Goal: Task Accomplishment & Management: Use online tool/utility

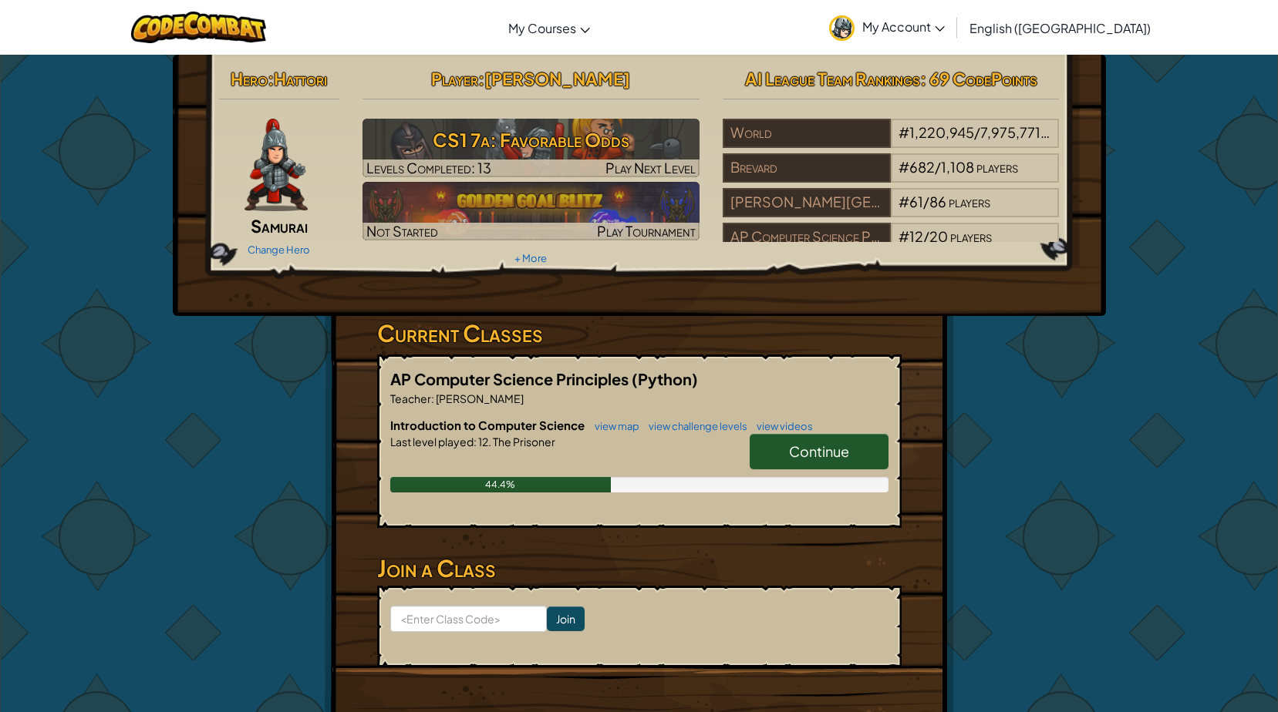
click at [786, 437] on link "Continue" at bounding box center [818, 451] width 139 height 35
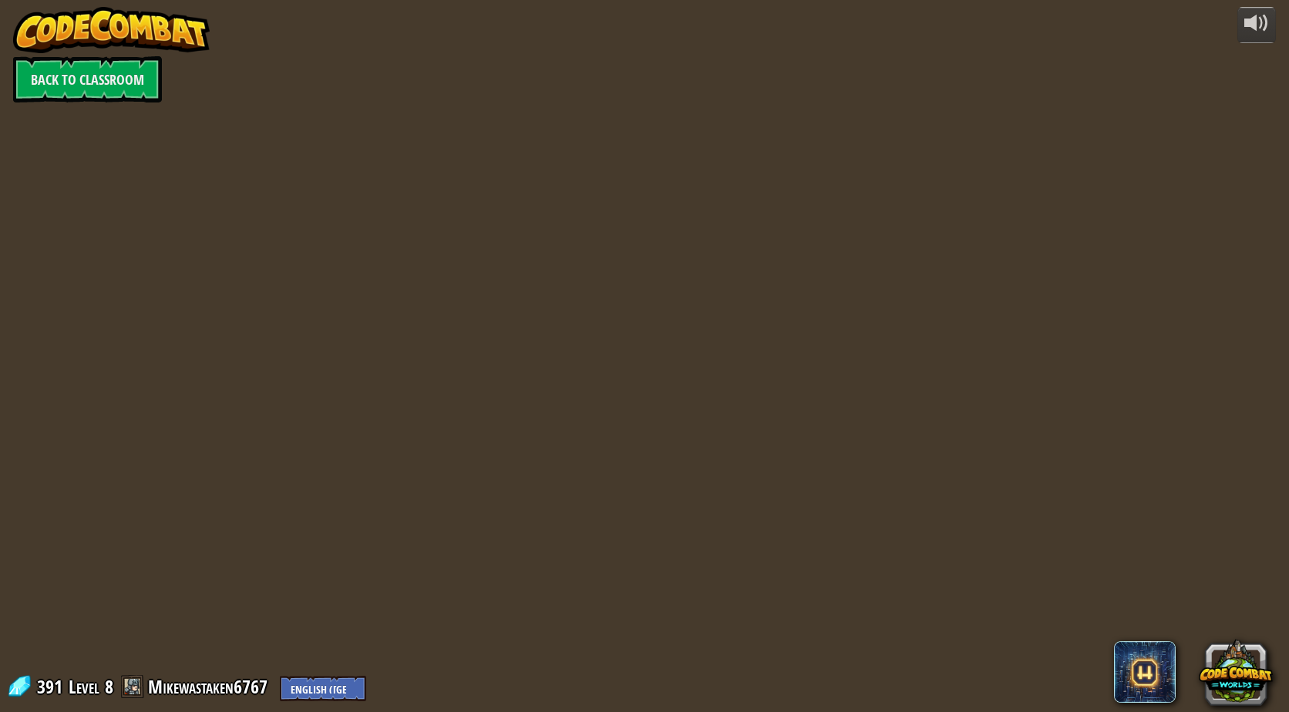
click at [300, 403] on div at bounding box center [644, 356] width 1090 height 712
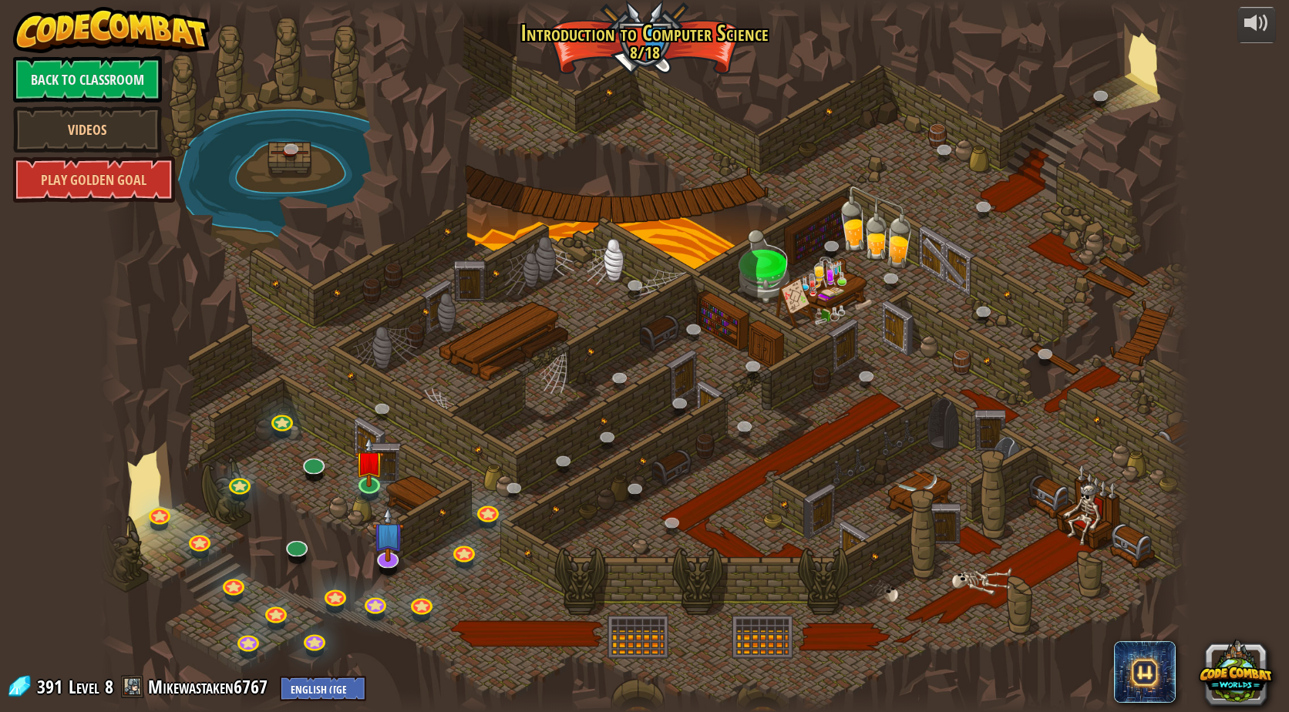
click at [554, 583] on div at bounding box center [644, 356] width 1090 height 712
click at [369, 486] on link at bounding box center [368, 481] width 31 height 31
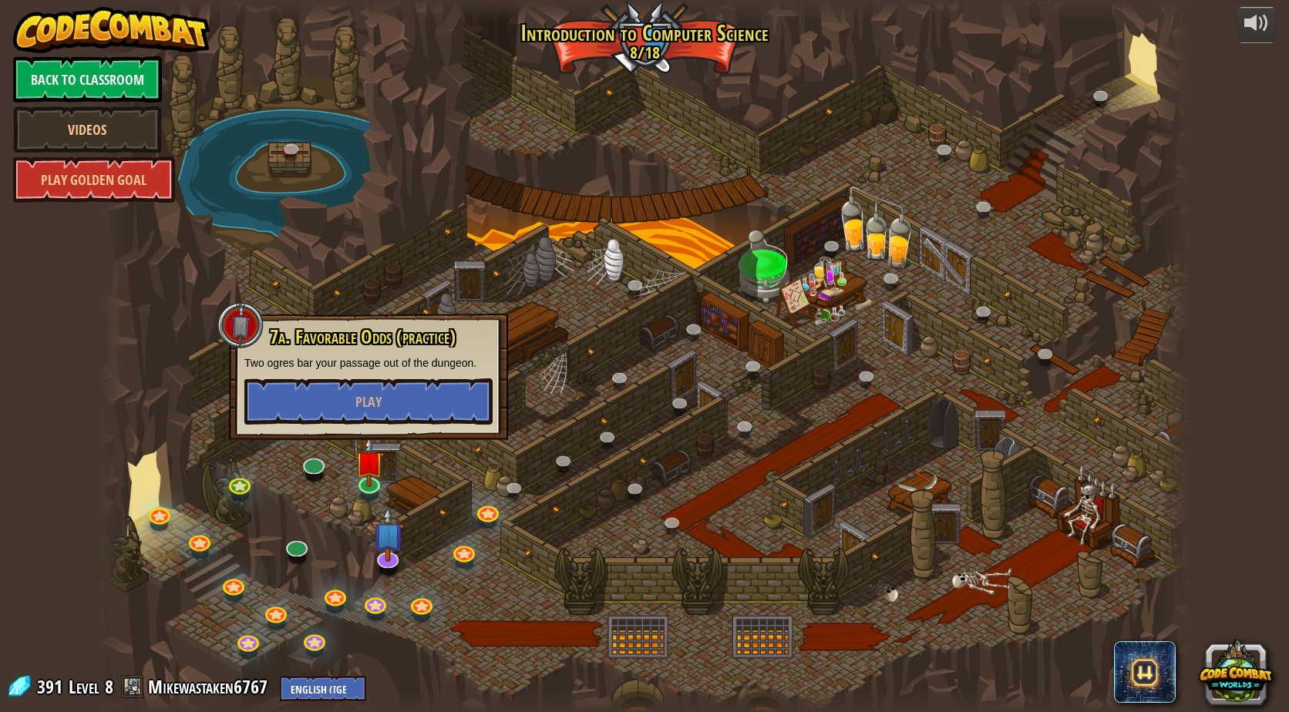
click at [502, 446] on div at bounding box center [644, 356] width 1090 height 712
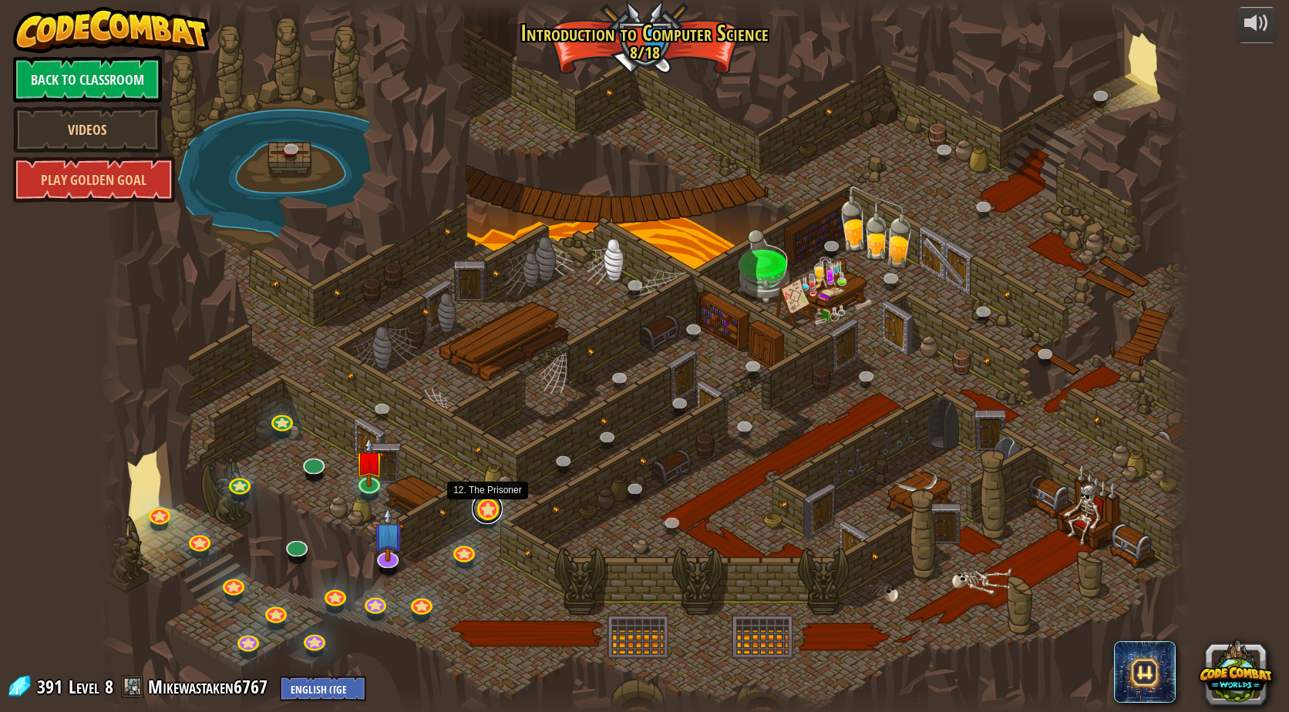
click at [479, 510] on link at bounding box center [487, 508] width 31 height 31
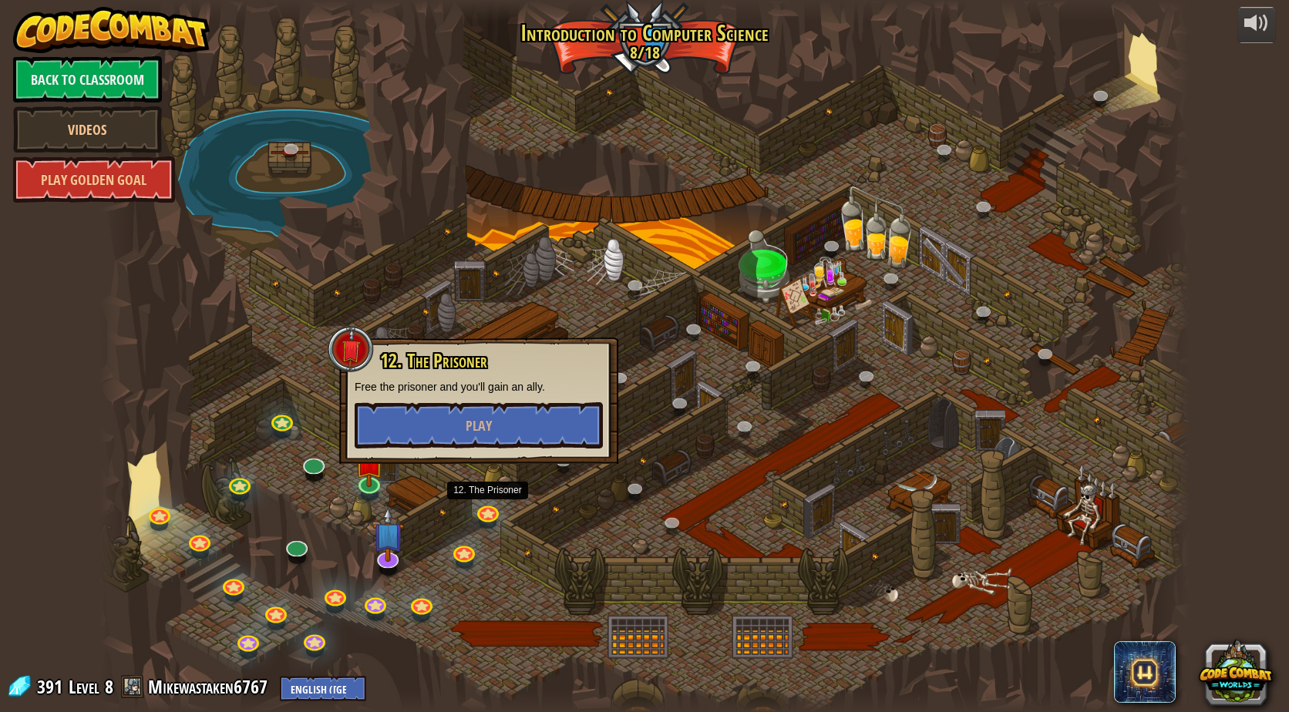
click at [530, 530] on div at bounding box center [644, 356] width 1090 height 712
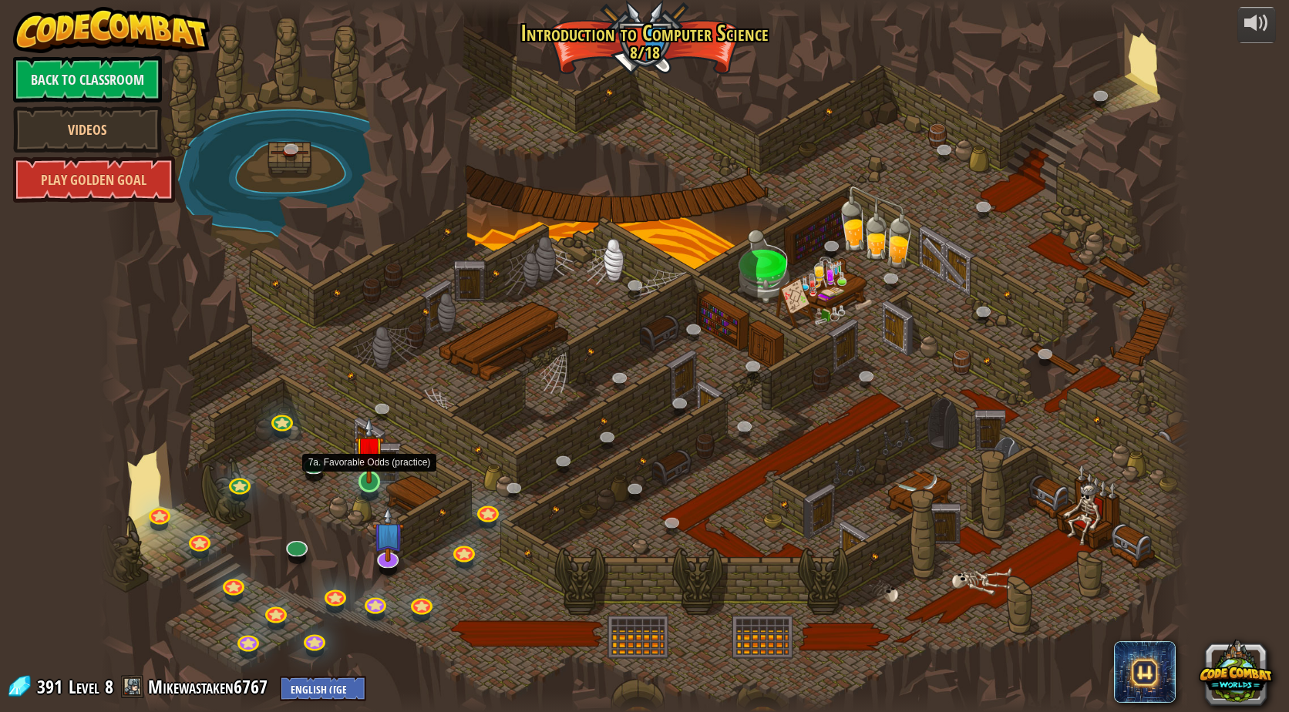
click at [371, 480] on img at bounding box center [369, 450] width 29 height 67
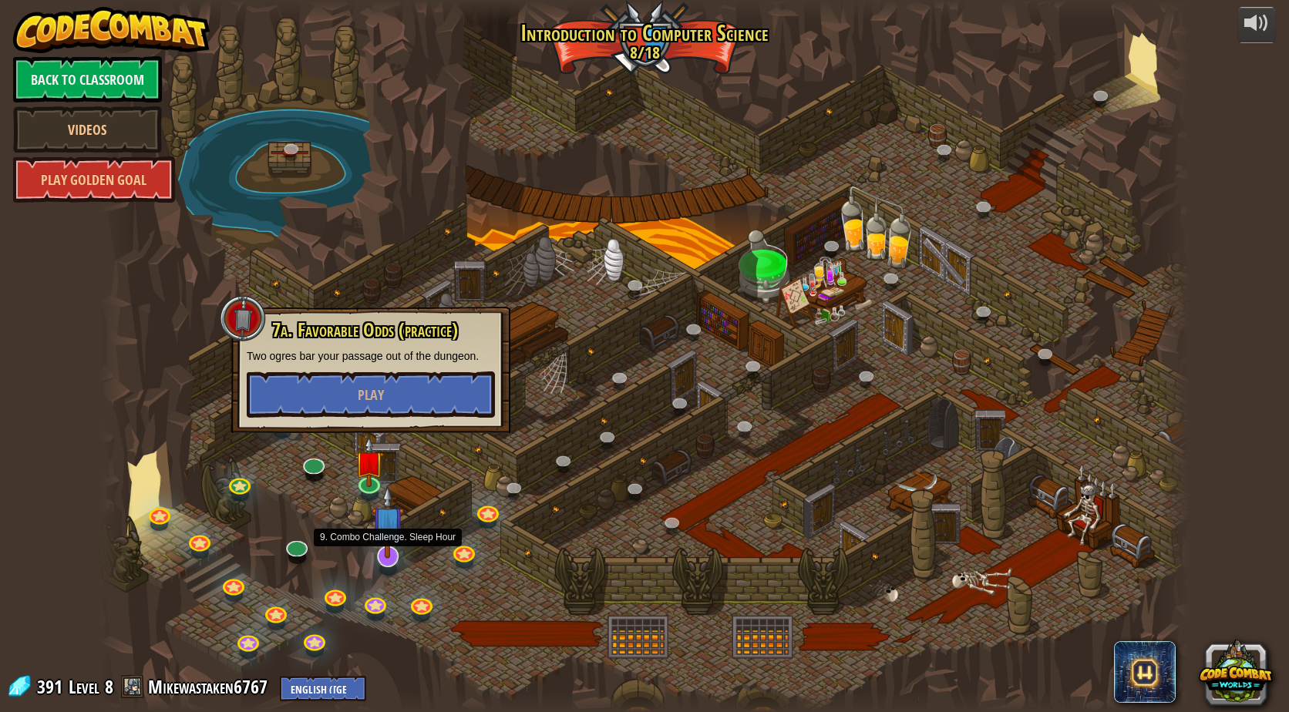
click at [402, 537] on img at bounding box center [388, 522] width 32 height 73
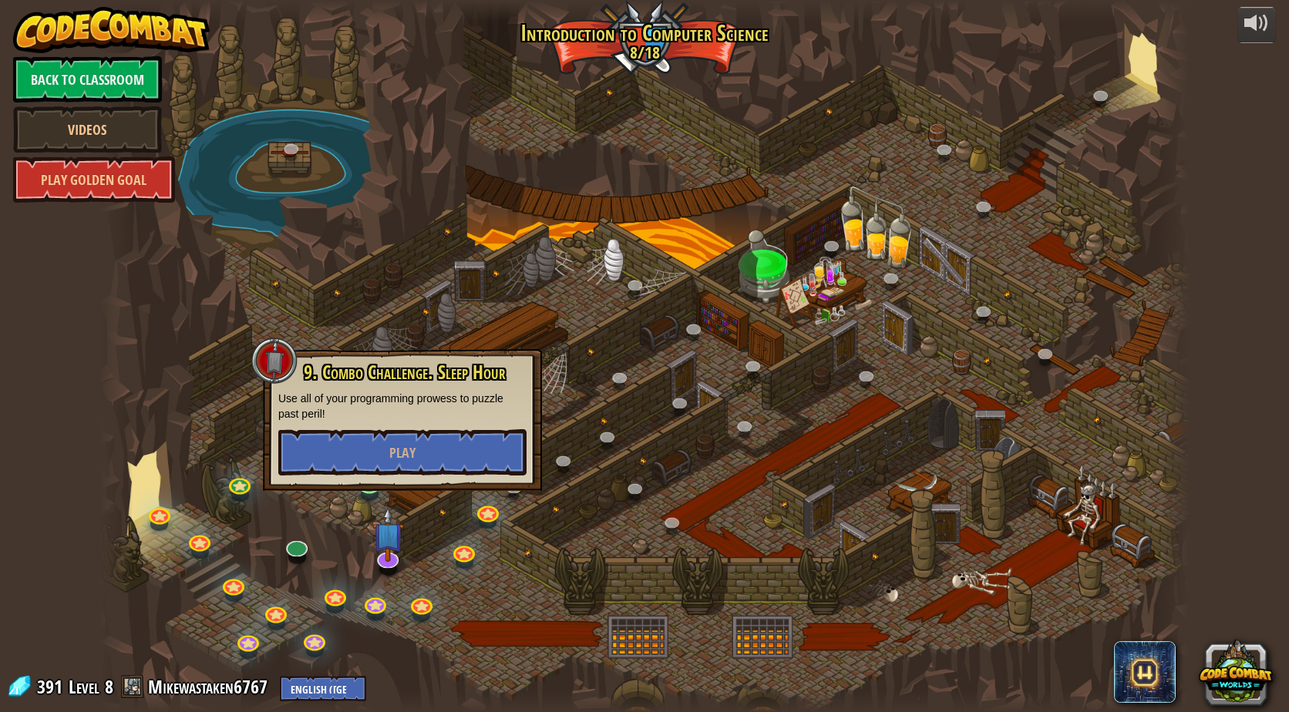
click at [409, 532] on div at bounding box center [644, 356] width 1090 height 712
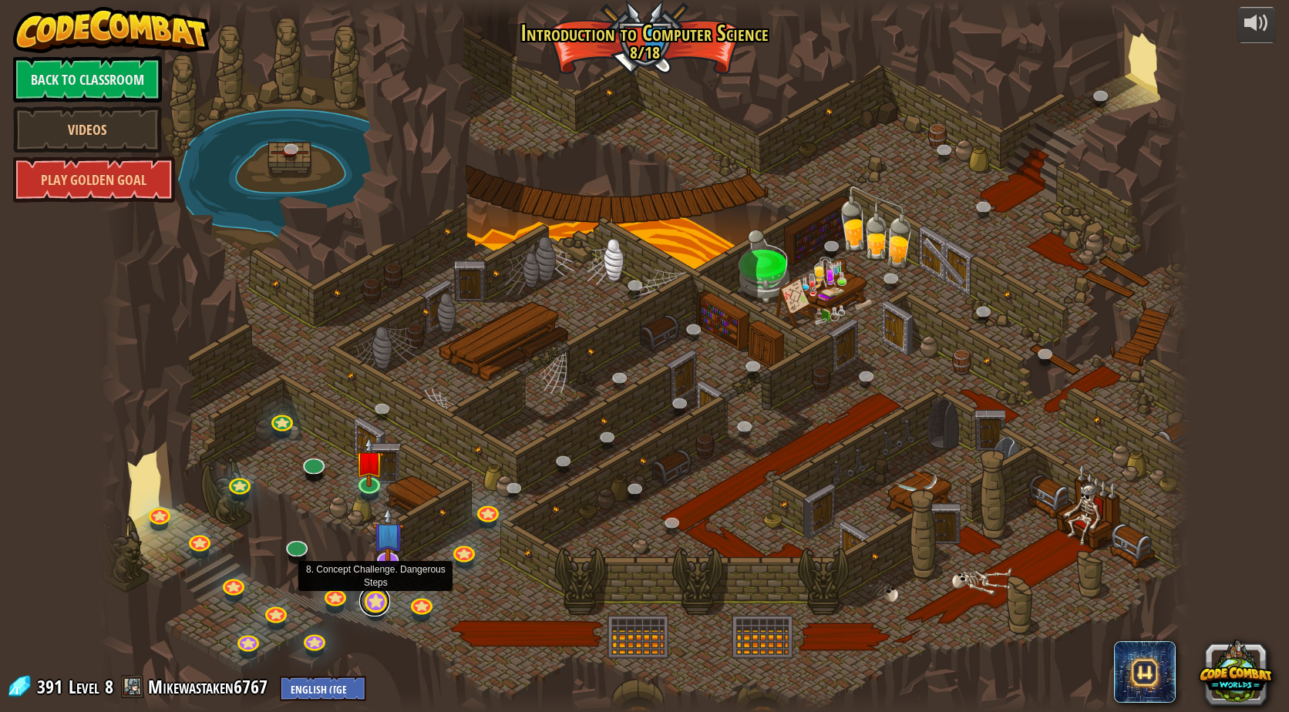
click at [374, 597] on link at bounding box center [374, 601] width 31 height 31
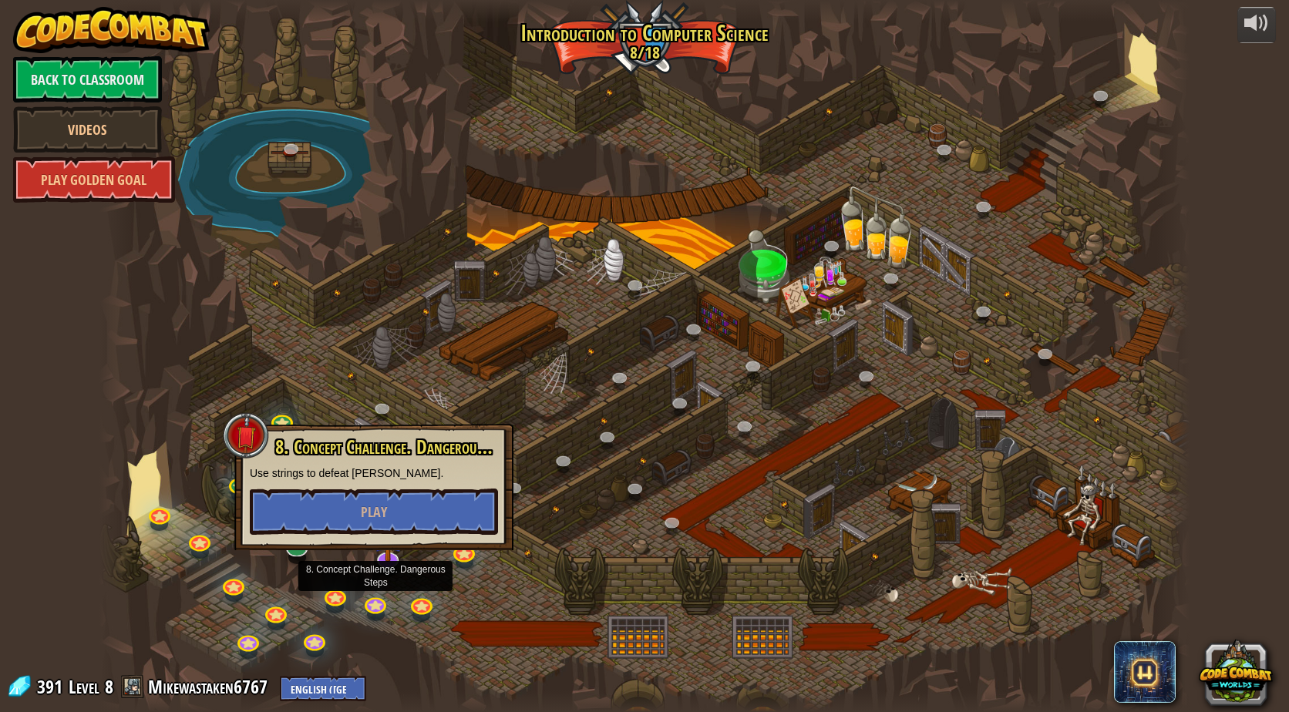
click at [407, 588] on div at bounding box center [644, 356] width 1090 height 712
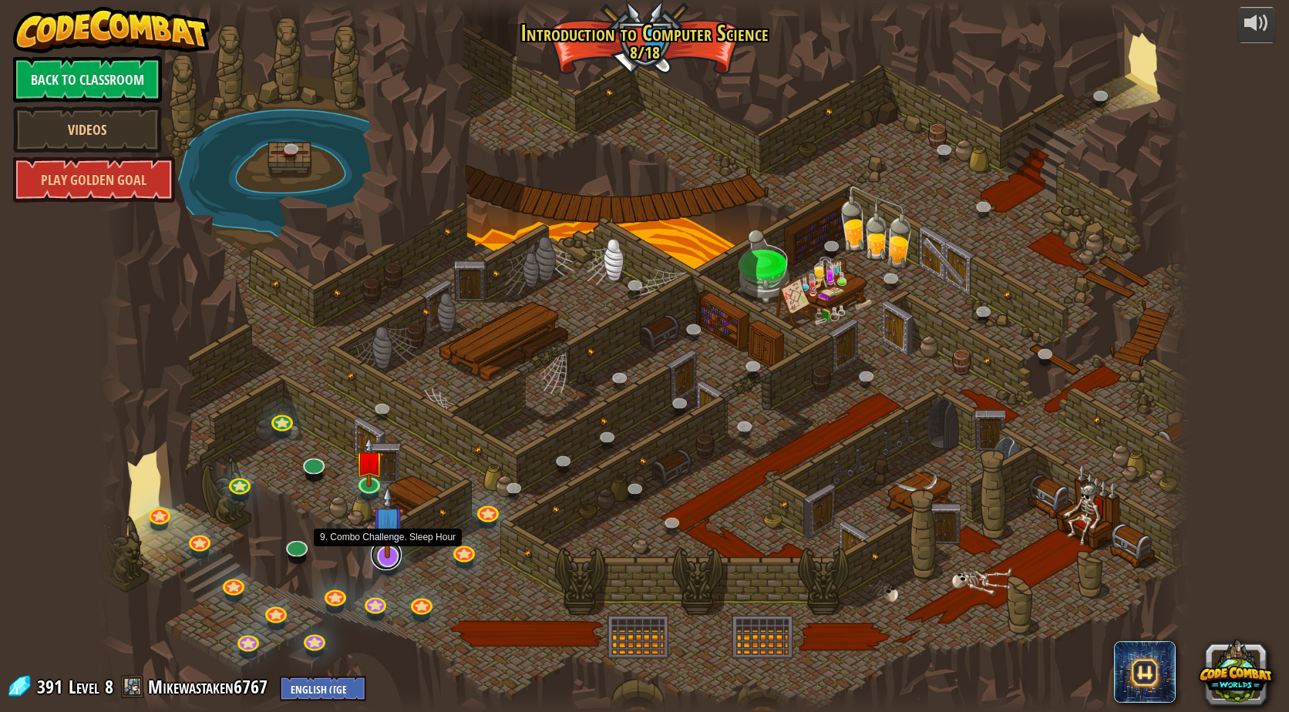
click at [371, 559] on link at bounding box center [386, 555] width 31 height 31
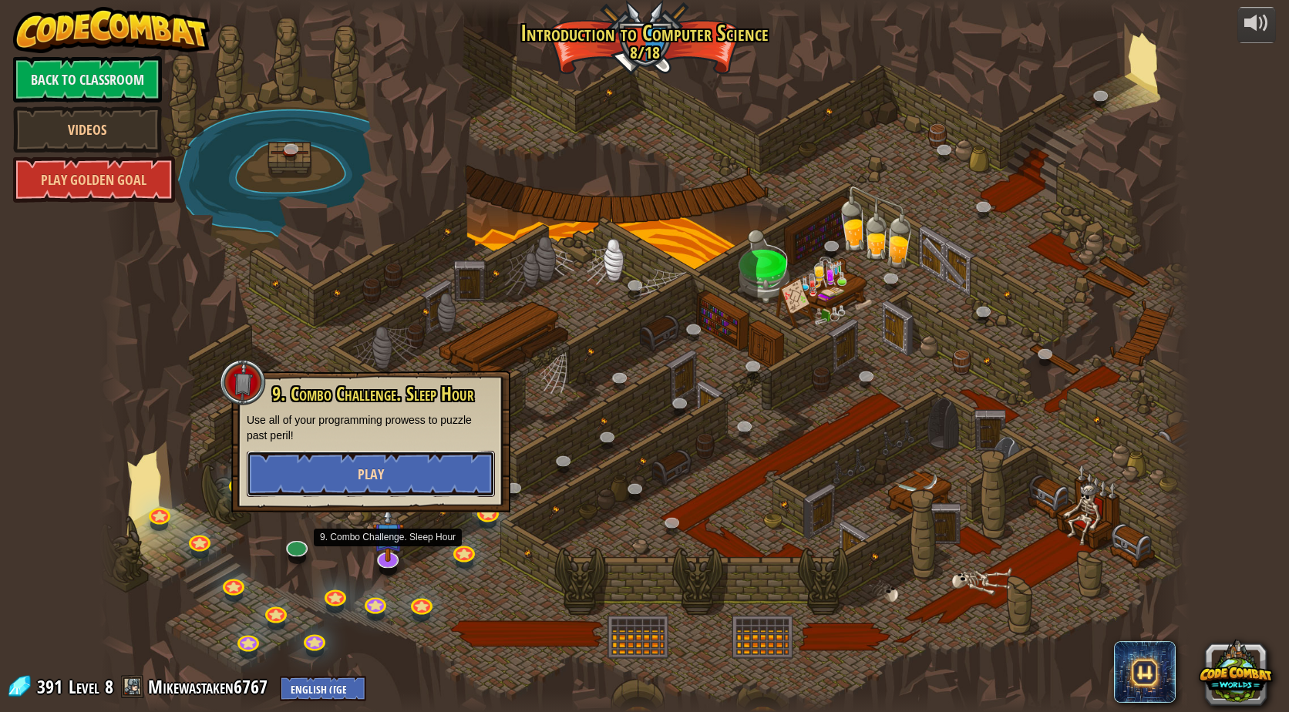
click at [372, 457] on button "Play" at bounding box center [371, 474] width 248 height 46
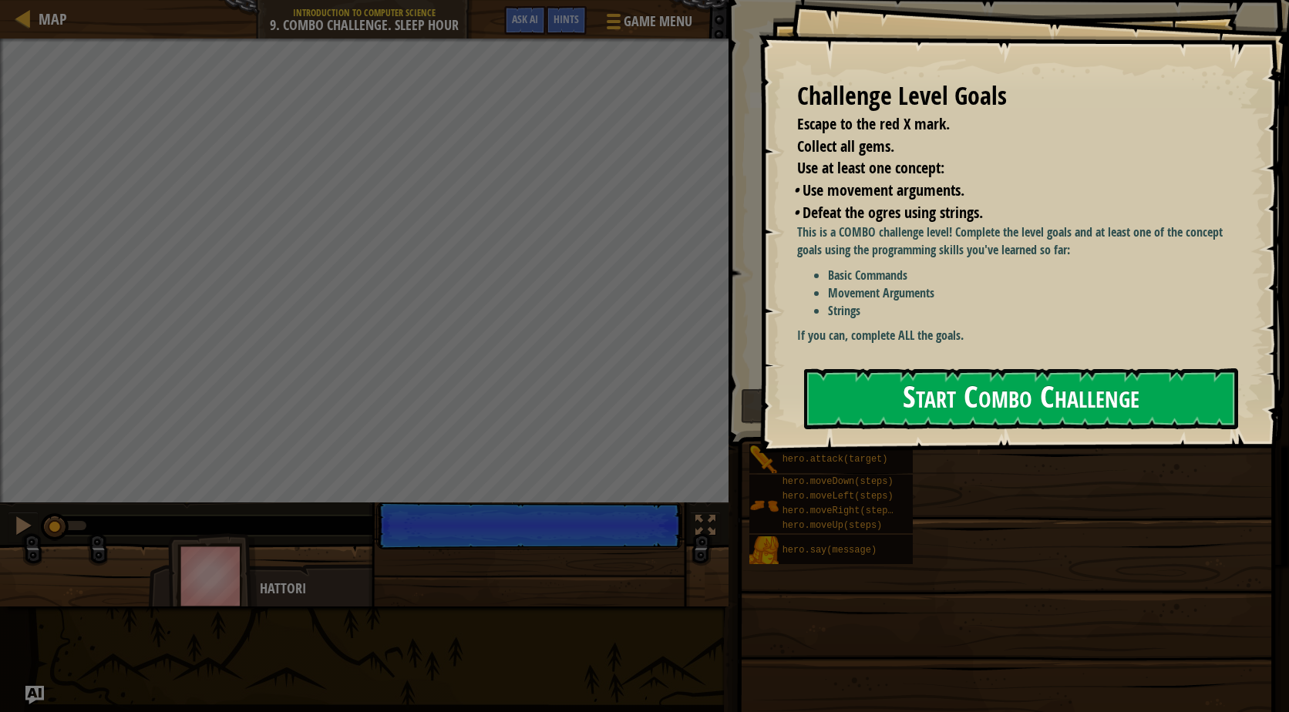
click at [984, 411] on button "Start Combo Challenge" at bounding box center [1021, 399] width 434 height 61
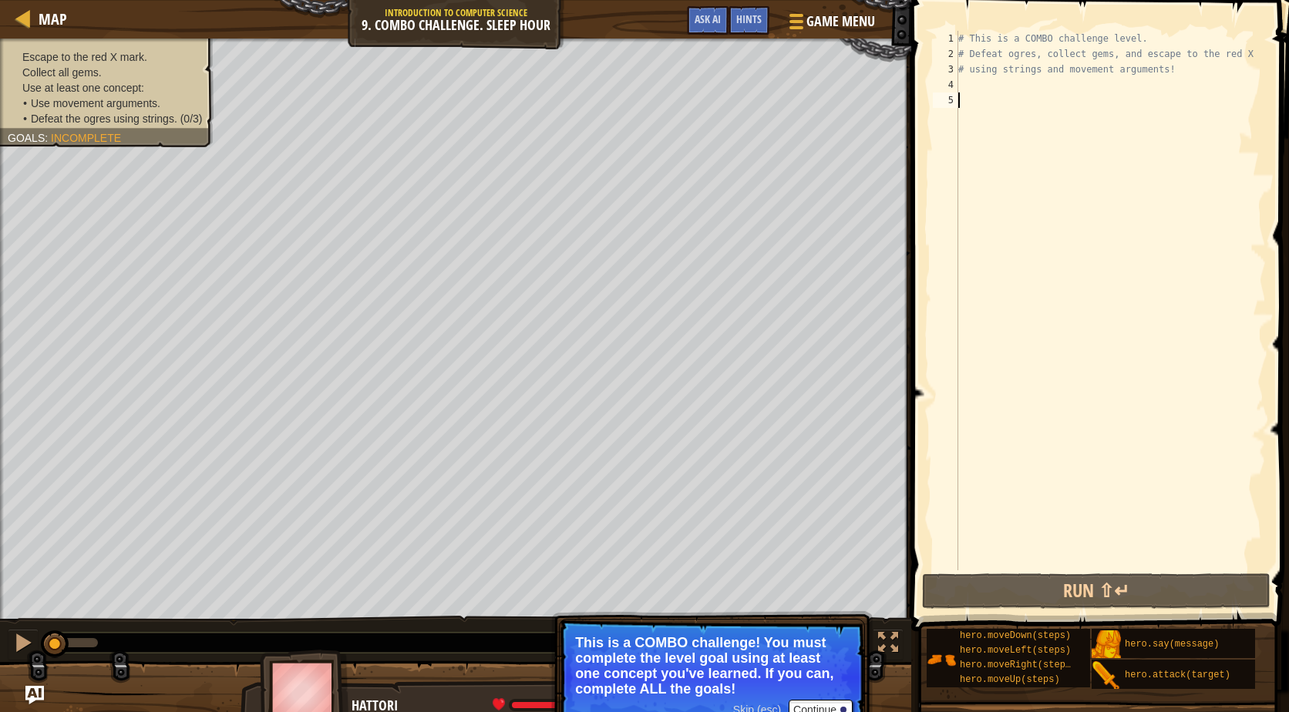
scroll to position [7, 0]
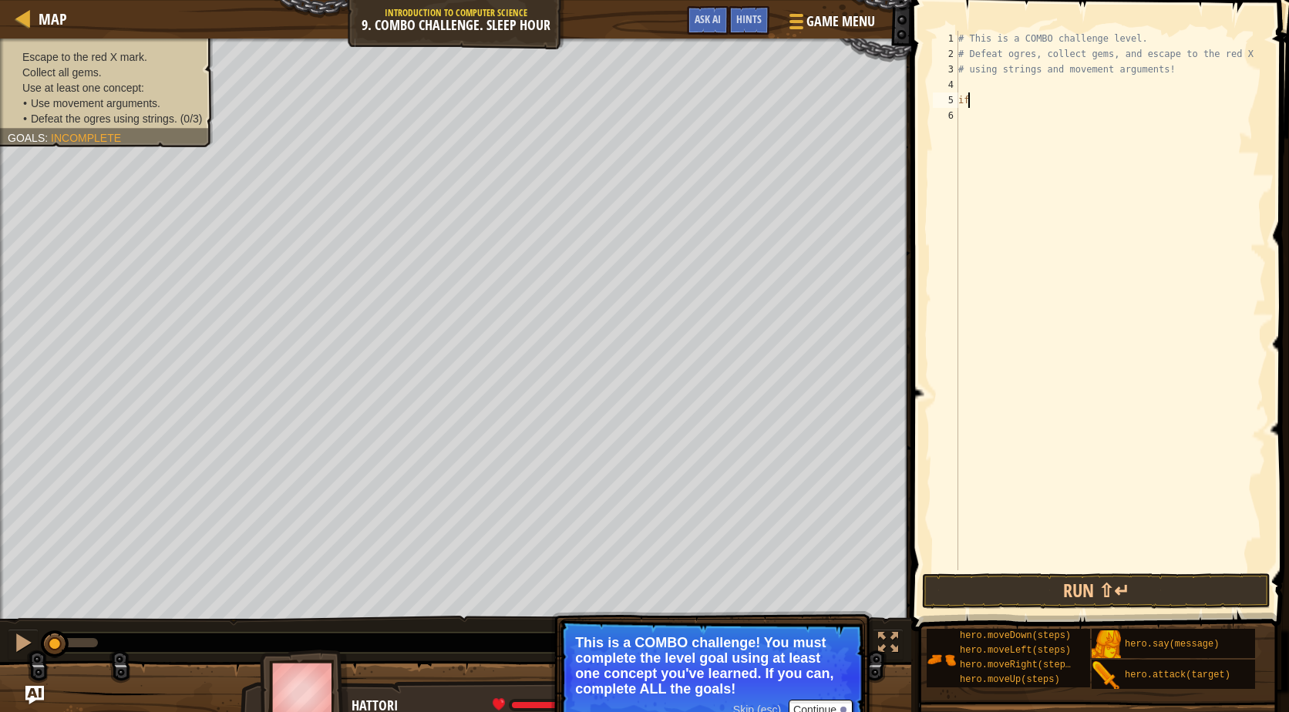
type textarea "i"
type textarea "# using strings and movement arguments"
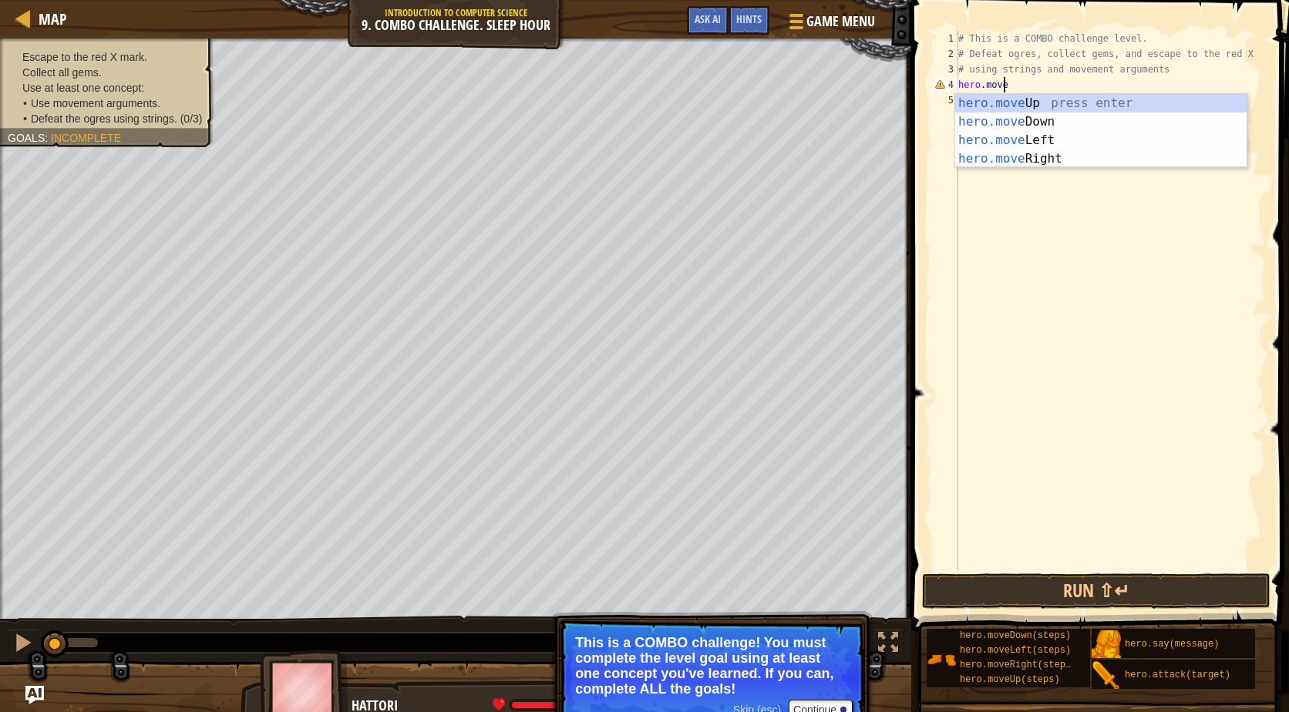
type textarea "hero.moved"
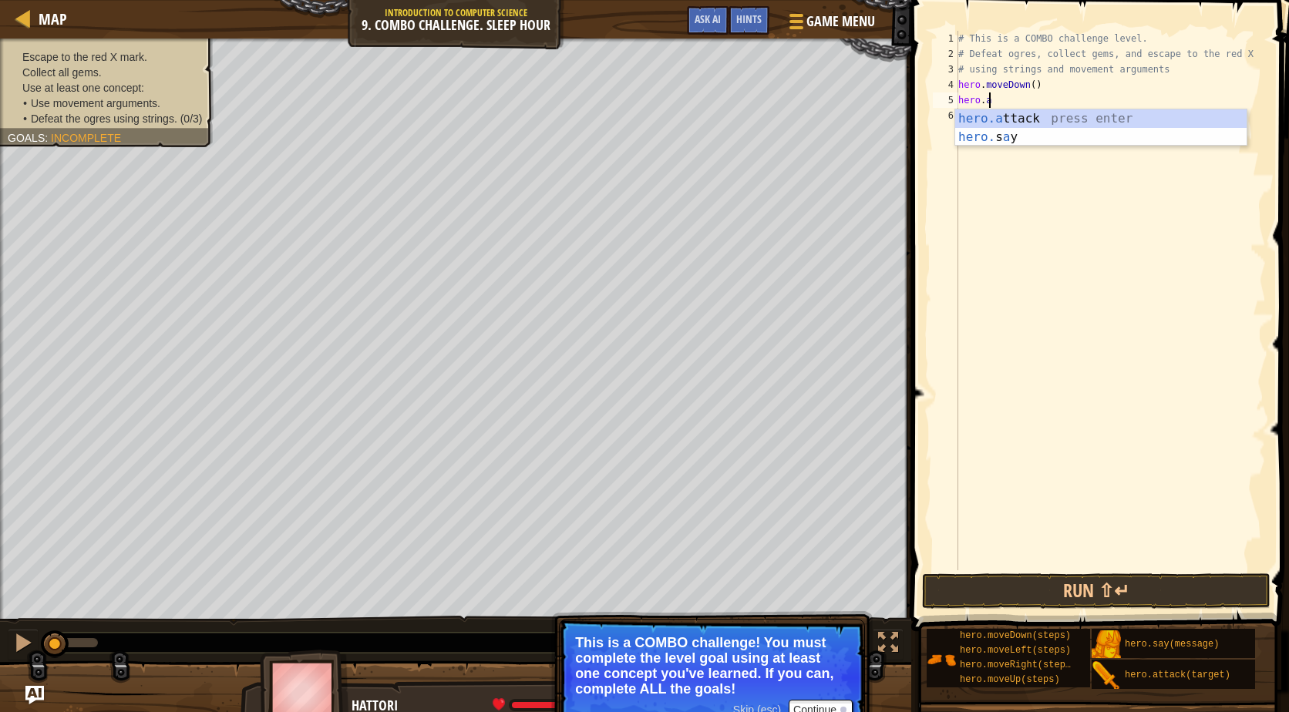
scroll to position [7, 2]
type textarea "hero.attack("Bubble")"
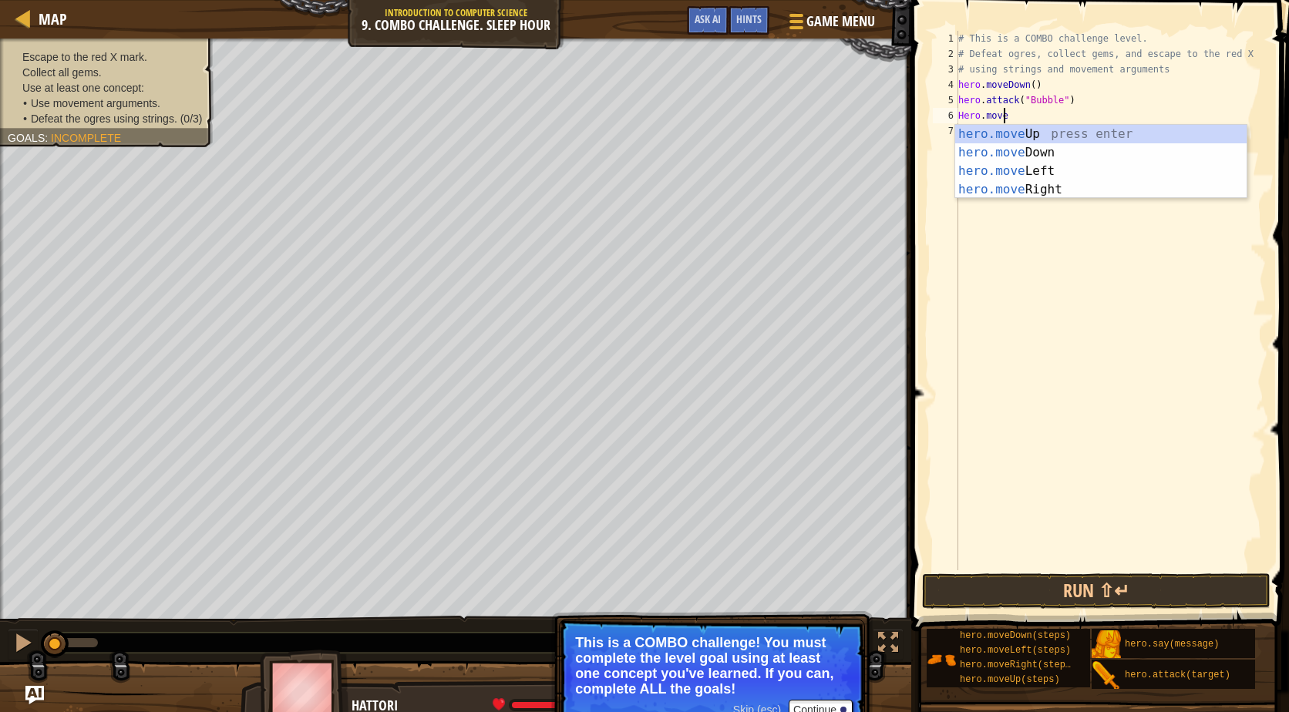
type textarea "Hero.mover"
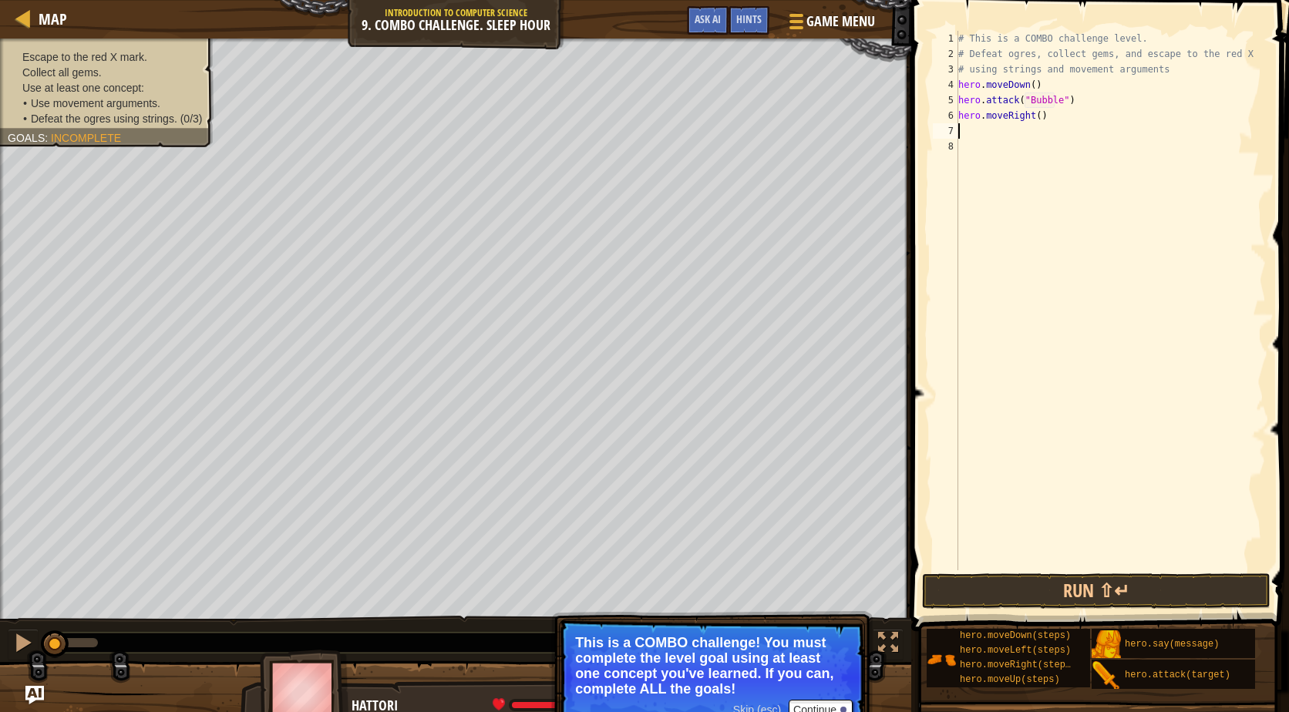
click at [1035, 116] on div "# This is a COMBO challenge level. # Defeat [PERSON_NAME], collect gems, and es…" at bounding box center [1110, 316] width 311 height 571
type textarea "hero.moveRight(2)"
click at [988, 140] on div "# This is a COMBO challenge level. # Defeat [PERSON_NAME], collect gems, and es…" at bounding box center [1110, 316] width 311 height 571
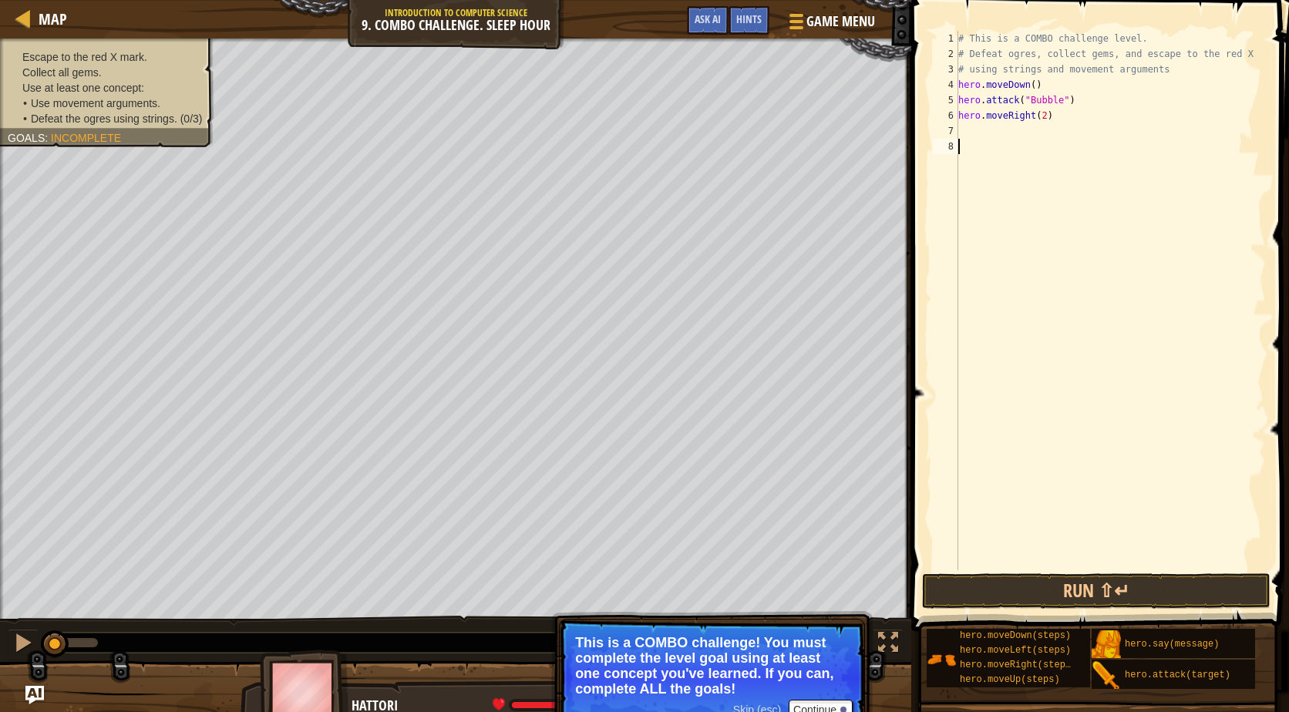
click at [983, 139] on div "# This is a COMBO challenge level. # Defeat [PERSON_NAME], collect gems, and es…" at bounding box center [1110, 316] width 311 height 571
click at [980, 133] on div "# This is a COMBO challenge level. # Defeat [PERSON_NAME], collect gems, and es…" at bounding box center [1110, 316] width 311 height 571
type textarea "hero.attack("Dudle")"
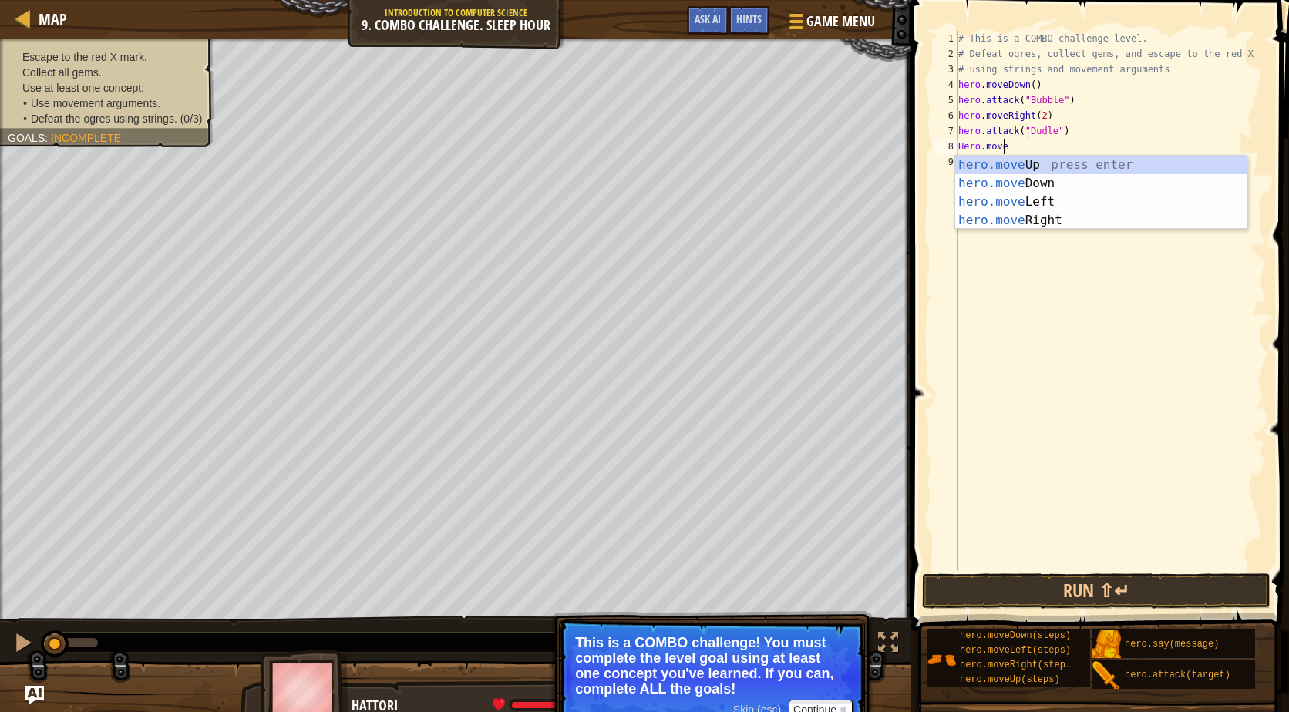
type textarea "Hero.moveu"
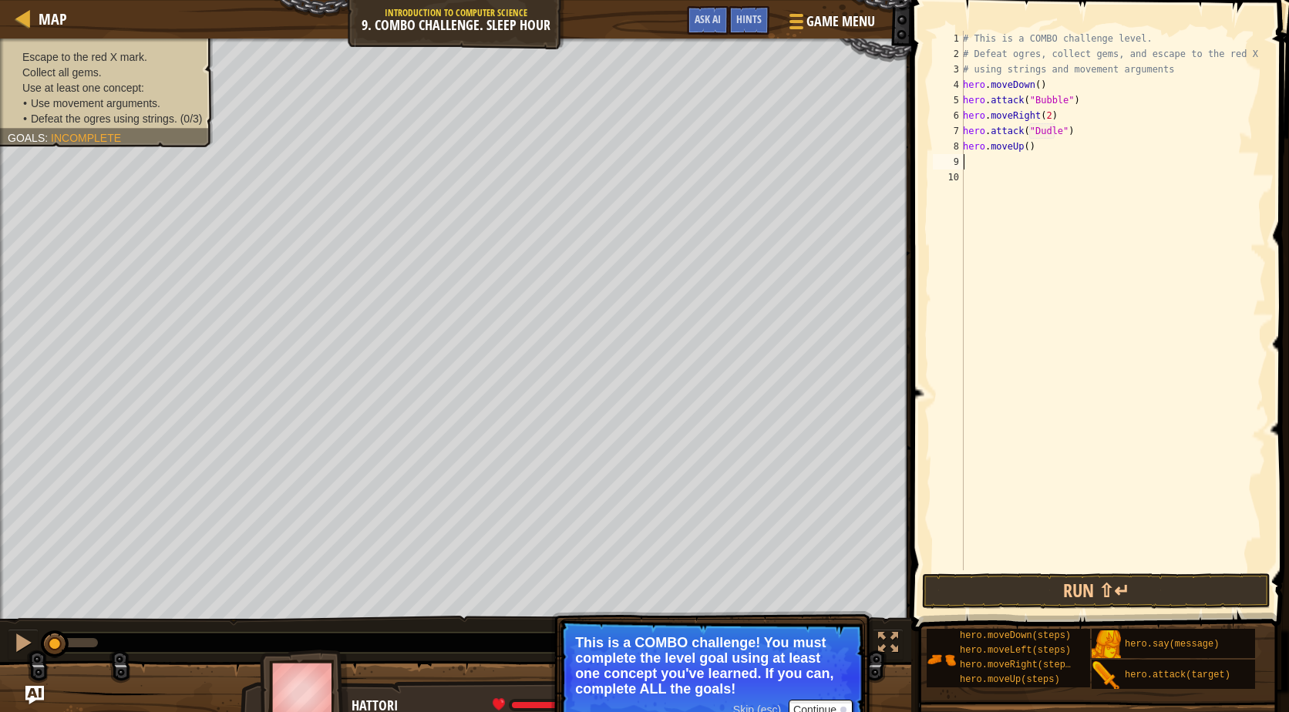
click at [1016, 149] on div "# This is a COMBO challenge level. # Defeat [PERSON_NAME], collect gems, and es…" at bounding box center [1113, 316] width 306 height 571
click at [1024, 149] on div "# This is a COMBO challenge level. # Defeat [PERSON_NAME], collect gems, and es…" at bounding box center [1113, 316] width 306 height 571
type textarea "hero.moveUp(1)"
click at [996, 157] on div "# This is a COMBO challenge level. # Defeat [PERSON_NAME], collect gems, and es…" at bounding box center [1113, 316] width 306 height 571
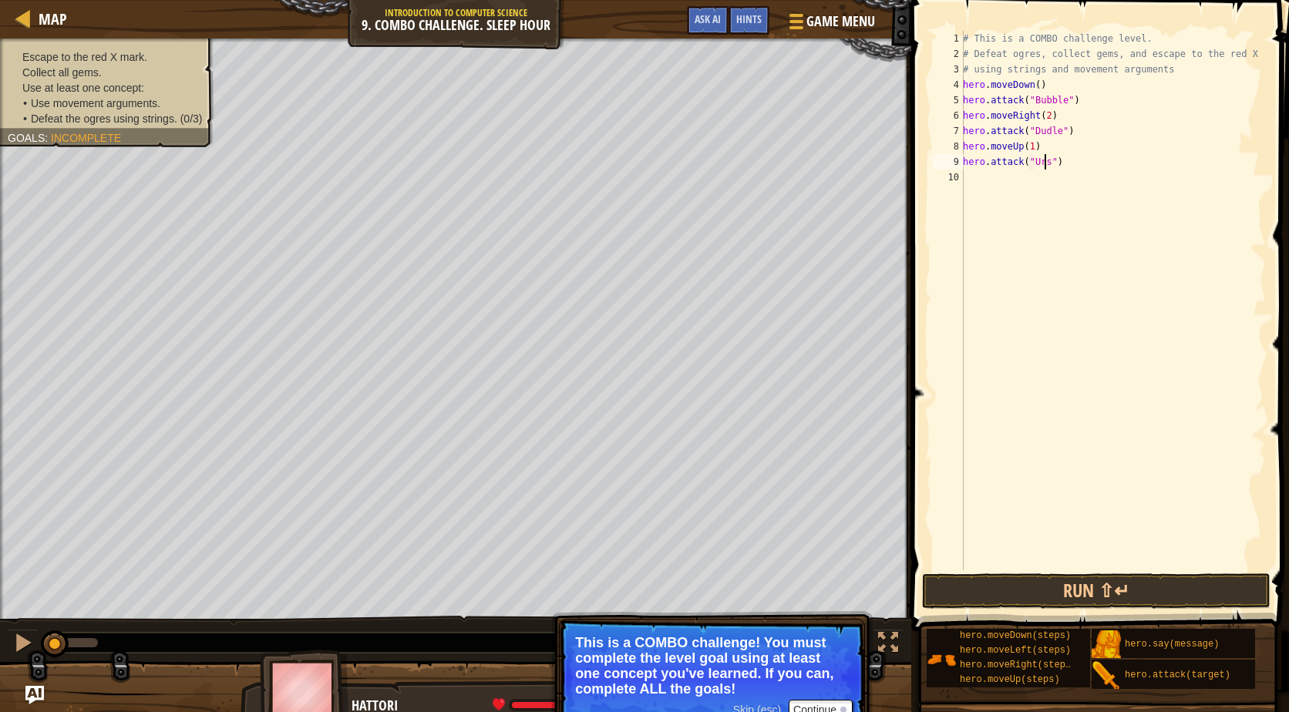
scroll to position [7, 7]
click at [1146, 606] on button "Run ⇧↵" at bounding box center [1096, 591] width 348 height 35
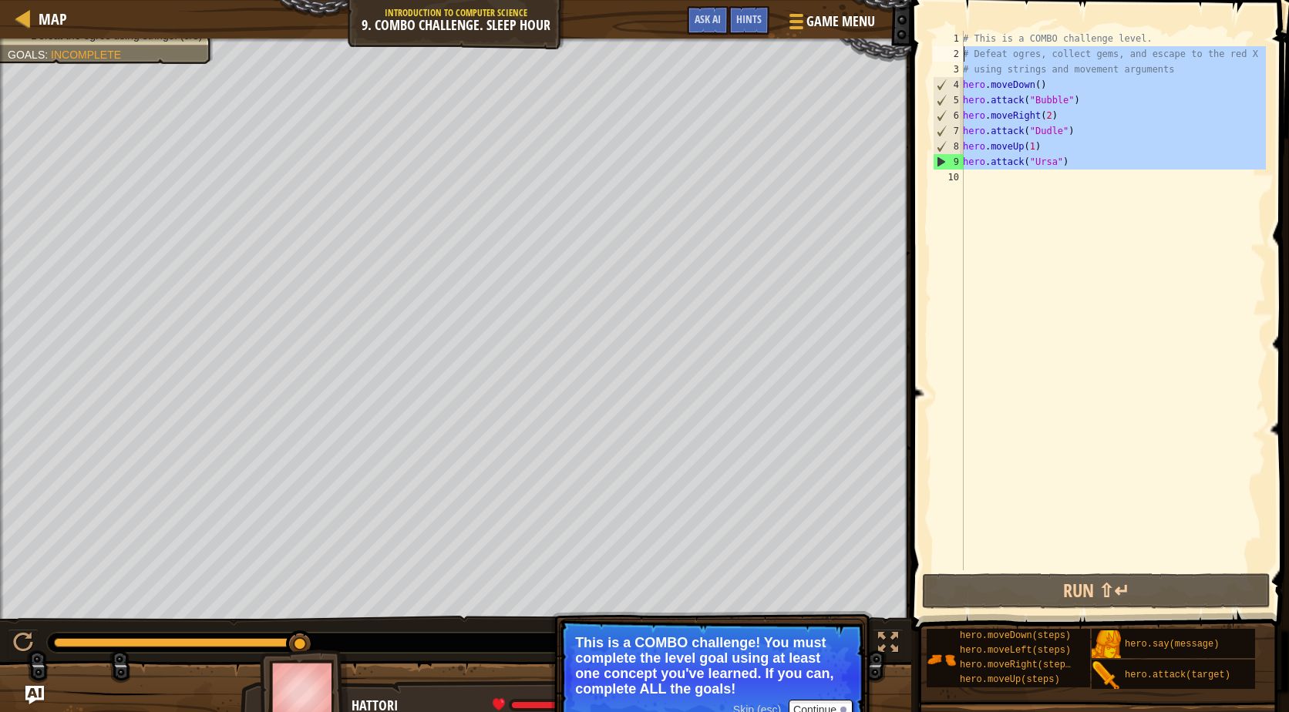
drag, startPoint x: 1090, startPoint y: 200, endPoint x: 923, endPoint y: 52, distance: 223.9
click at [923, 52] on div "hero.attack("Ursa") 1 2 3 4 5 6 7 8 9 10 # This is a COMBO challenge level. # D…" at bounding box center [1098, 346] width 382 height 677
type textarea "# Defeat [PERSON_NAME], collect gems, and escape to the red X # using strings a…"
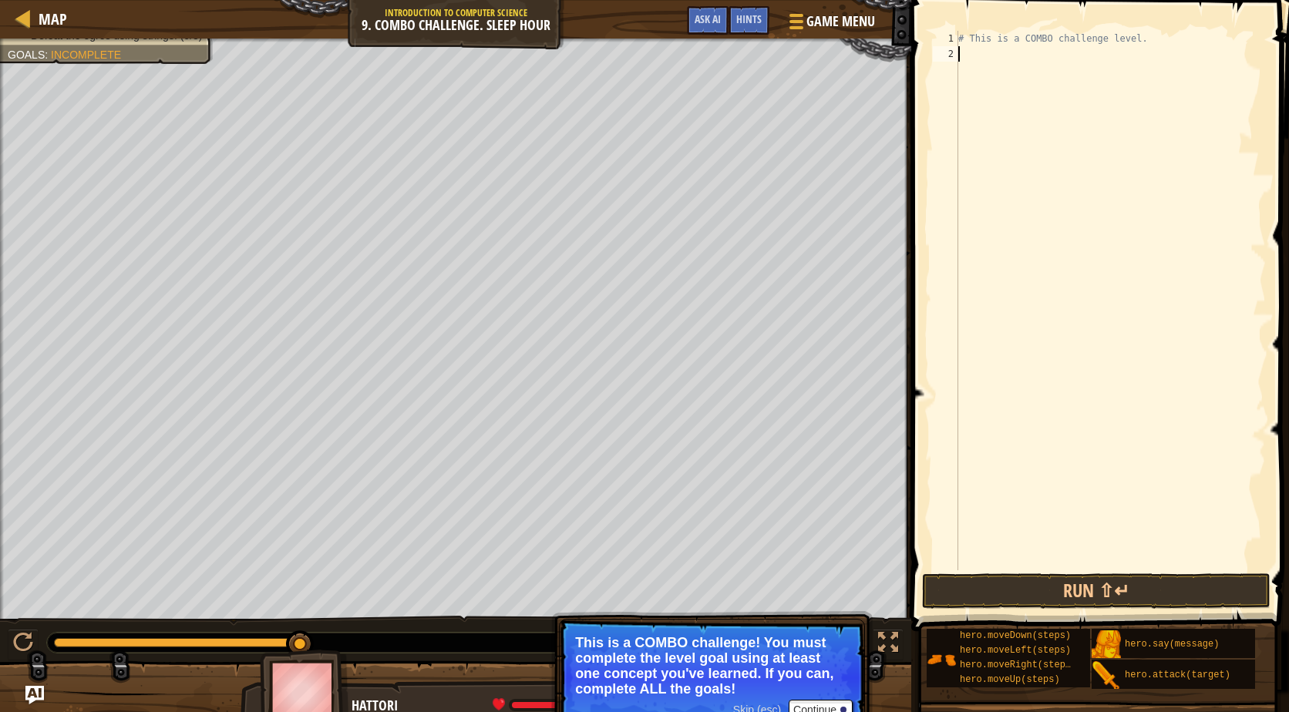
scroll to position [7, 0]
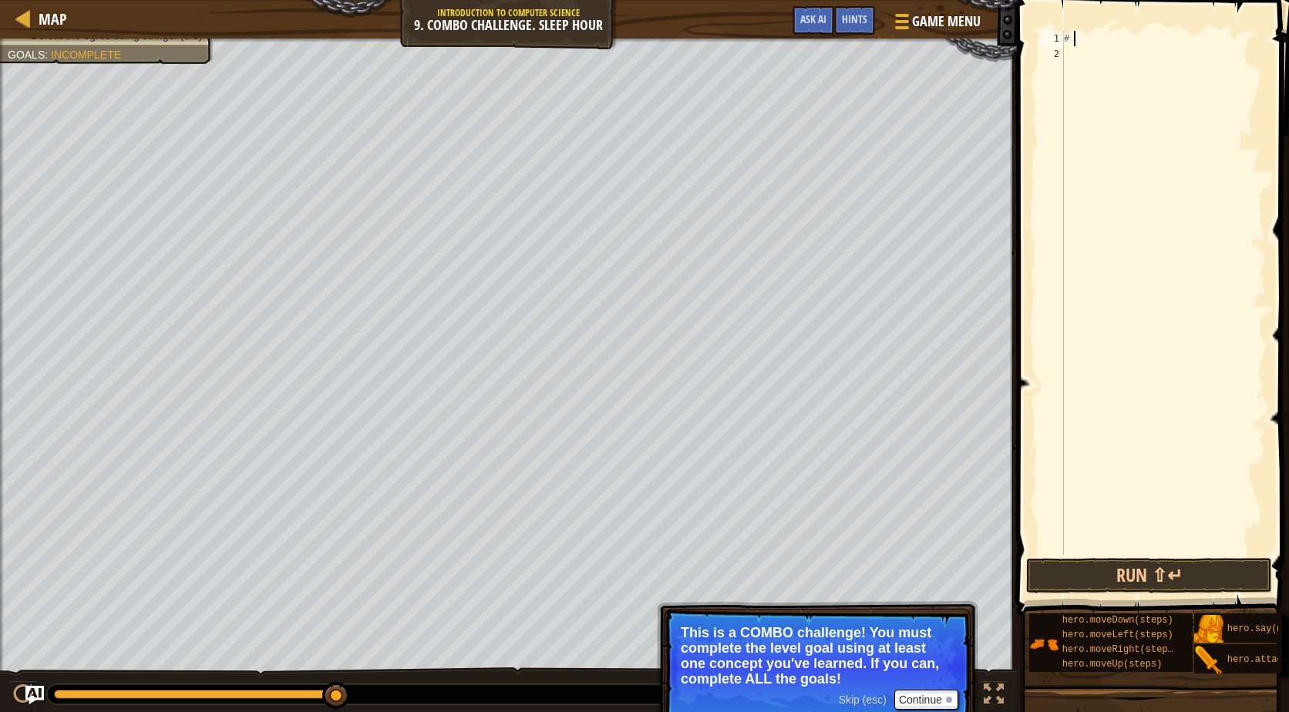
type textarea "#"
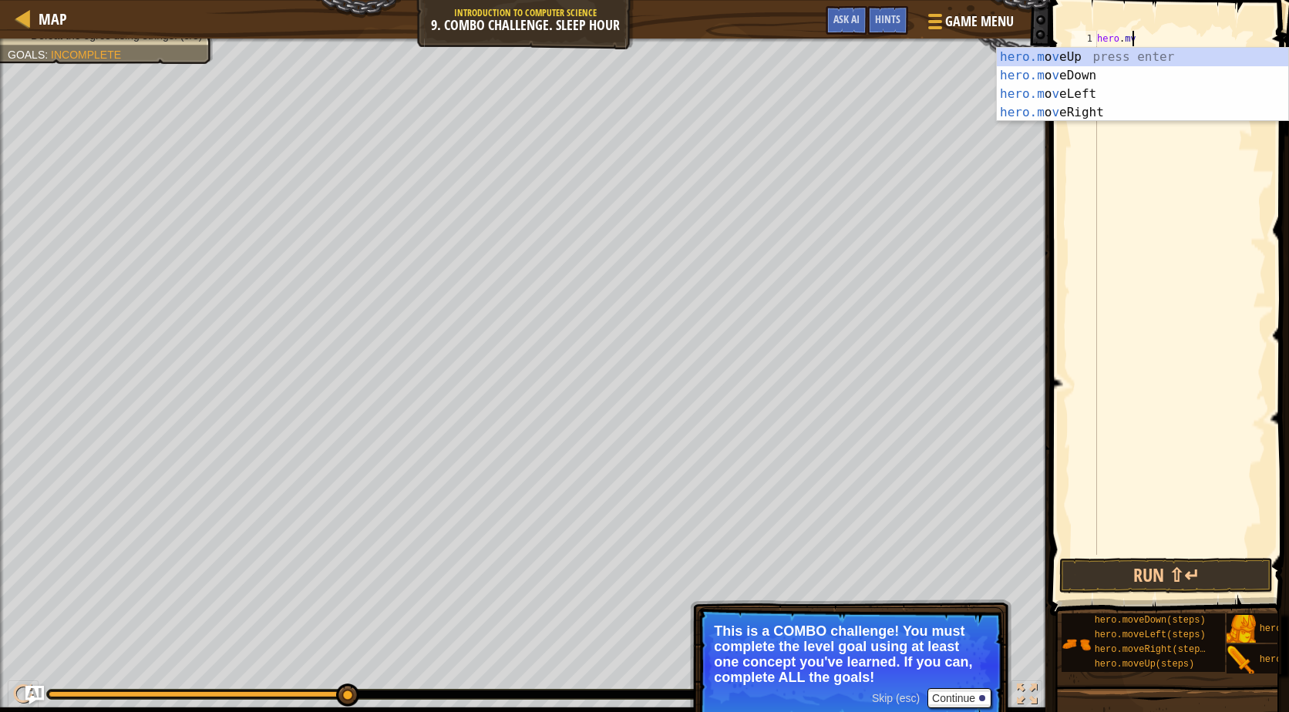
scroll to position [7, 2]
type textarea "hero.mover"
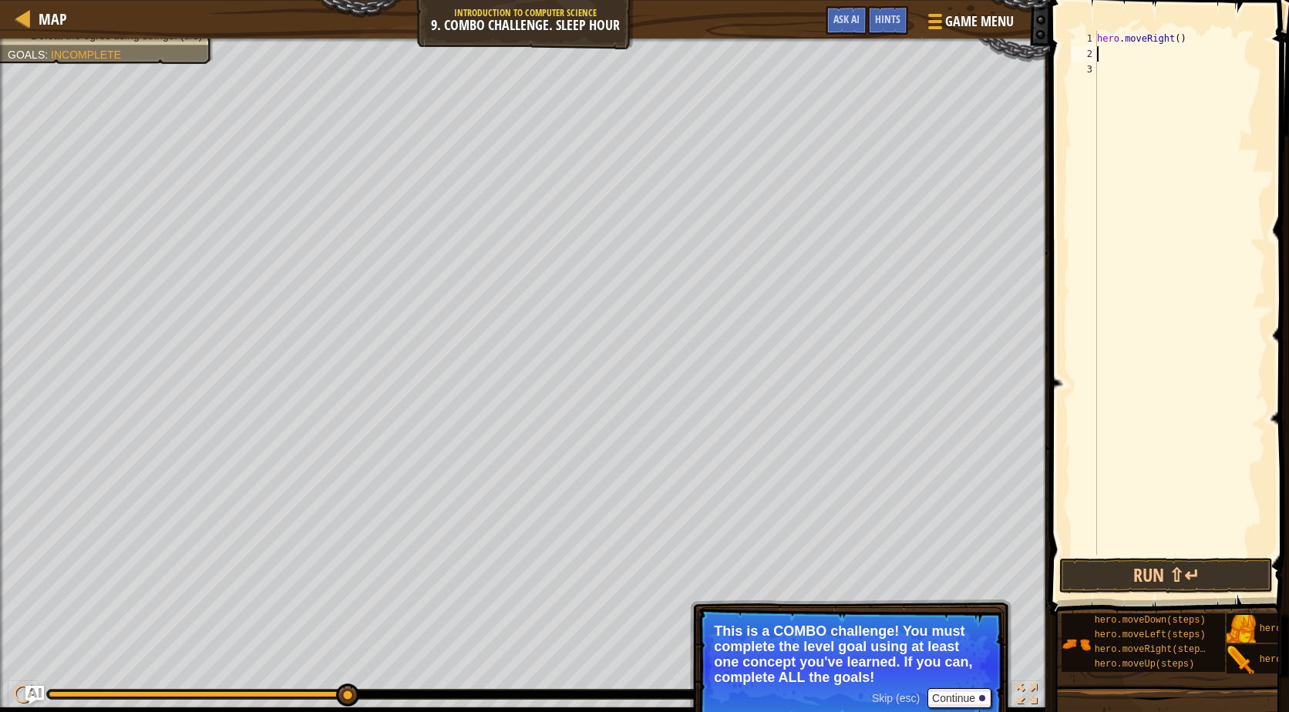
scroll to position [7, 0]
click at [17, 23] on div at bounding box center [23, 17] width 19 height 19
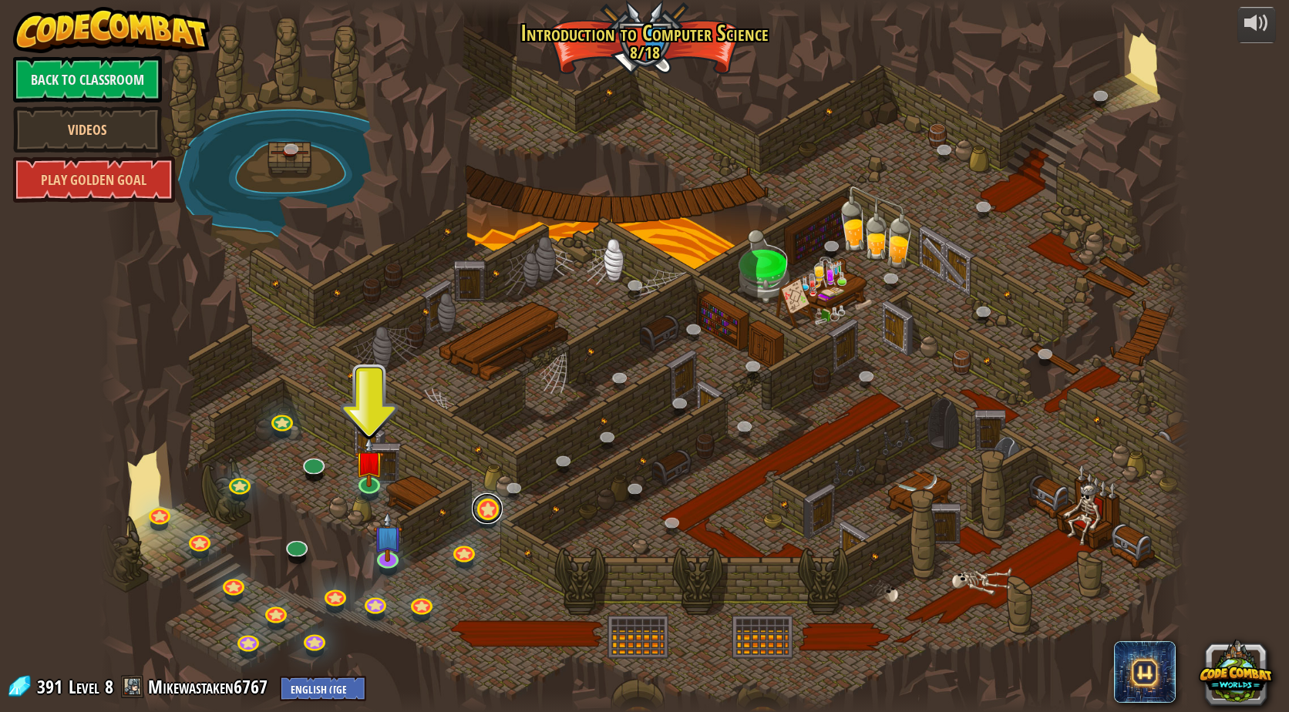
click at [486, 510] on link at bounding box center [487, 508] width 31 height 31
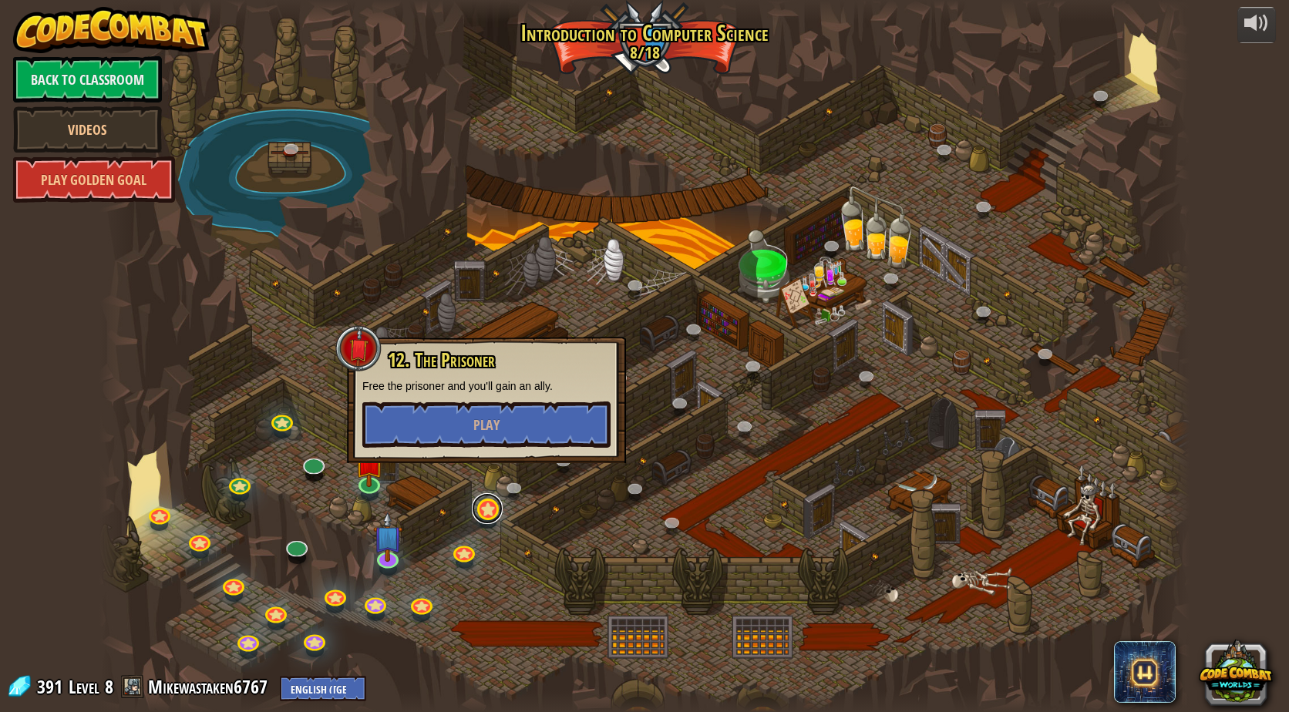
click at [486, 510] on link at bounding box center [487, 508] width 31 height 31
click at [470, 552] on link at bounding box center [463, 549] width 31 height 31
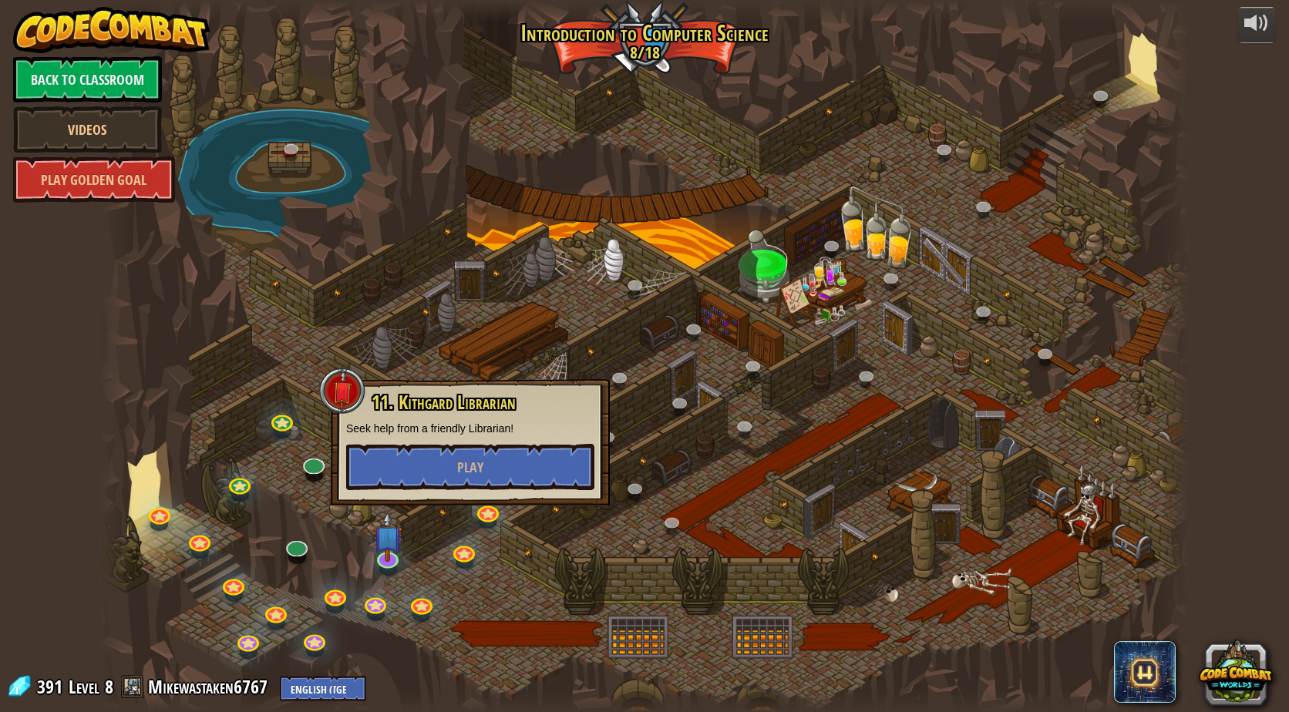
click at [495, 584] on div at bounding box center [644, 356] width 1090 height 712
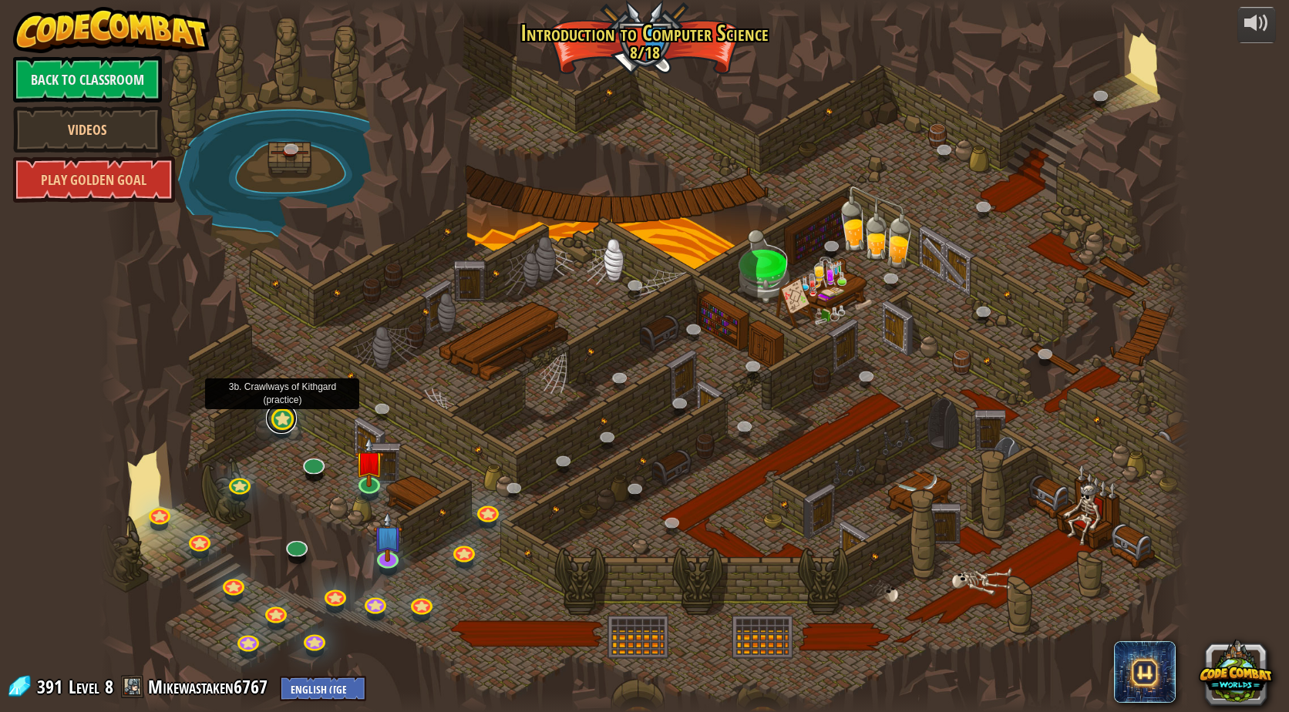
click at [280, 428] on link at bounding box center [281, 418] width 31 height 31
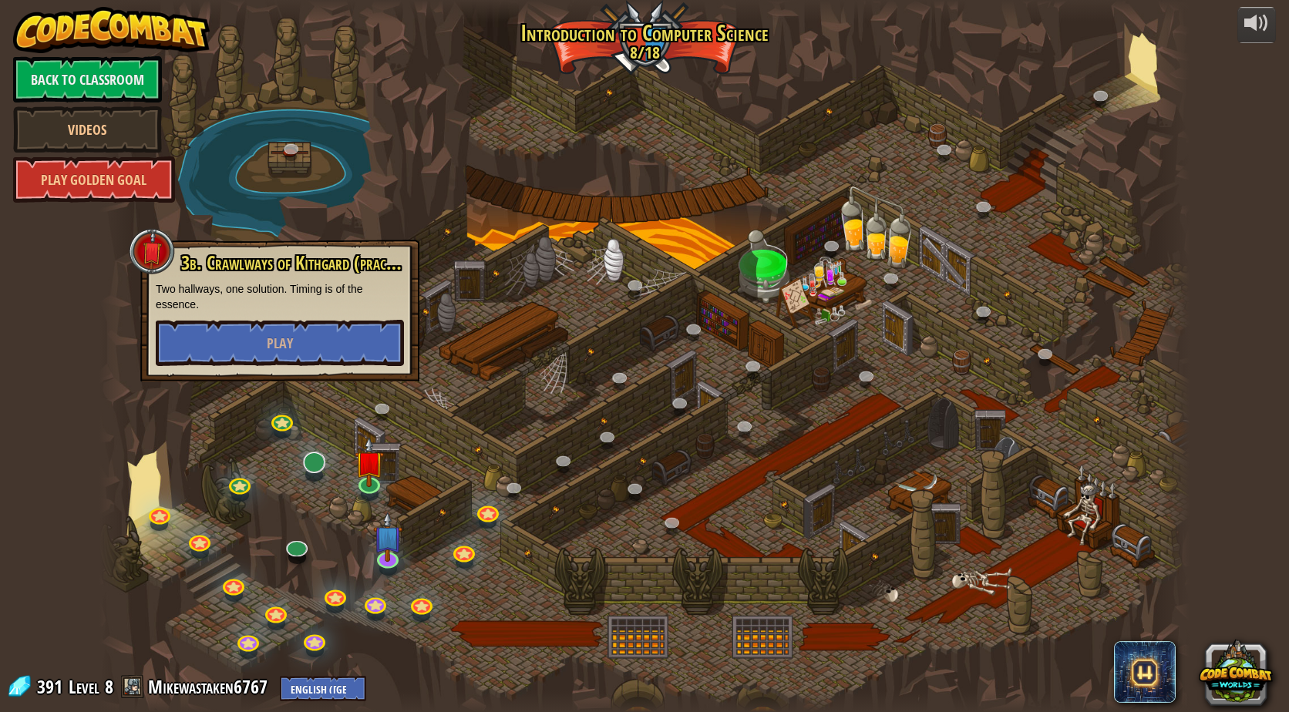
drag, startPoint x: 293, startPoint y: 446, endPoint x: 313, endPoint y: 457, distance: 23.1
click at [298, 449] on div at bounding box center [644, 356] width 1090 height 712
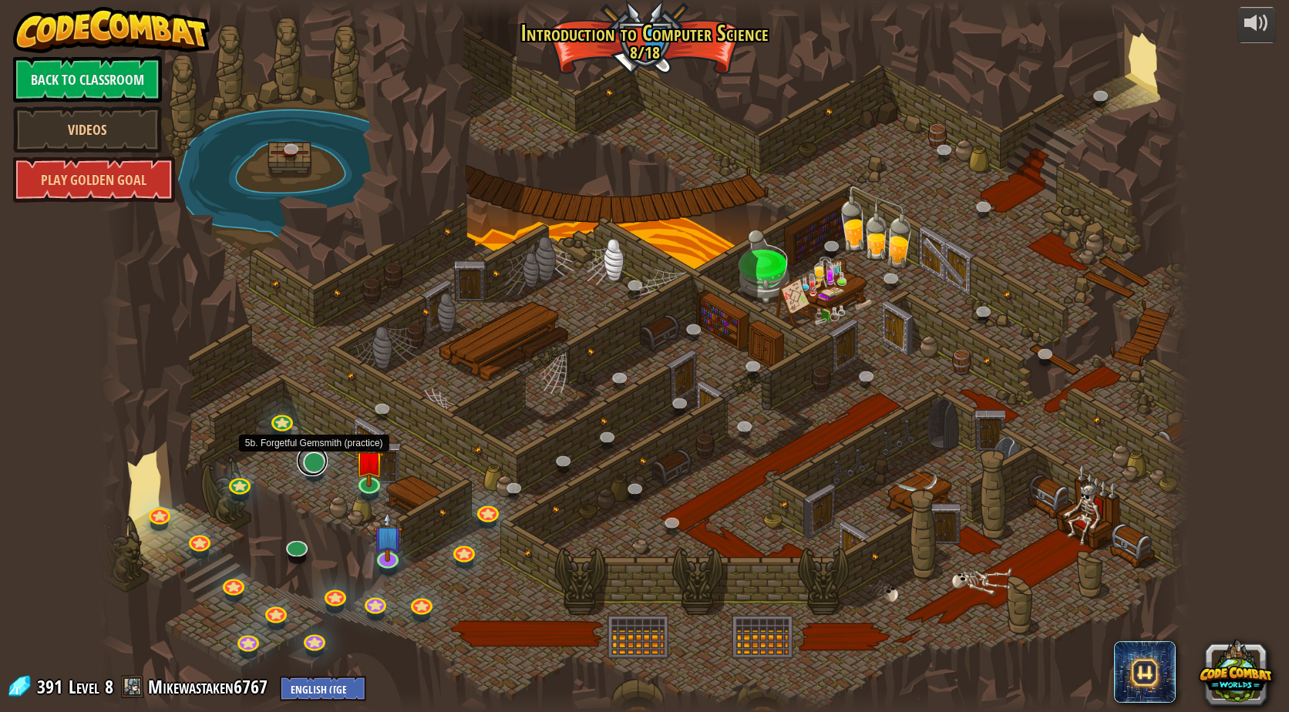
click at [320, 465] on link at bounding box center [312, 461] width 31 height 31
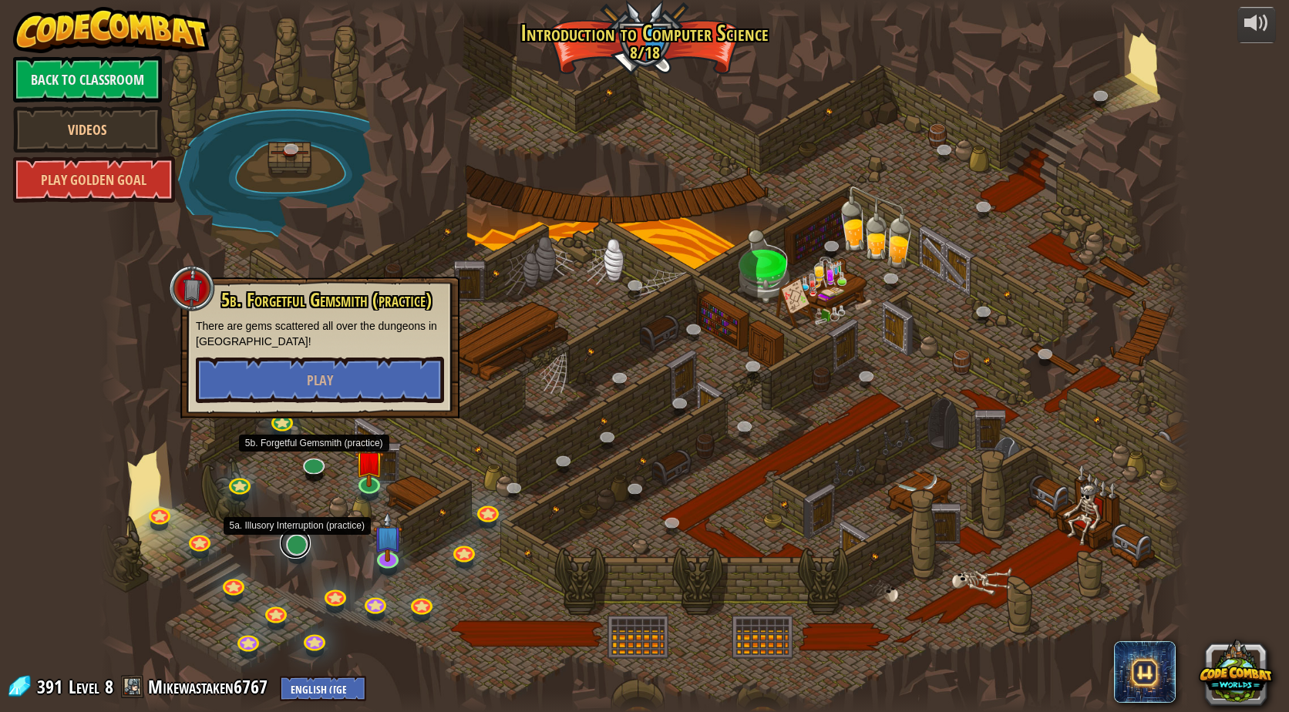
click at [298, 541] on link at bounding box center [295, 543] width 31 height 31
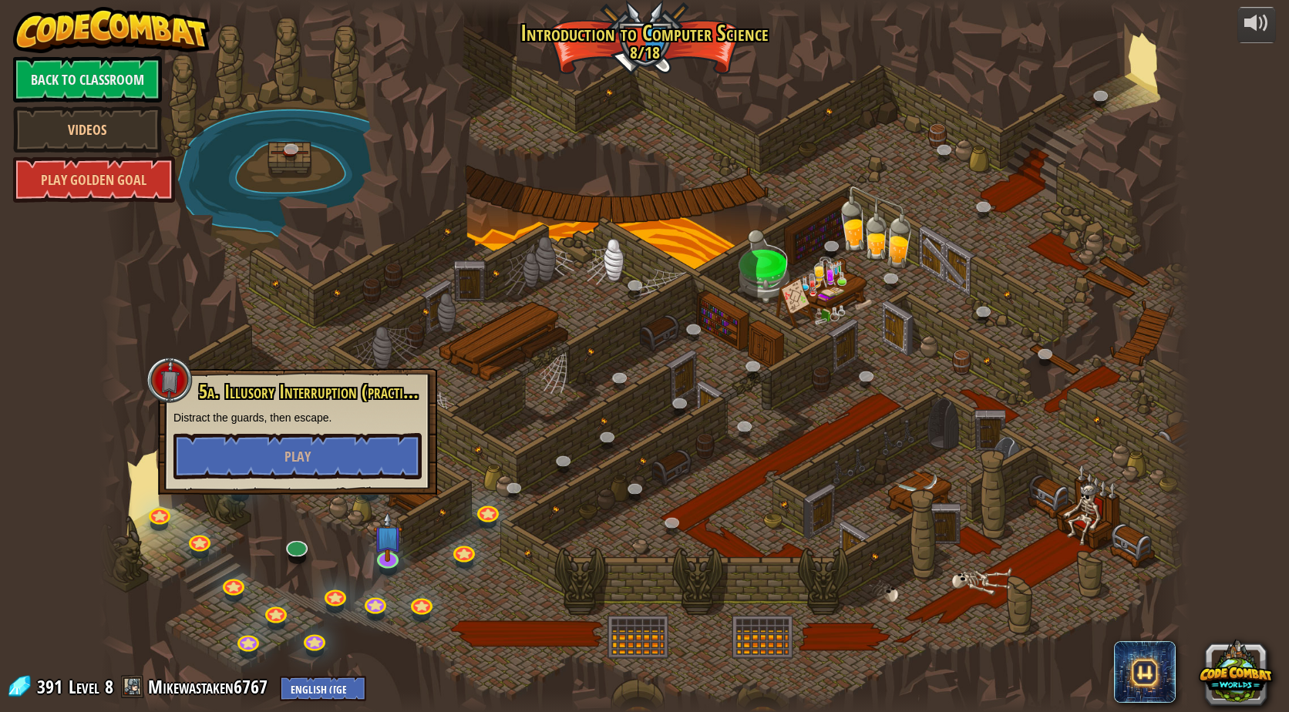
click at [340, 522] on div at bounding box center [644, 356] width 1090 height 712
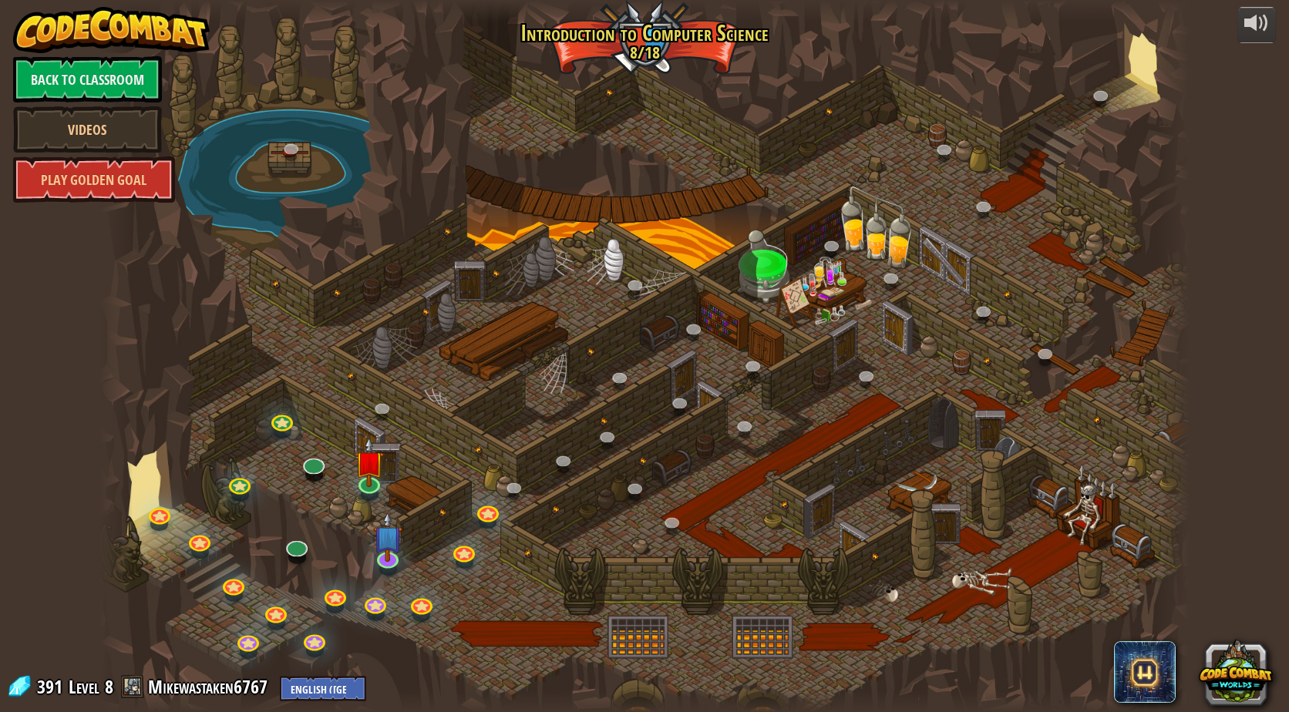
click at [310, 540] on div at bounding box center [644, 356] width 1090 height 712
click at [301, 543] on link at bounding box center [295, 543] width 31 height 31
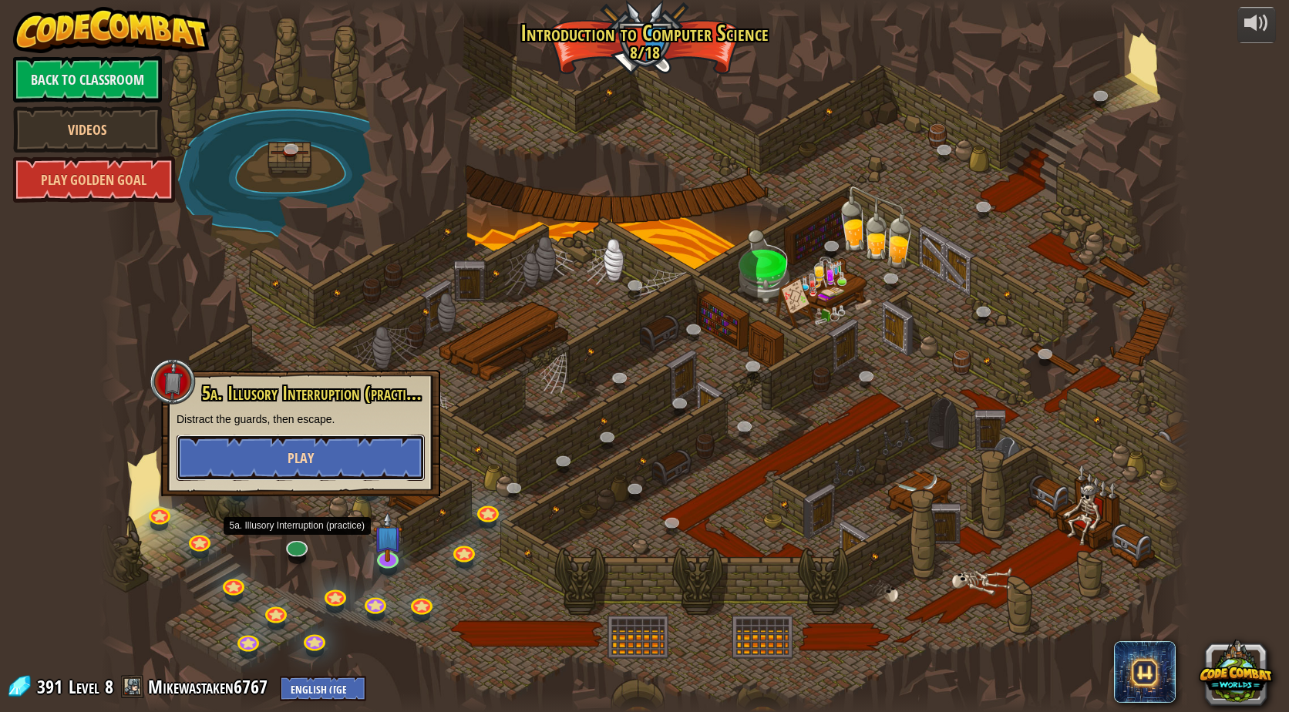
click at [333, 461] on button "Play" at bounding box center [301, 458] width 248 height 46
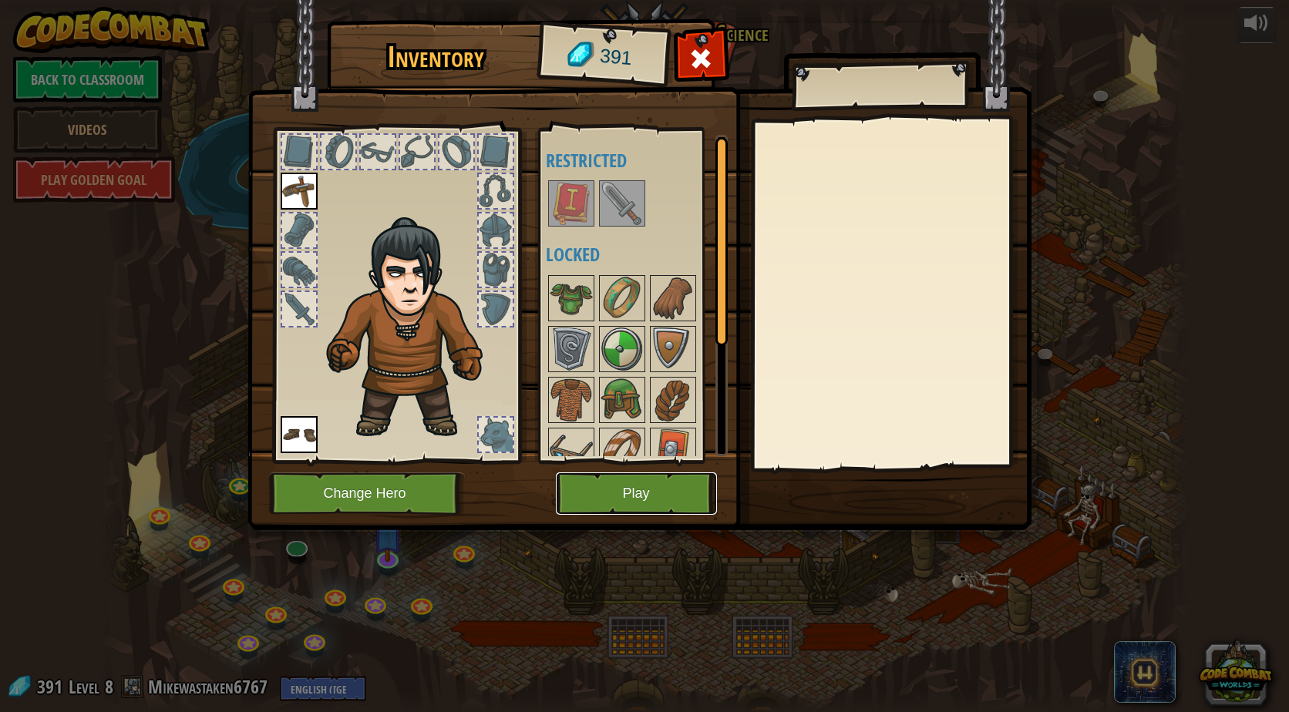
click at [586, 486] on button "Play" at bounding box center [636, 494] width 161 height 42
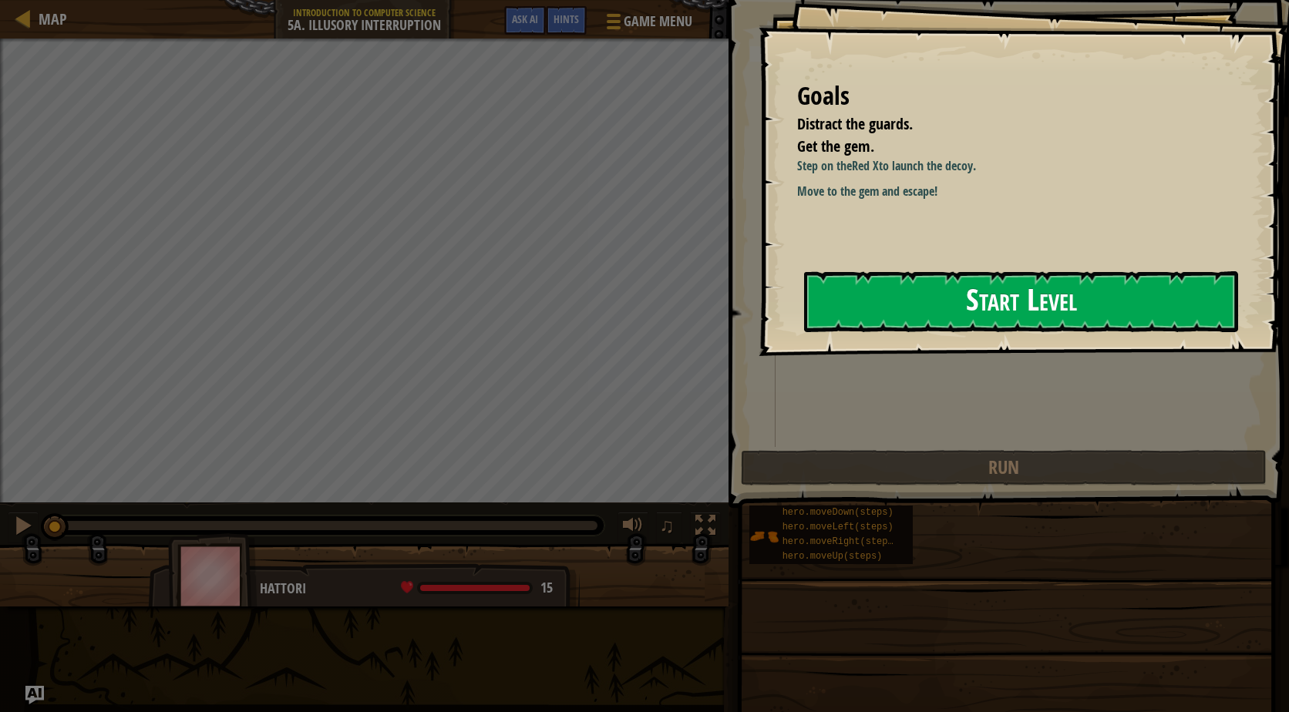
click at [950, 312] on button "Start Level" at bounding box center [1021, 301] width 434 height 61
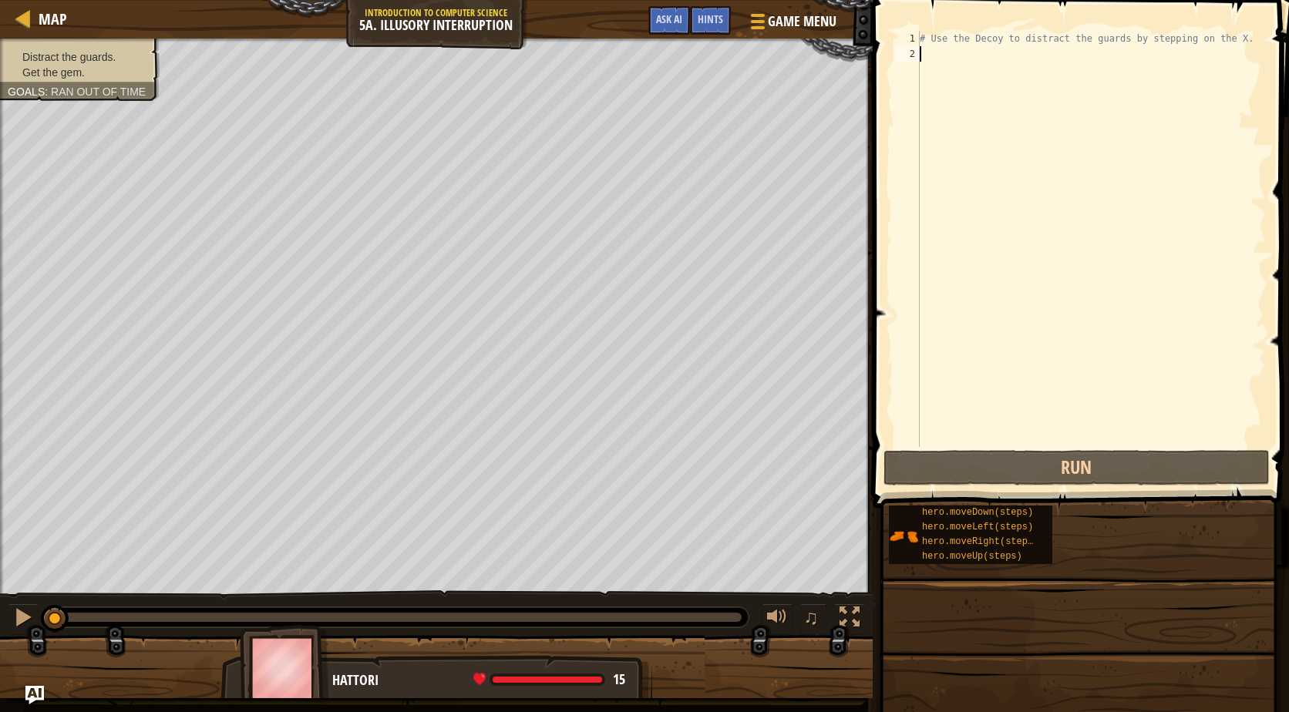
scroll to position [7, 0]
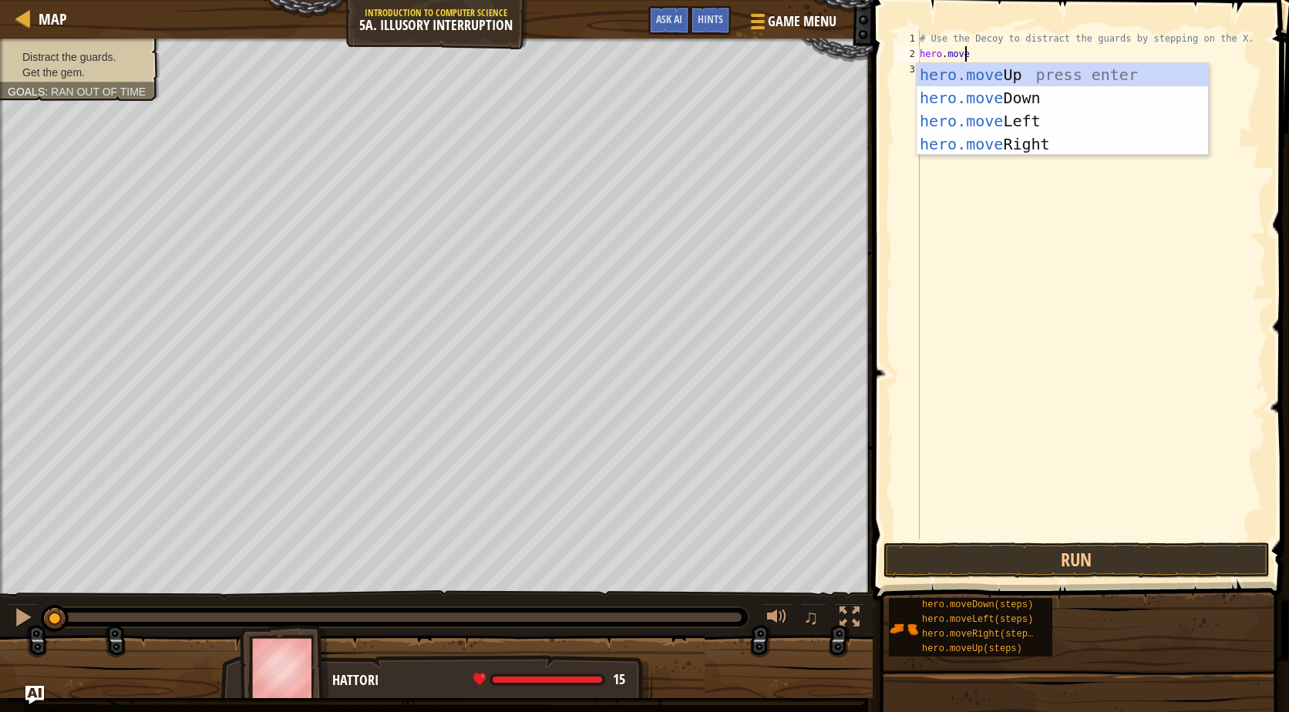
type textarea "hero.mover"
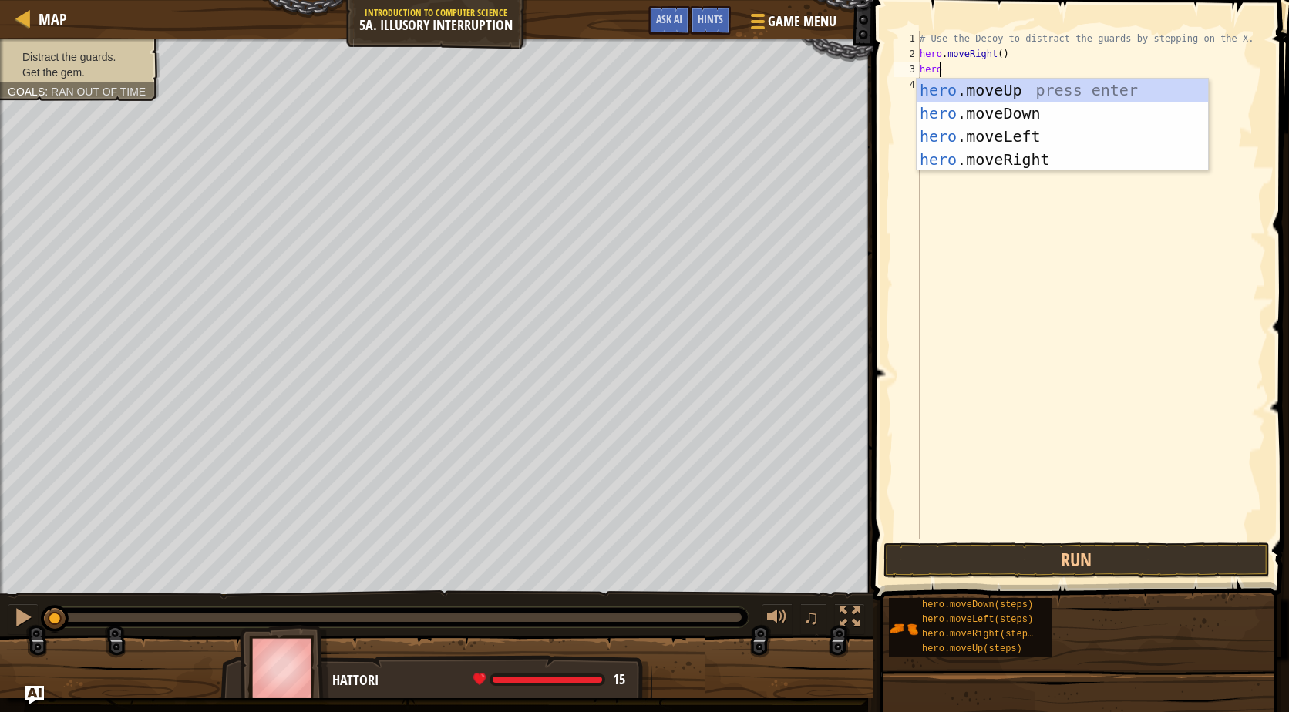
scroll to position [7, 1]
type textarea "hero.moved"
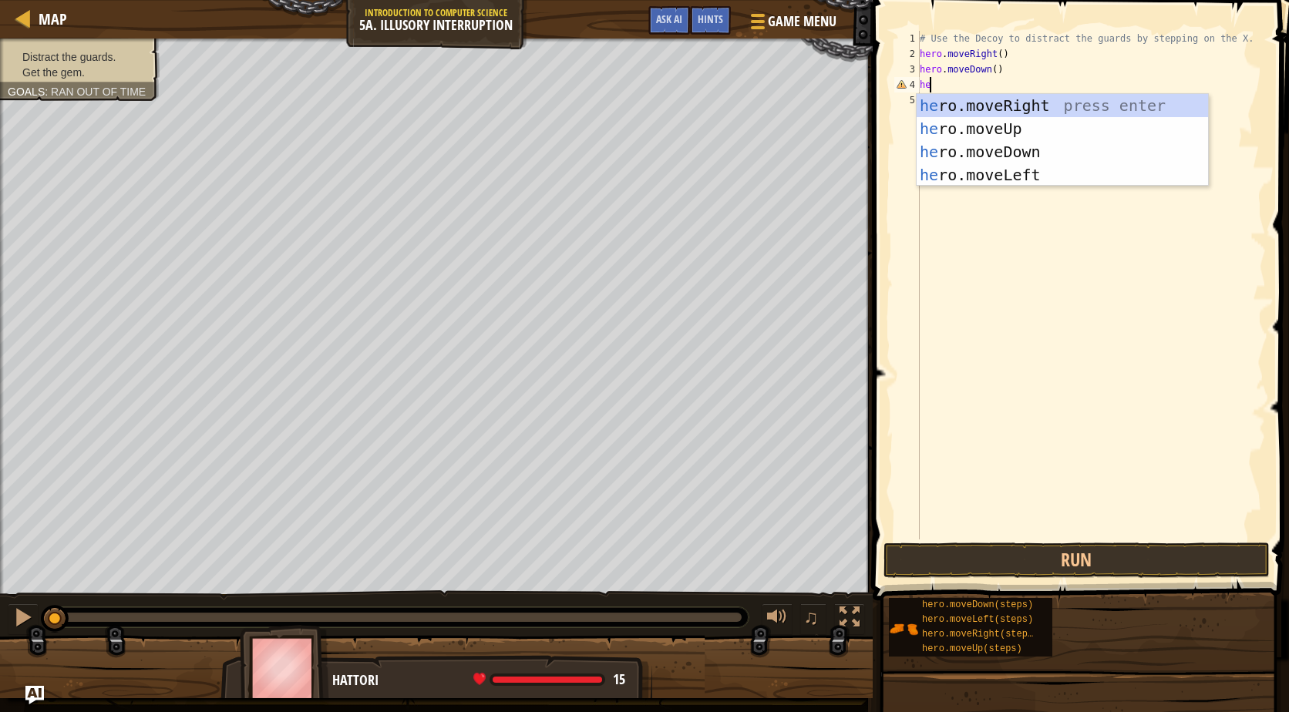
scroll to position [7, 0]
type textarea "h"
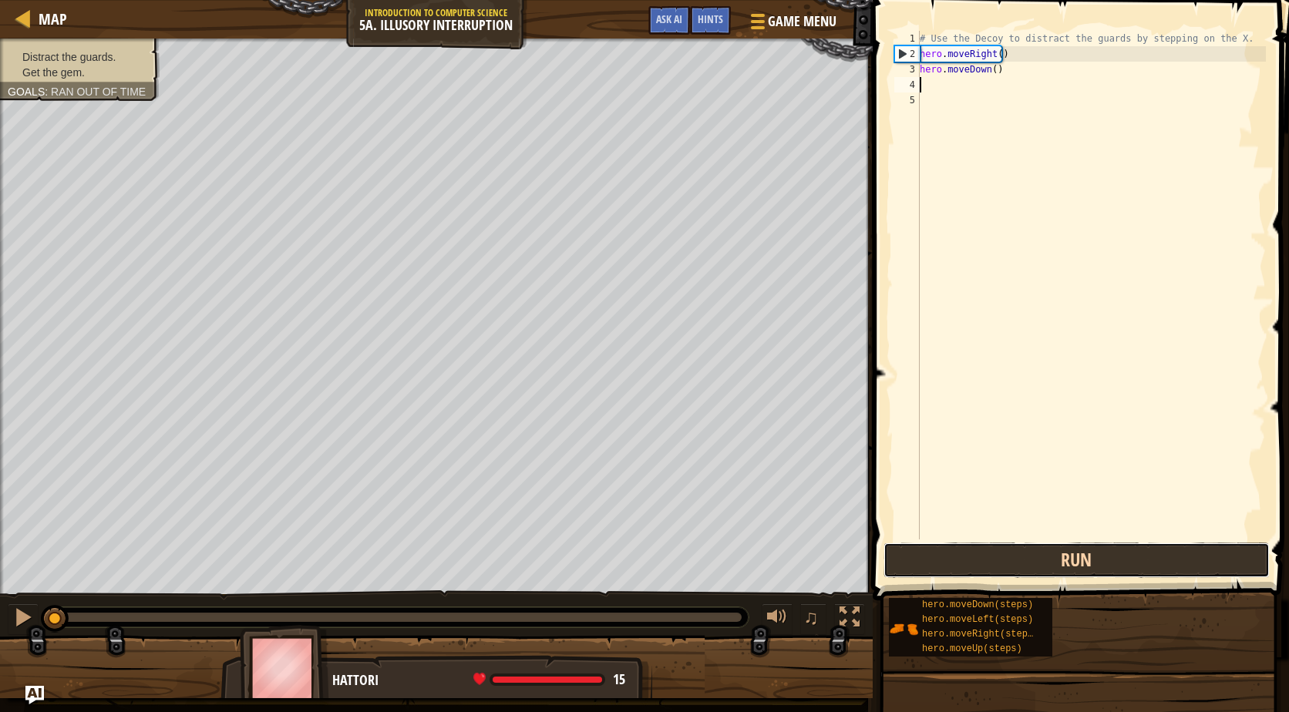
click at [1070, 557] on button "Run" at bounding box center [1077, 560] width 386 height 35
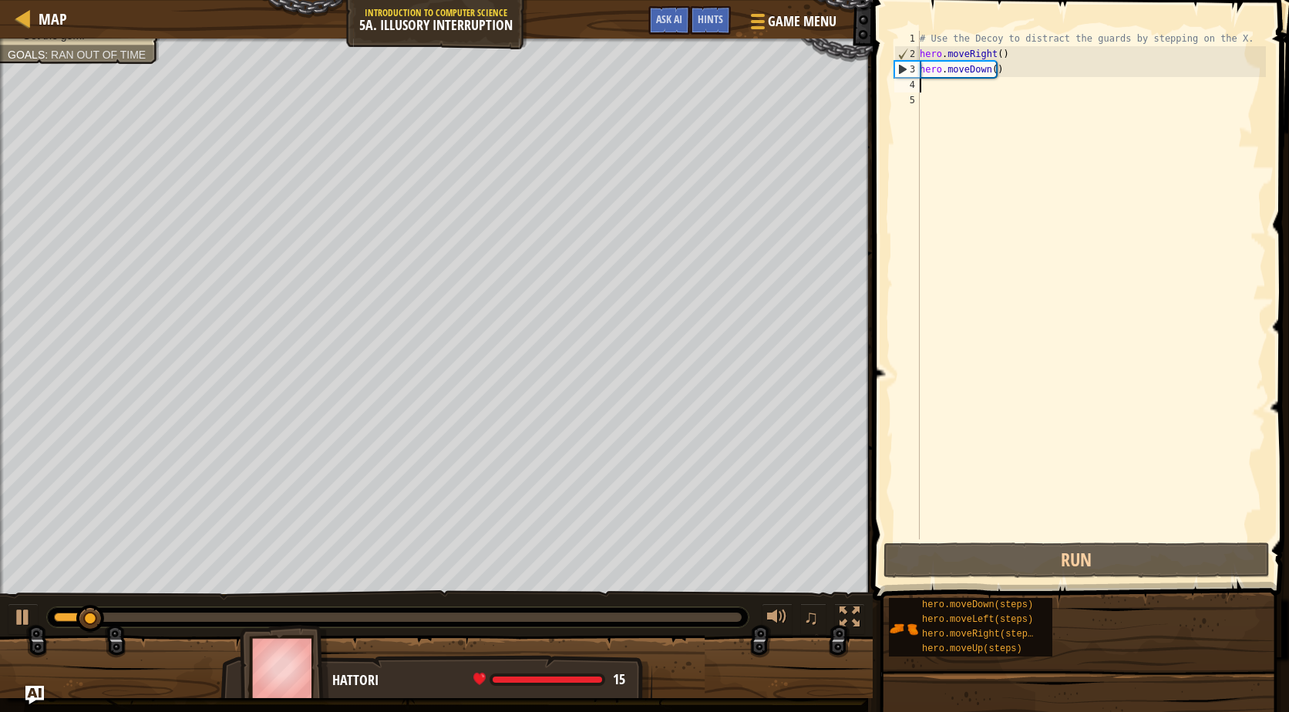
click at [991, 72] on div "# Use the Decoy to distract the guards by stepping on the X. hero . moveRight (…" at bounding box center [1091, 301] width 349 height 540
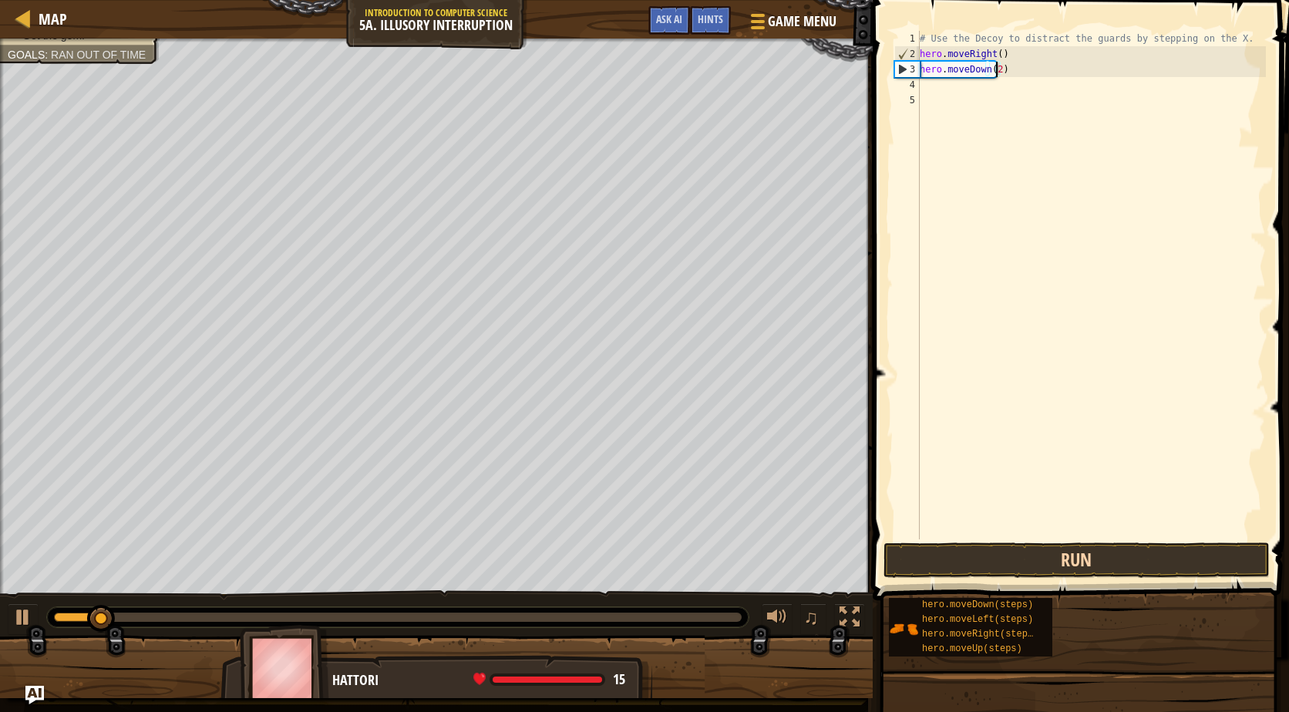
type textarea "hero.moveDown(2)"
click at [1165, 571] on button "Run" at bounding box center [1077, 560] width 386 height 35
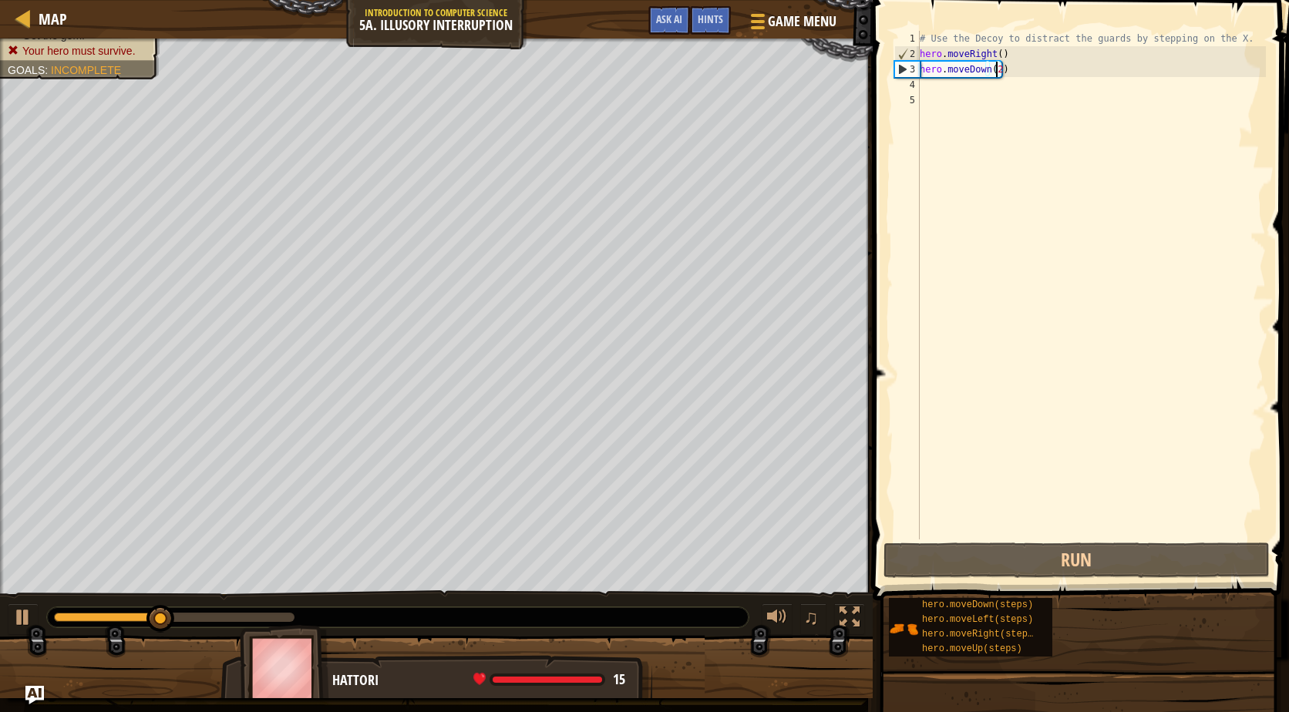
click at [1133, 121] on div "# Use the Decoy to distract the guards by stepping on the X. hero . moveRight (…" at bounding box center [1091, 301] width 349 height 540
click at [1110, 94] on div "# Use the Decoy to distract the guards by stepping on the X. hero . moveRight (…" at bounding box center [1091, 301] width 349 height 540
click at [1101, 89] on div "# Use the Decoy to distract the guards by stepping on the X. hero . moveRight (…" at bounding box center [1091, 301] width 349 height 540
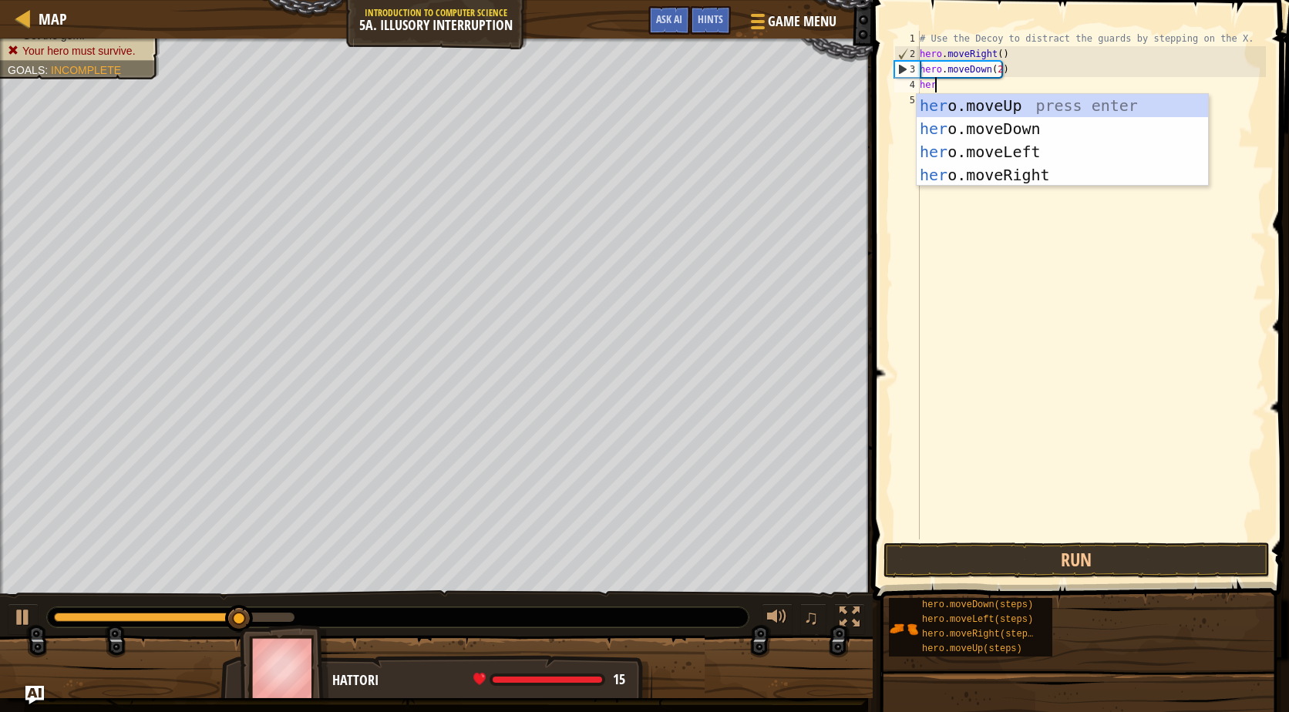
scroll to position [7, 1]
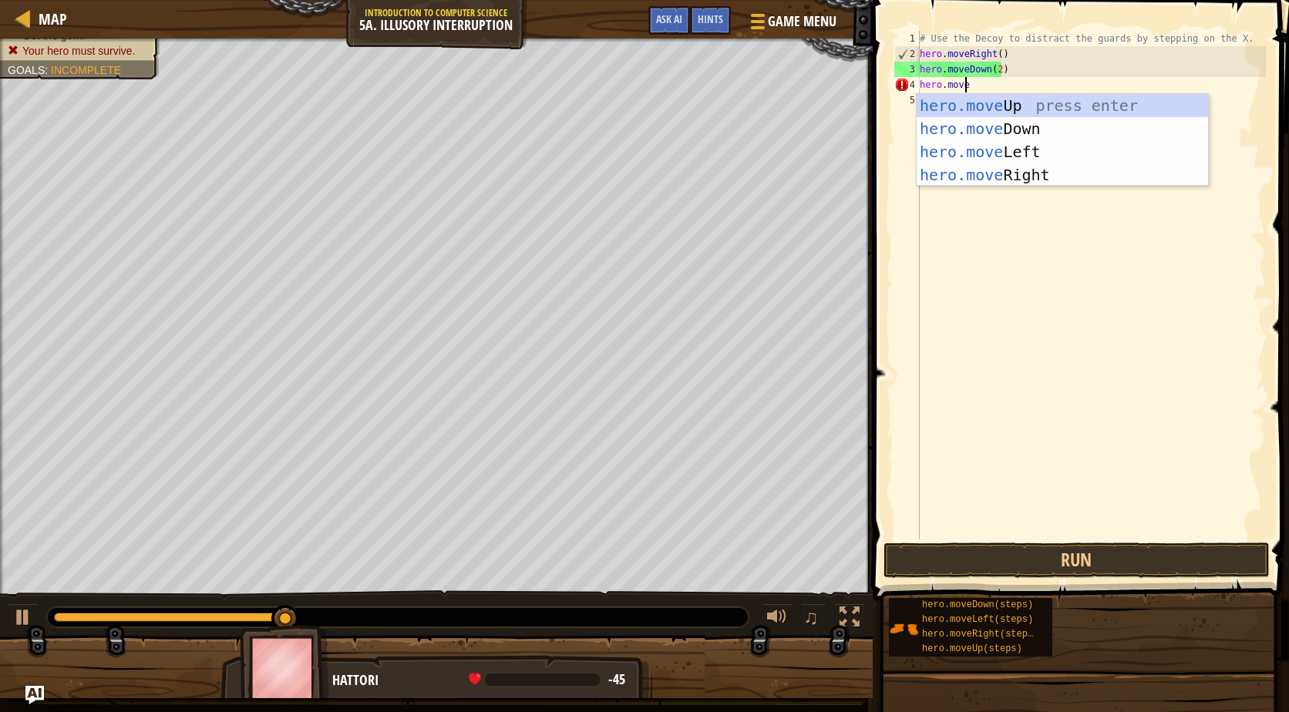
type textarea "hero.moveu"
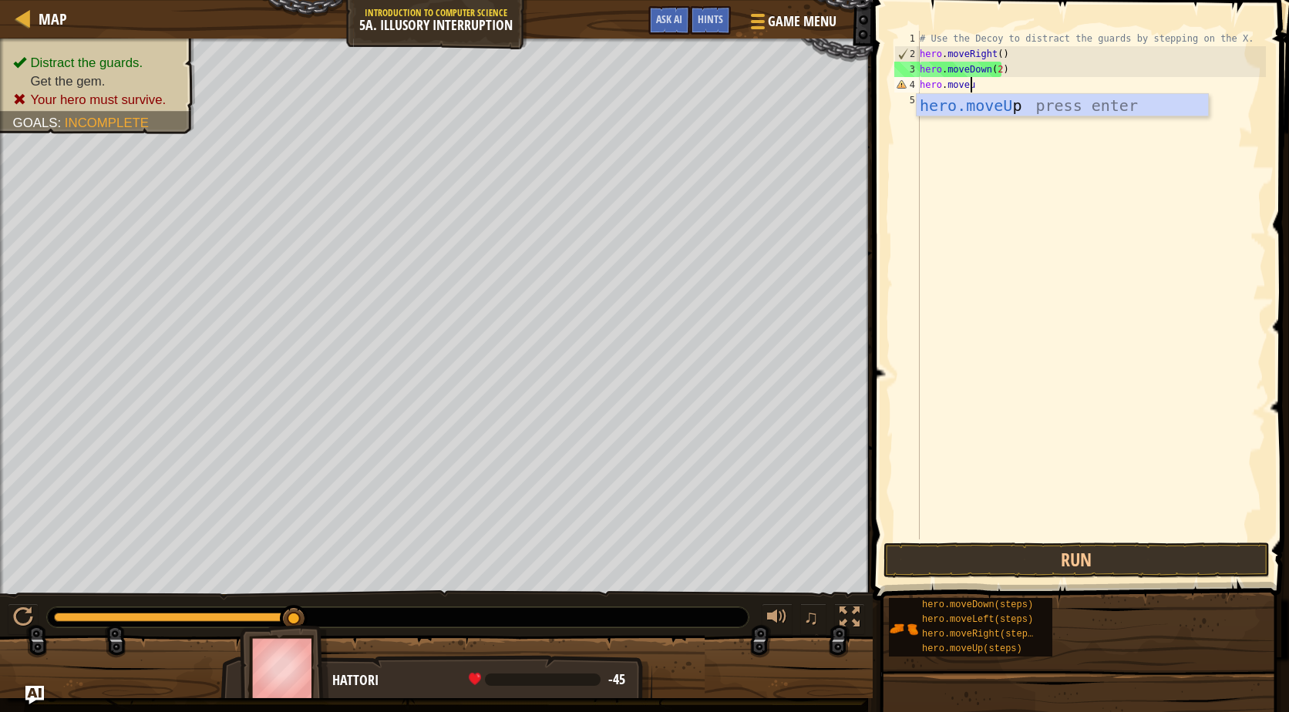
scroll to position [7, 0]
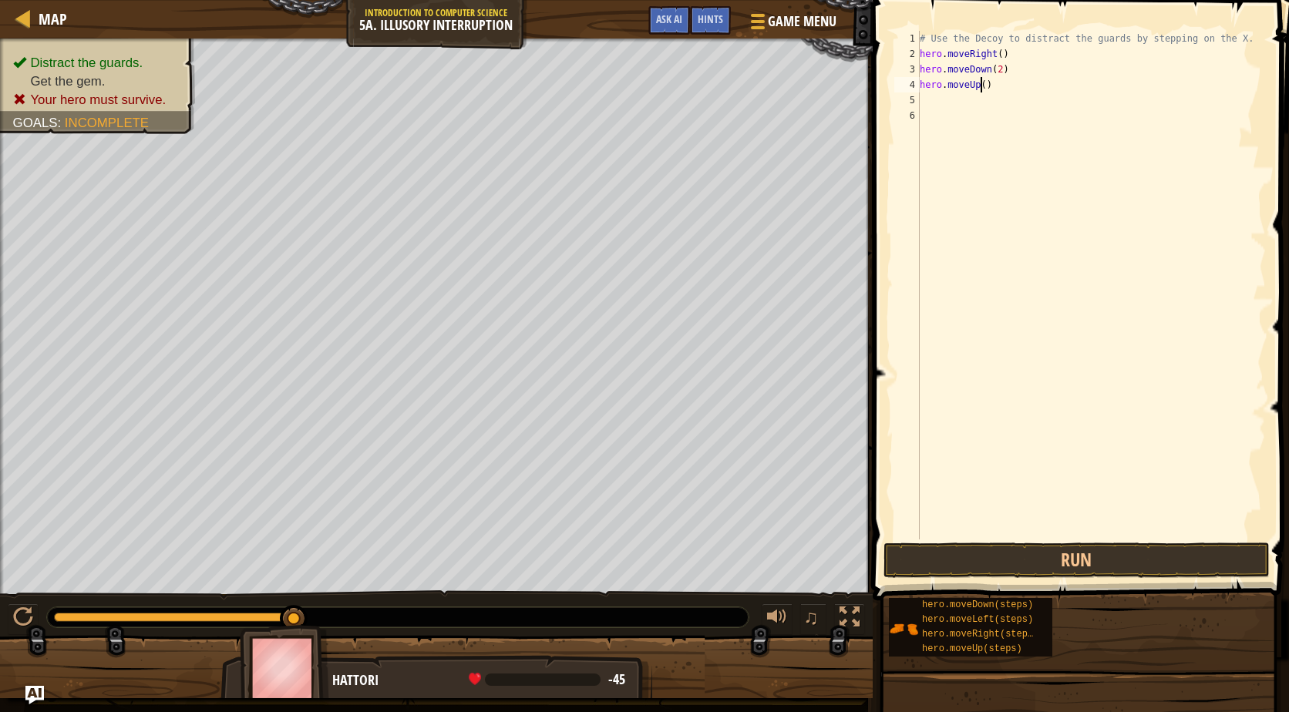
click at [983, 84] on div "# Use the Decoy to distract the guards by stepping on the X. hero . moveRight (…" at bounding box center [1091, 301] width 349 height 540
type textarea "hero.moveUp(2)"
click at [989, 111] on div "# Use the Decoy to distract the guards by stepping on the X. hero . moveRight (…" at bounding box center [1091, 301] width 349 height 540
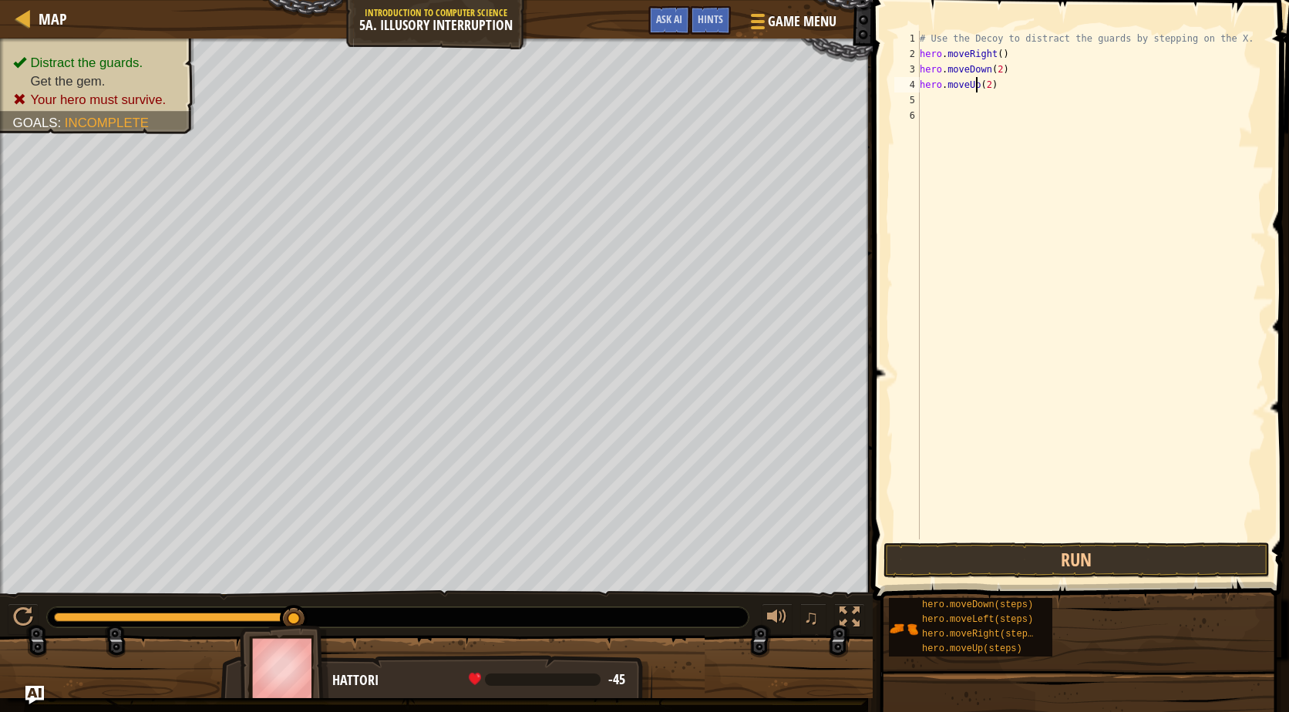
click at [976, 92] on div "# Use the Decoy to distract the guards by stepping on the X. hero . moveRight (…" at bounding box center [1091, 301] width 349 height 540
type textarea "hero.moveUp(2)"
click at [975, 96] on div "# Use the Decoy to distract the guards by stepping on the X. hero . moveRight (…" at bounding box center [1091, 301] width 349 height 540
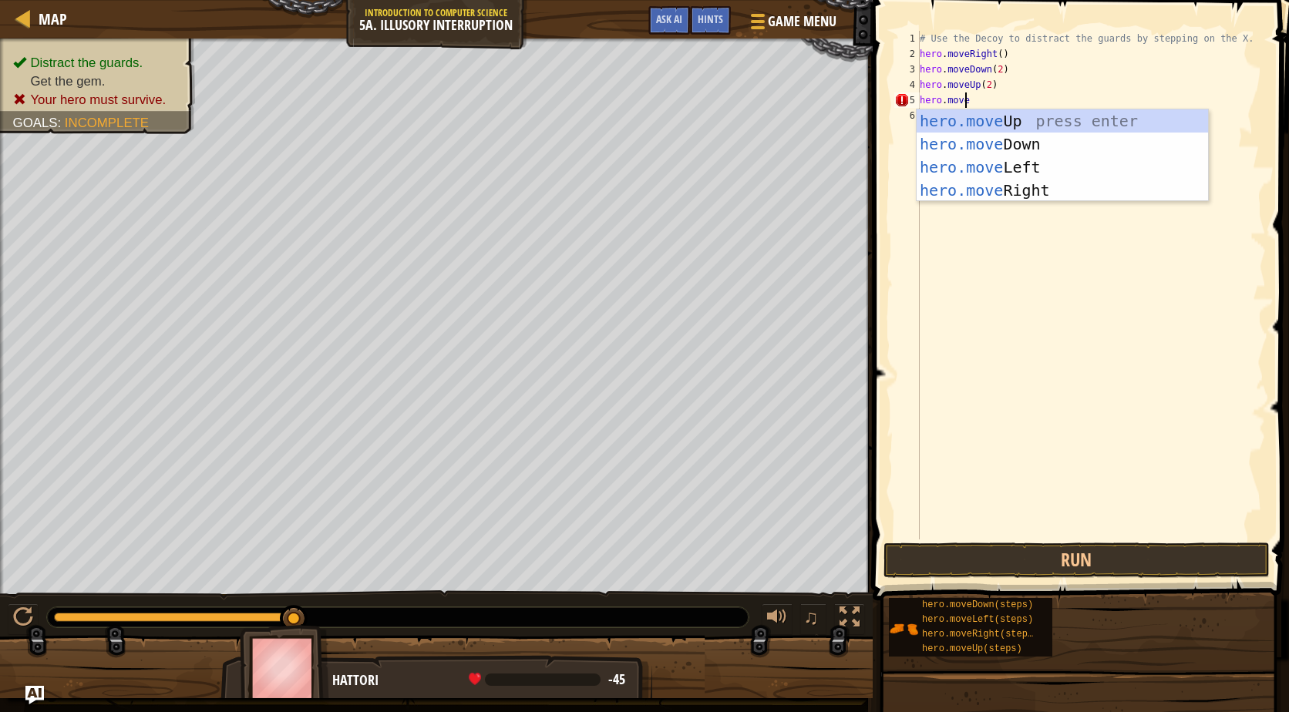
type textarea "hero.mover"
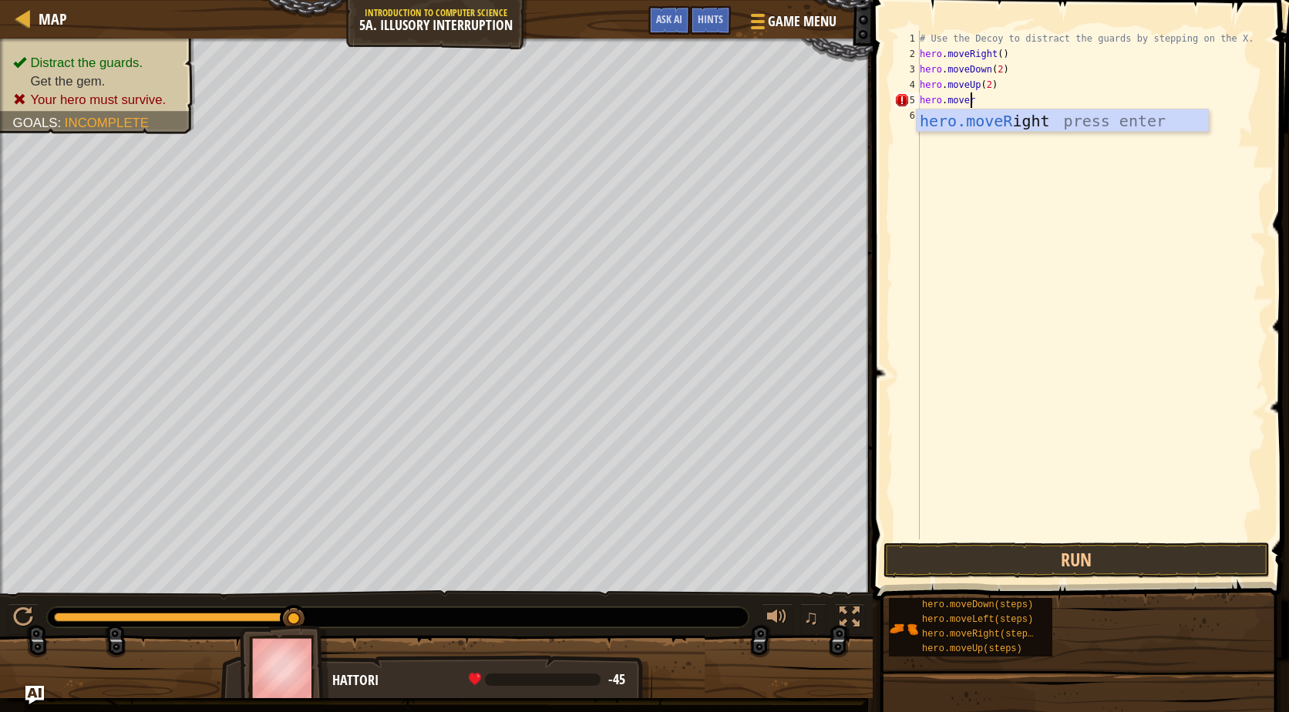
scroll to position [7, 0]
click at [993, 101] on div "# Use the Decoy to distract the guards by stepping on the X. hero . moveRight (…" at bounding box center [1091, 301] width 349 height 540
click at [995, 101] on div "# Use the Decoy to distract the guards by stepping on the X. hero . moveRight (…" at bounding box center [1091, 301] width 349 height 540
type textarea "hero.moveRight(3)"
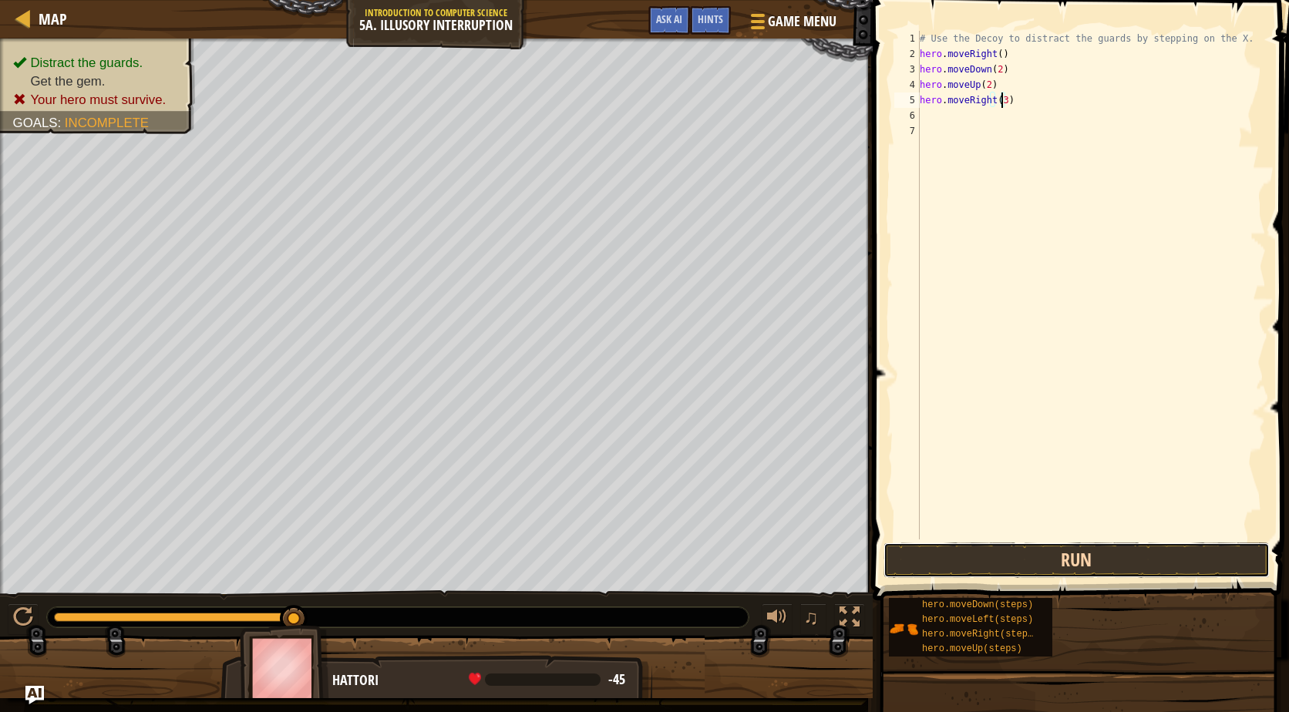
click at [1005, 552] on button "Run" at bounding box center [1077, 560] width 386 height 35
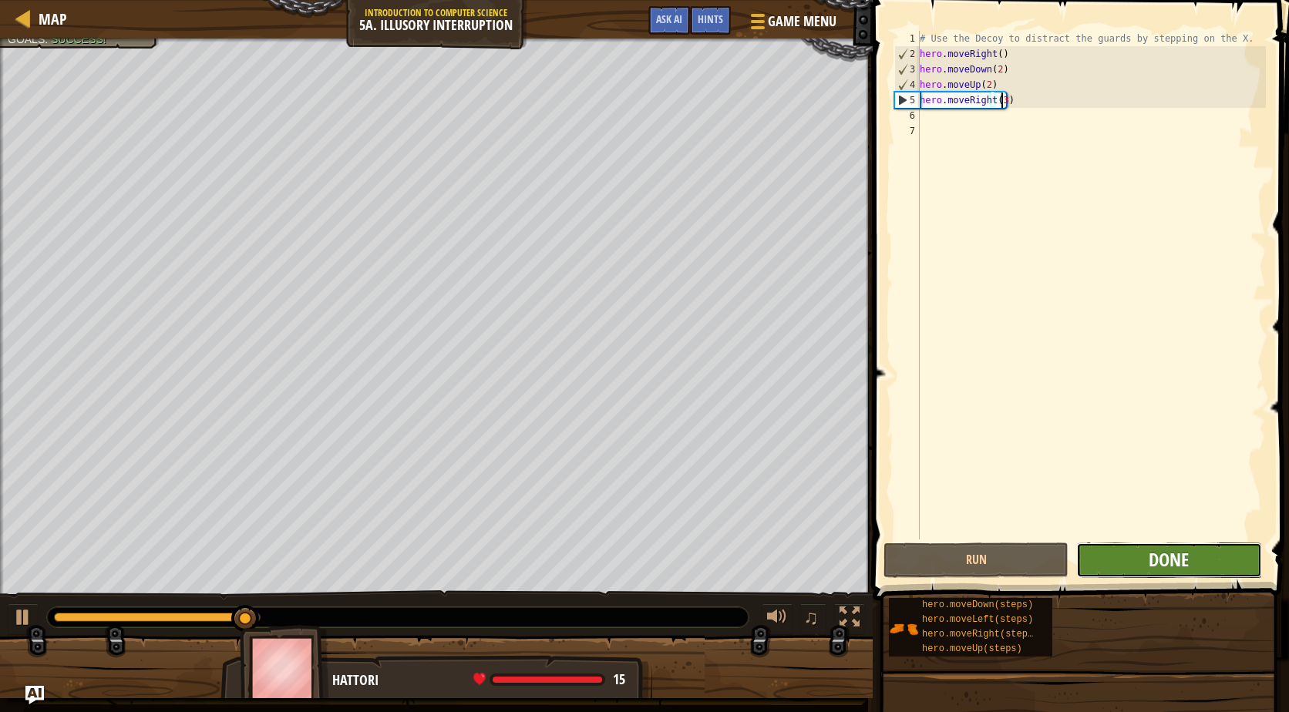
click at [1189, 567] on span "Done" at bounding box center [1169, 559] width 40 height 25
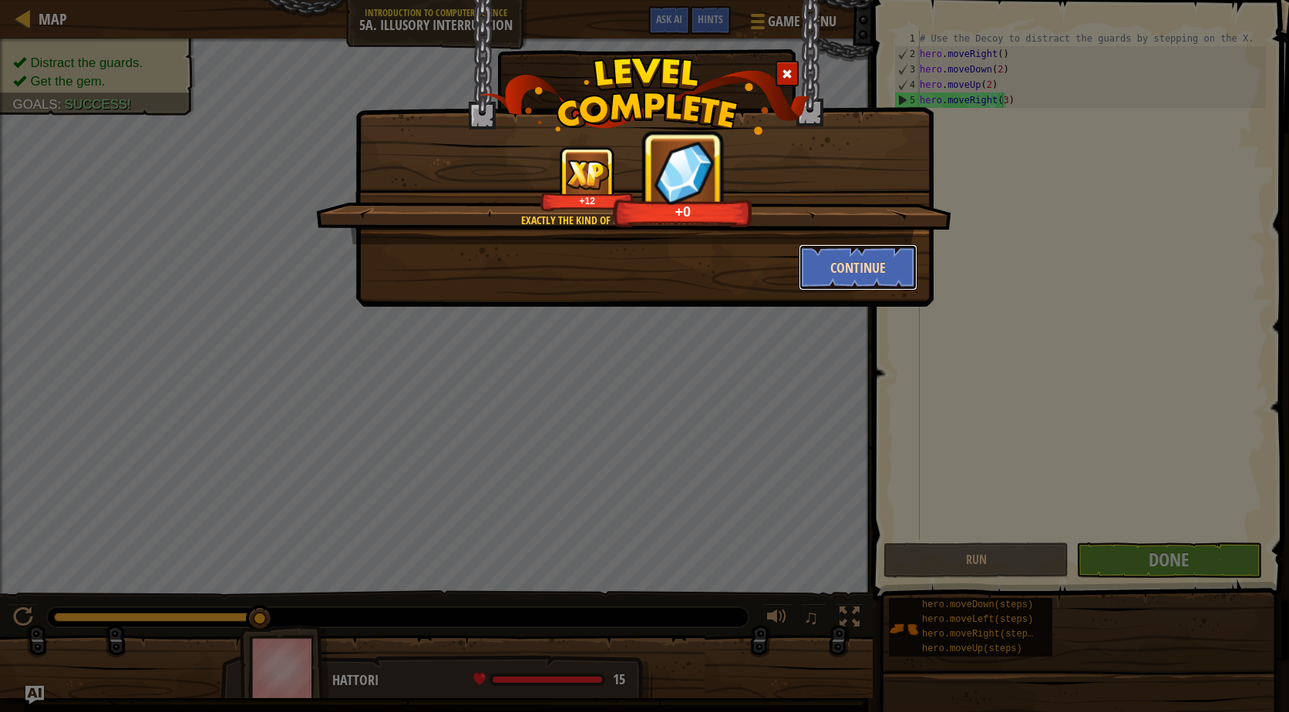
click at [867, 260] on button "Continue" at bounding box center [859, 267] width 120 height 46
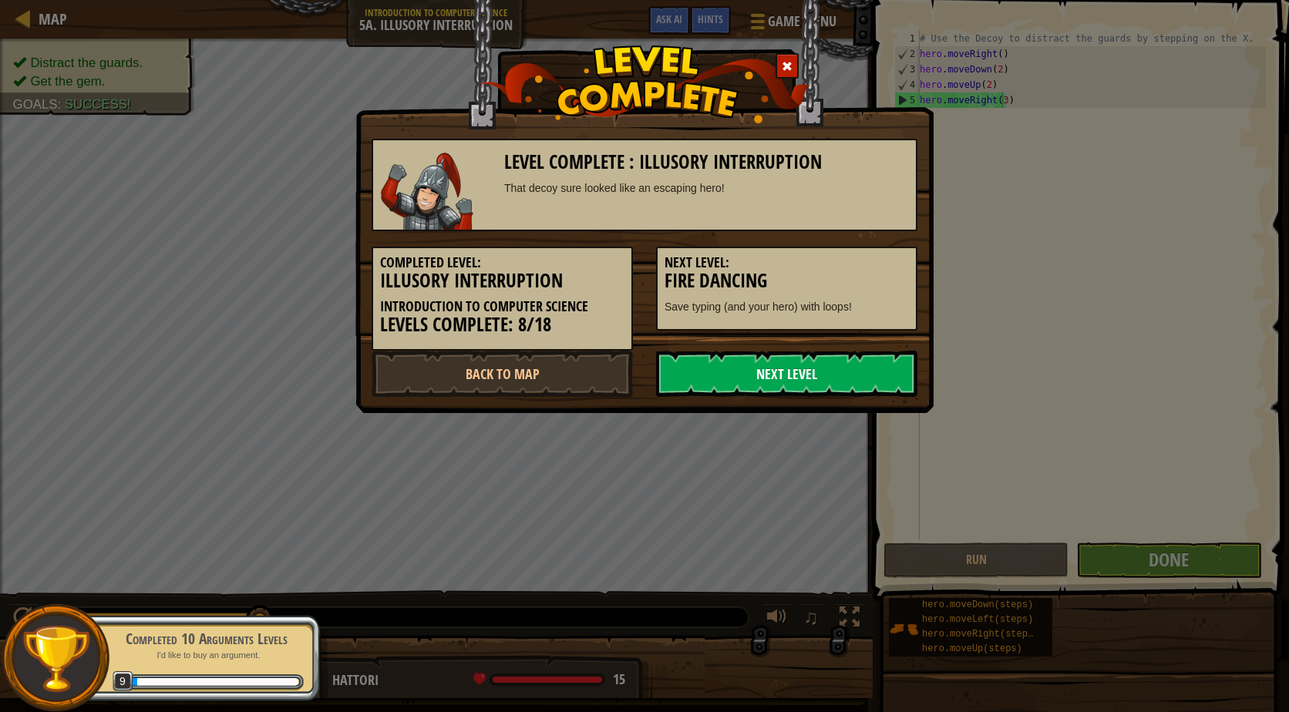
click at [837, 357] on link "Next Level" at bounding box center [786, 374] width 261 height 46
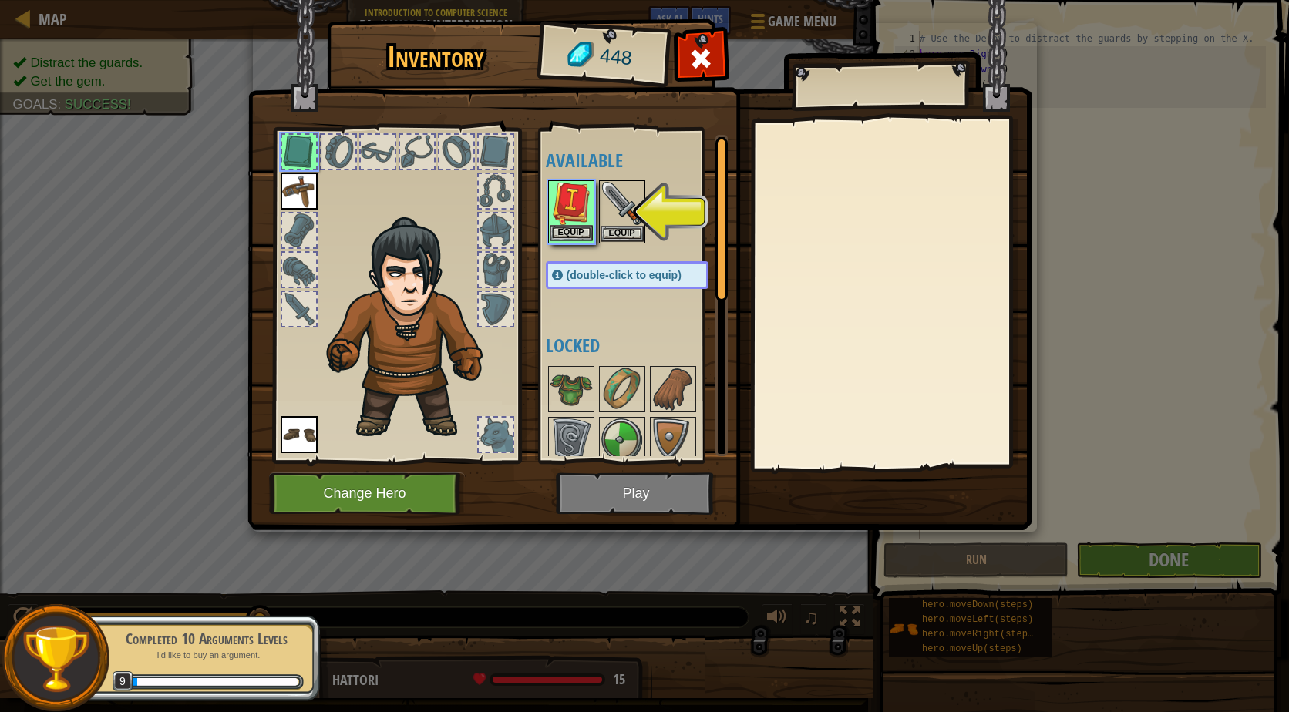
click at [576, 198] on img at bounding box center [571, 203] width 43 height 43
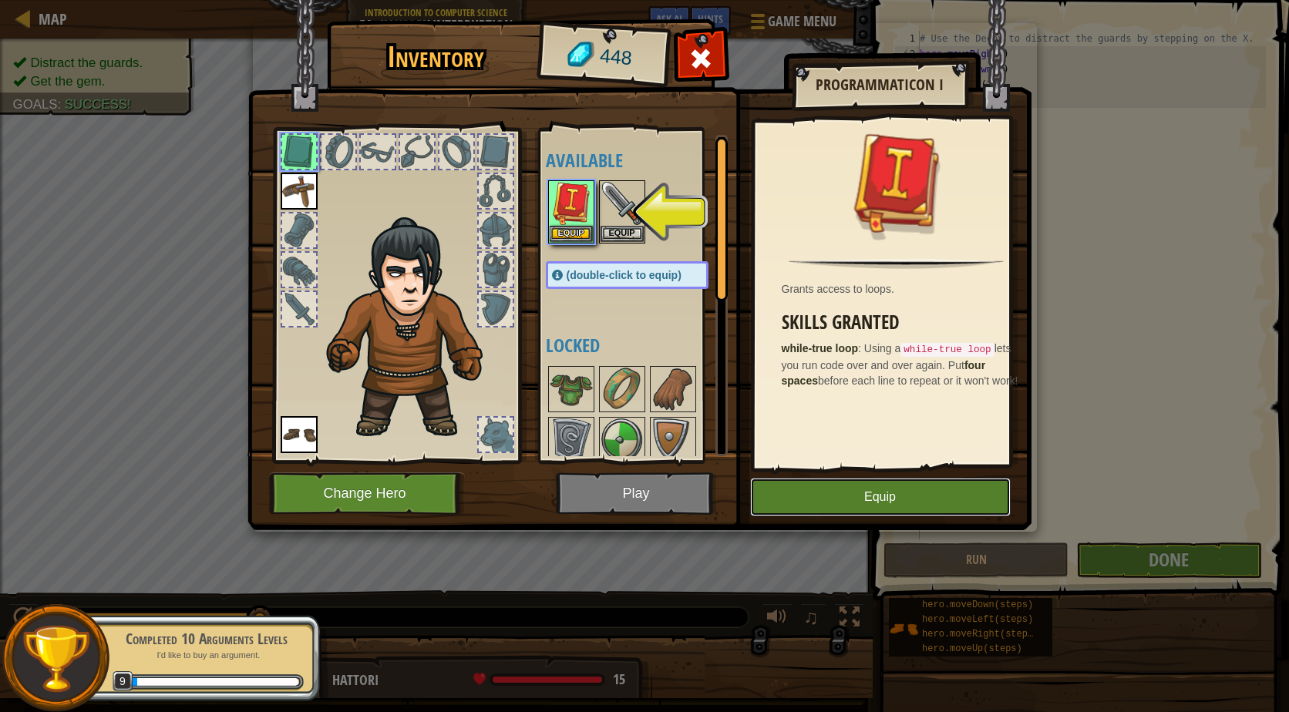
click at [904, 489] on button "Equip" at bounding box center [880, 497] width 261 height 39
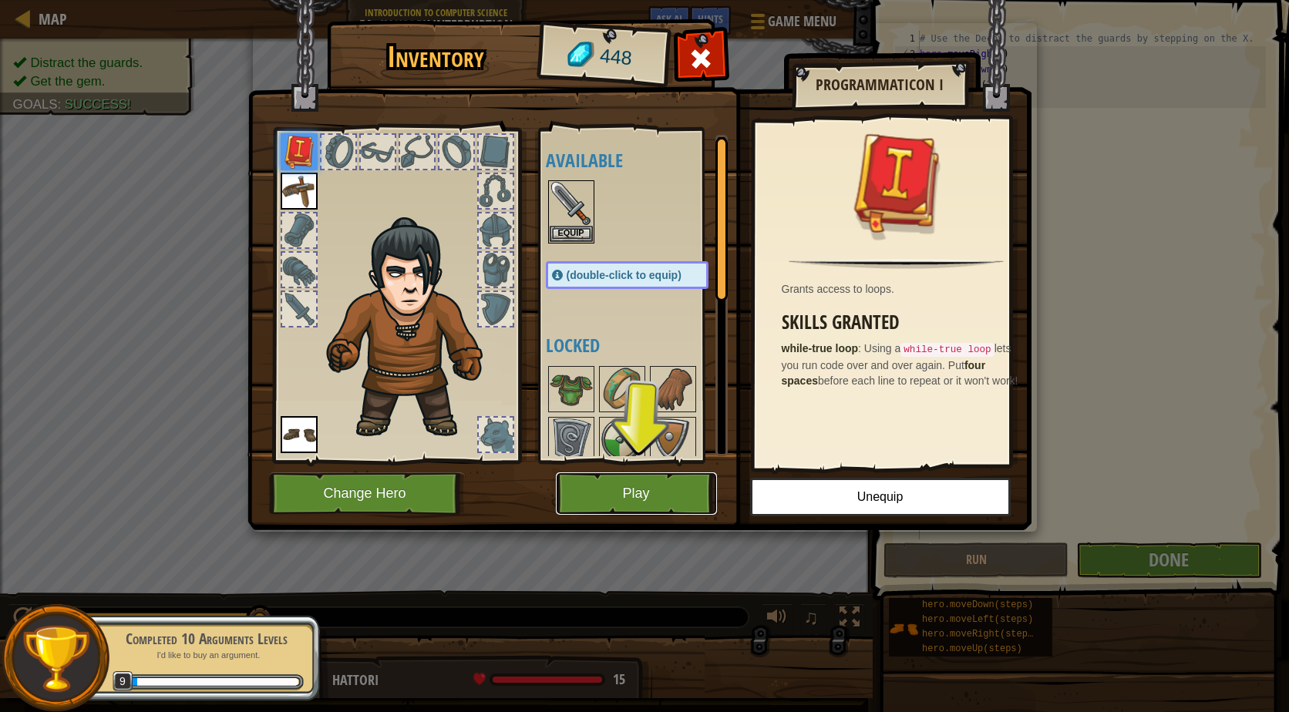
click at [621, 504] on button "Play" at bounding box center [636, 494] width 161 height 42
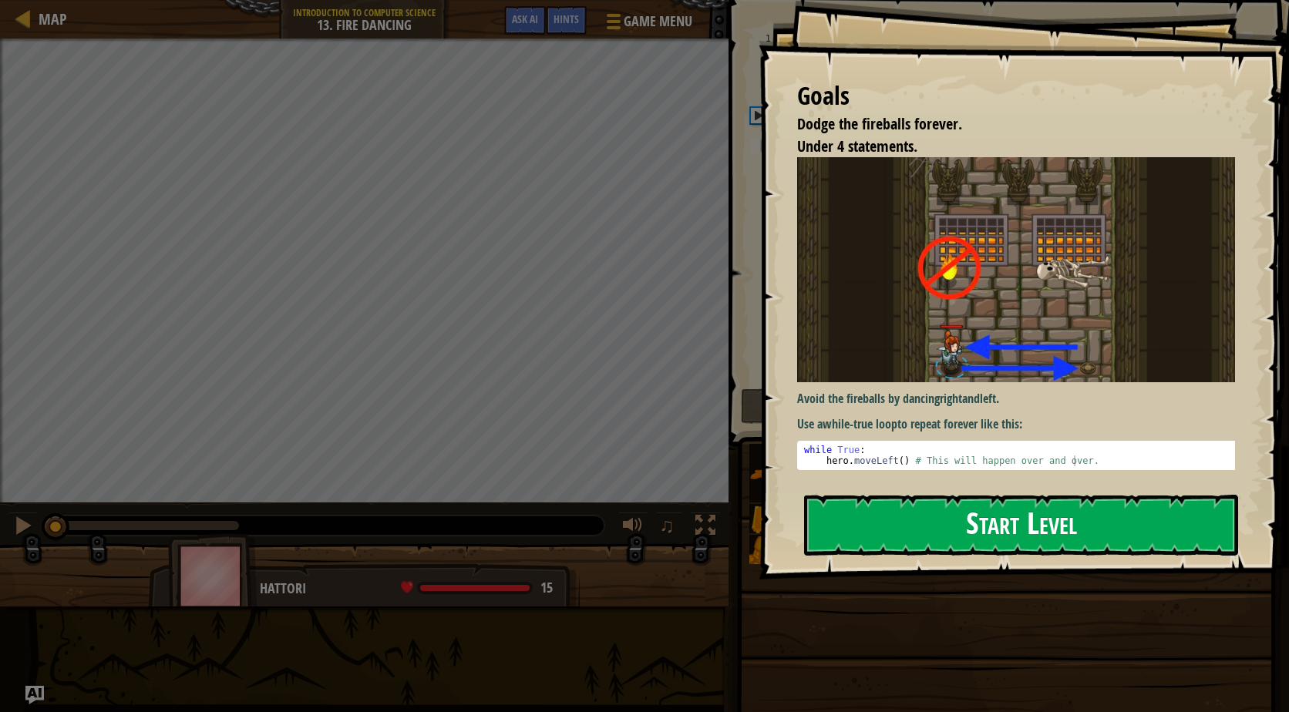
click at [908, 511] on button "Start Level" at bounding box center [1021, 525] width 434 height 61
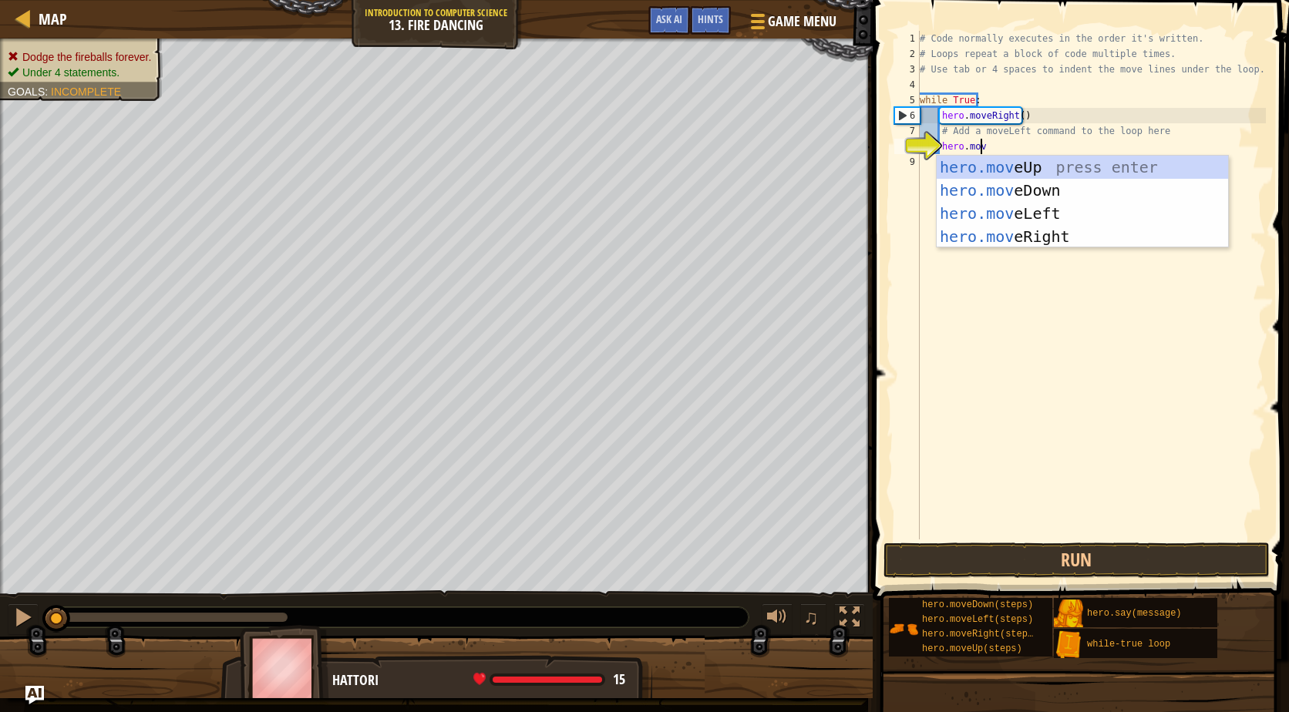
scroll to position [7, 5]
type textarea "hero.movel"
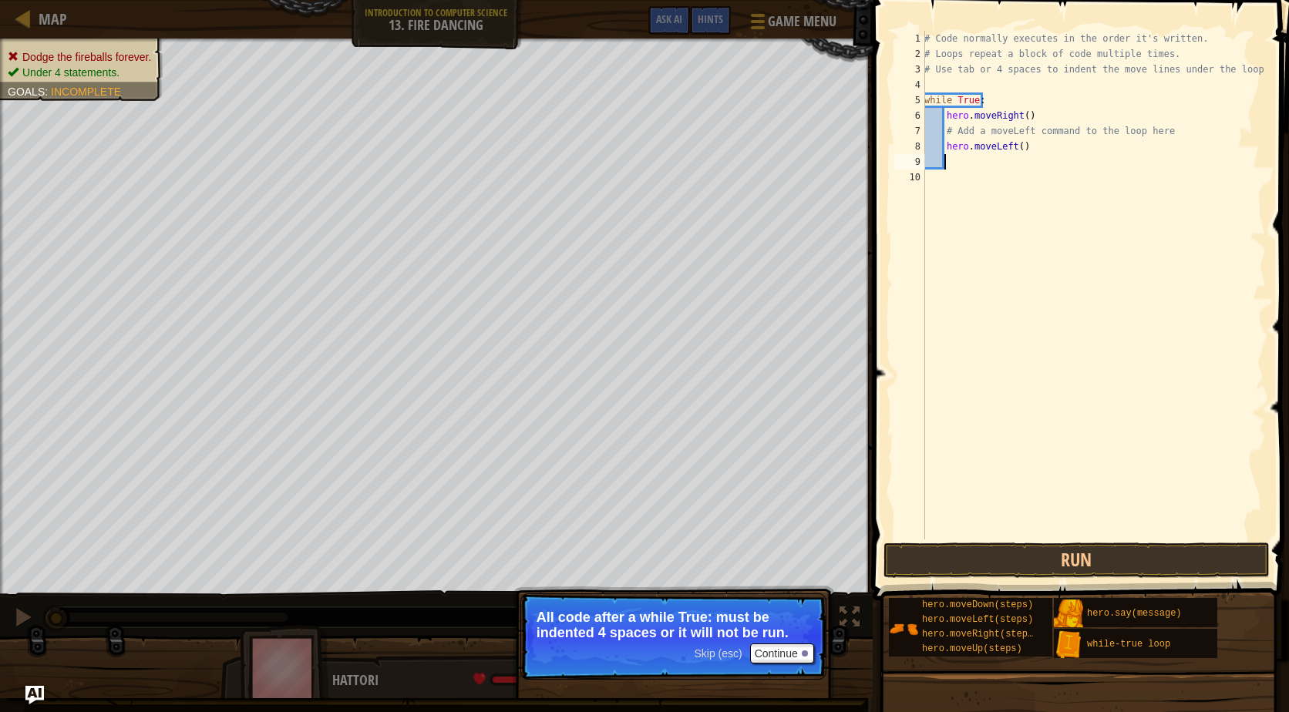
scroll to position [7, 0]
type textarea "h"
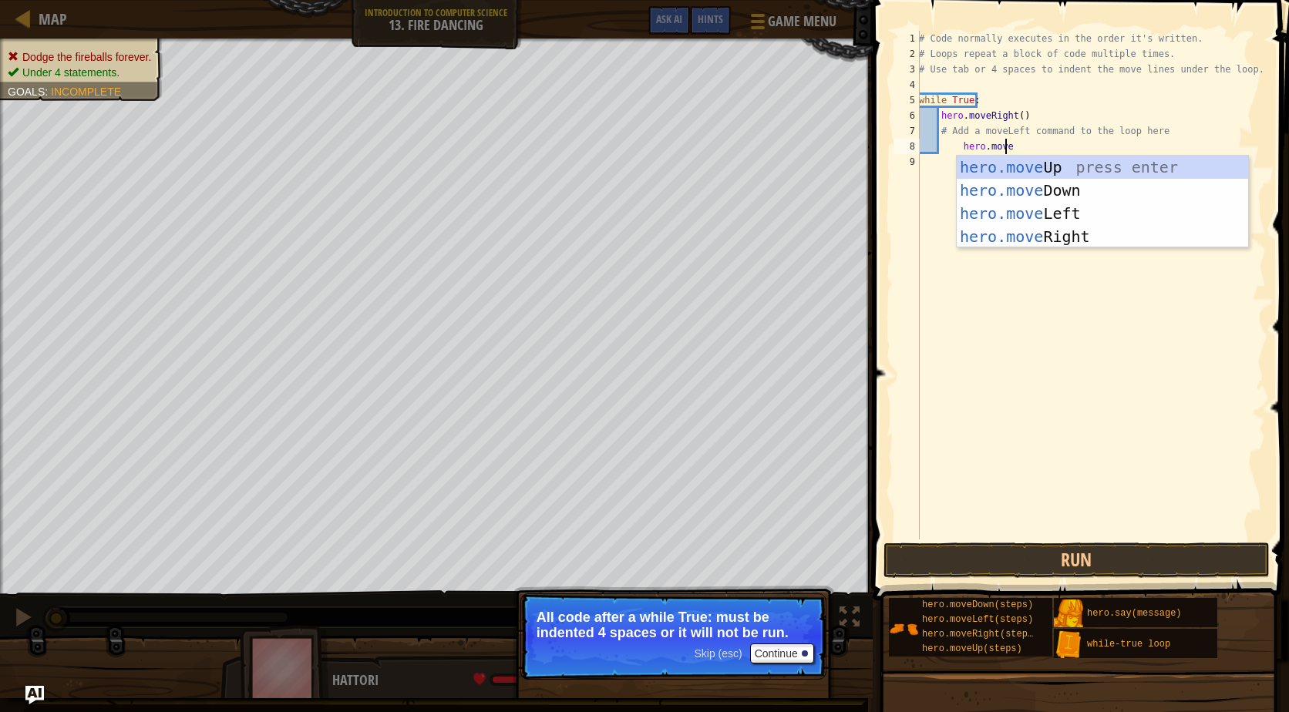
scroll to position [7, 6]
type textarea "hero.movel"
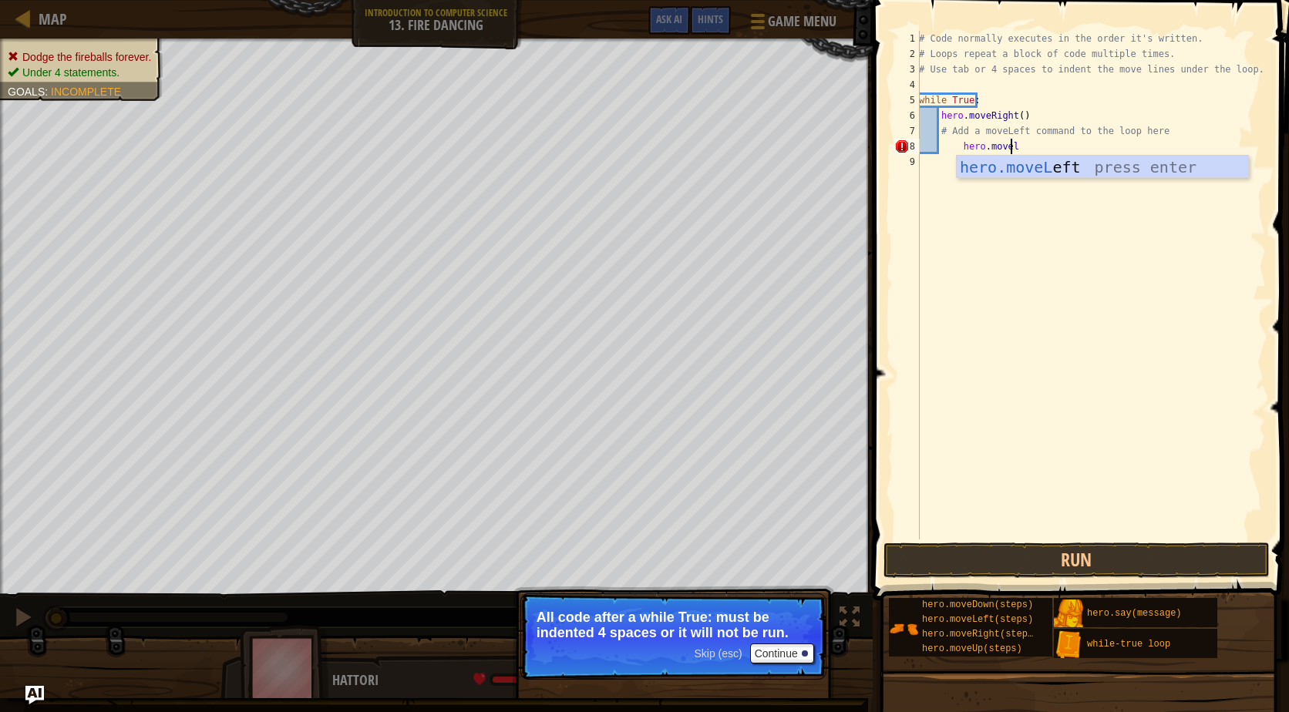
scroll to position [7, 2]
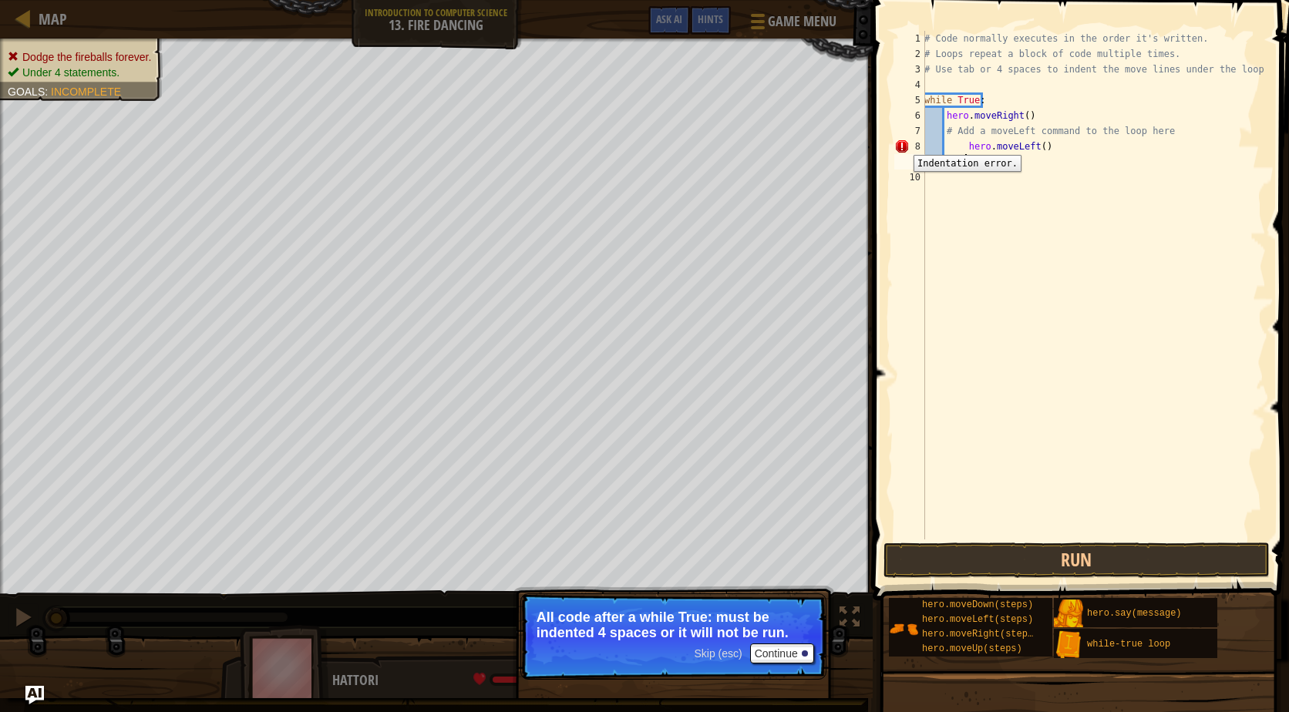
click at [902, 143] on div "8" at bounding box center [909, 146] width 31 height 15
click at [968, 152] on div "# Code normally executes in the order it's written. # Loops repeat a block of c…" at bounding box center [1093, 301] width 345 height 540
type textarea "hero.moveLeft()"
click at [1058, 218] on div "# Code normally executes in the order it's written. # Loops repeat a block of c…" at bounding box center [1093, 301] width 345 height 540
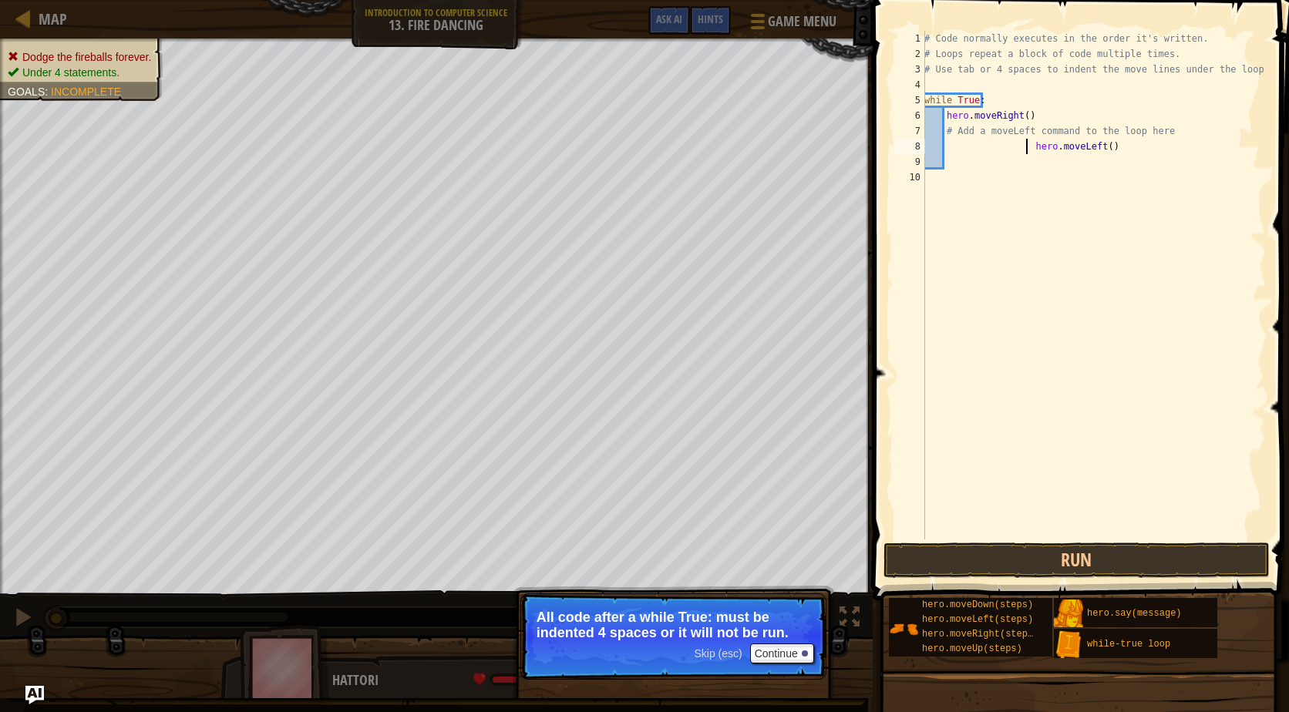
scroll to position [7, 0]
click at [1021, 150] on div "# Code normally executes in the order it's written. # Loops repeat a block of c…" at bounding box center [1093, 301] width 345 height 540
click at [1028, 146] on div "# Code normally executes in the order it's written. # Loops repeat a block of c…" at bounding box center [1093, 301] width 345 height 540
type textarea "hero.moveLeft()"
click at [1153, 163] on div "# Code normally executes in the order it's written. # Loops repeat a block of c…" at bounding box center [1091, 301] width 350 height 540
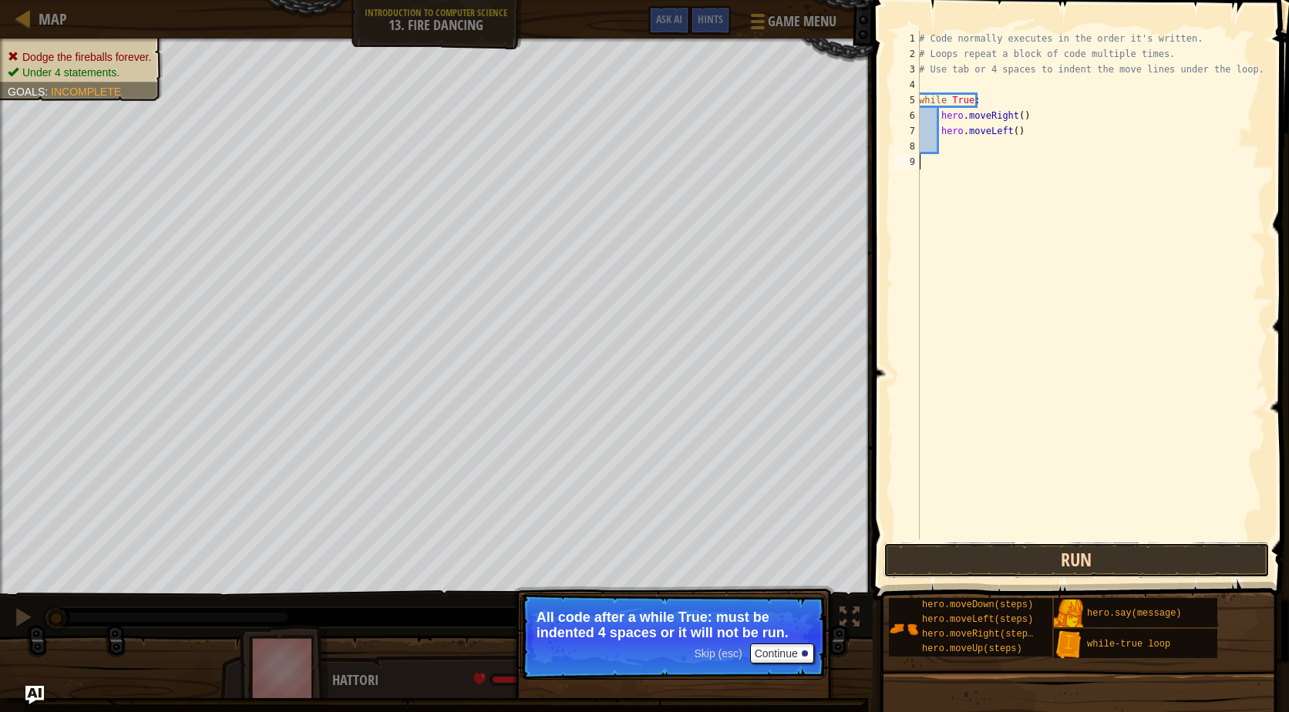
click at [1113, 562] on button "Run" at bounding box center [1077, 560] width 386 height 35
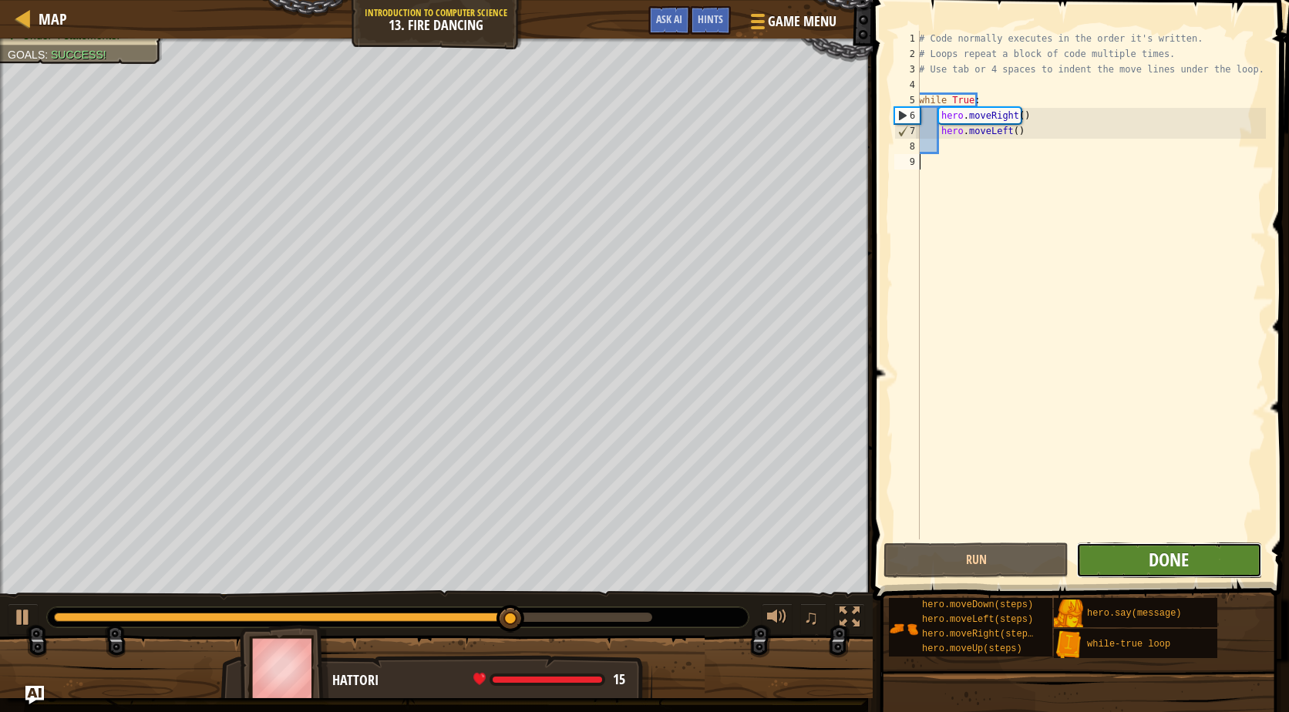
click at [1176, 558] on span "Done" at bounding box center [1169, 559] width 40 height 25
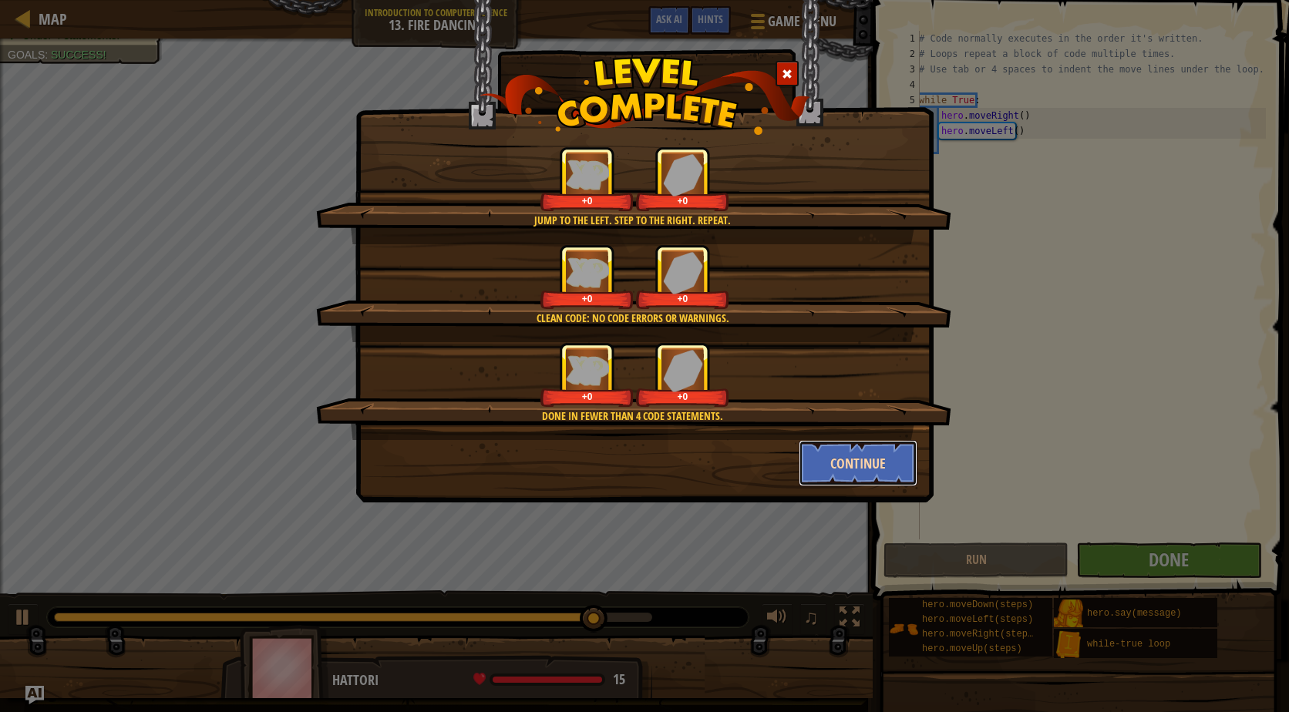
click at [864, 466] on button "Continue" at bounding box center [859, 463] width 120 height 46
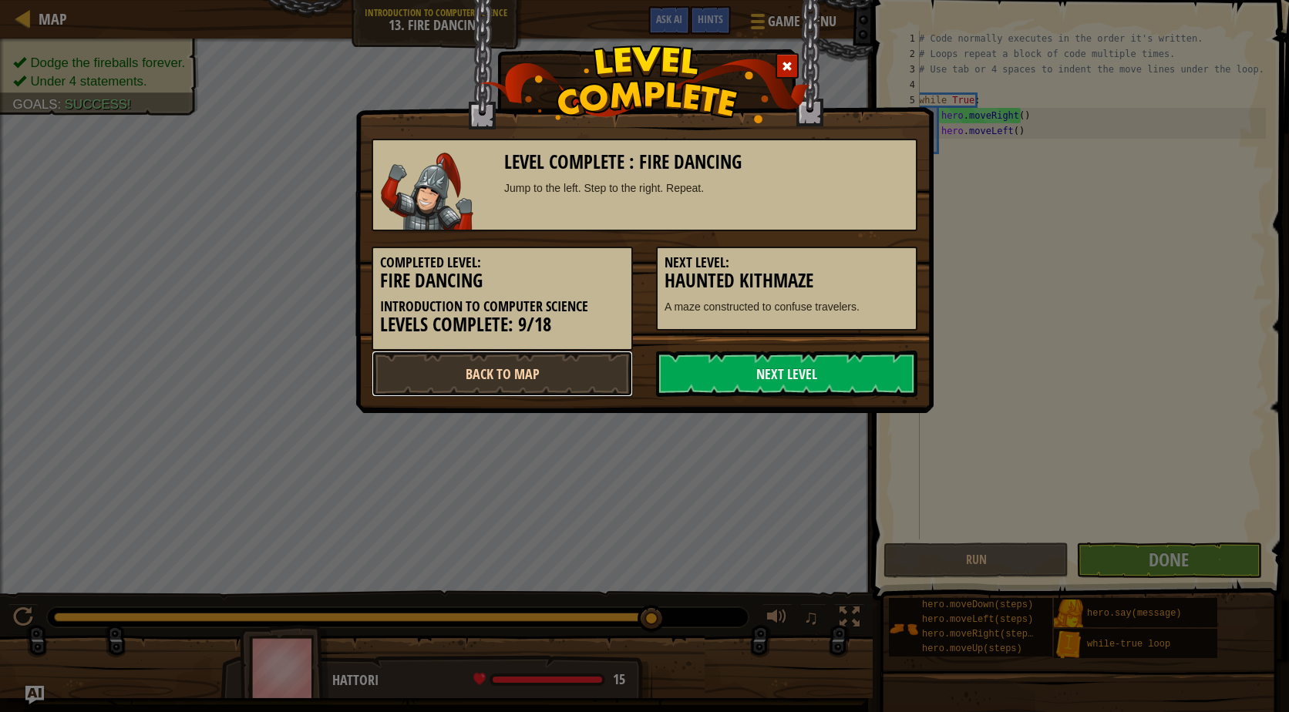
click at [557, 393] on link "Back to Map" at bounding box center [502, 374] width 261 height 46
